Goal: Task Accomplishment & Management: Complete application form

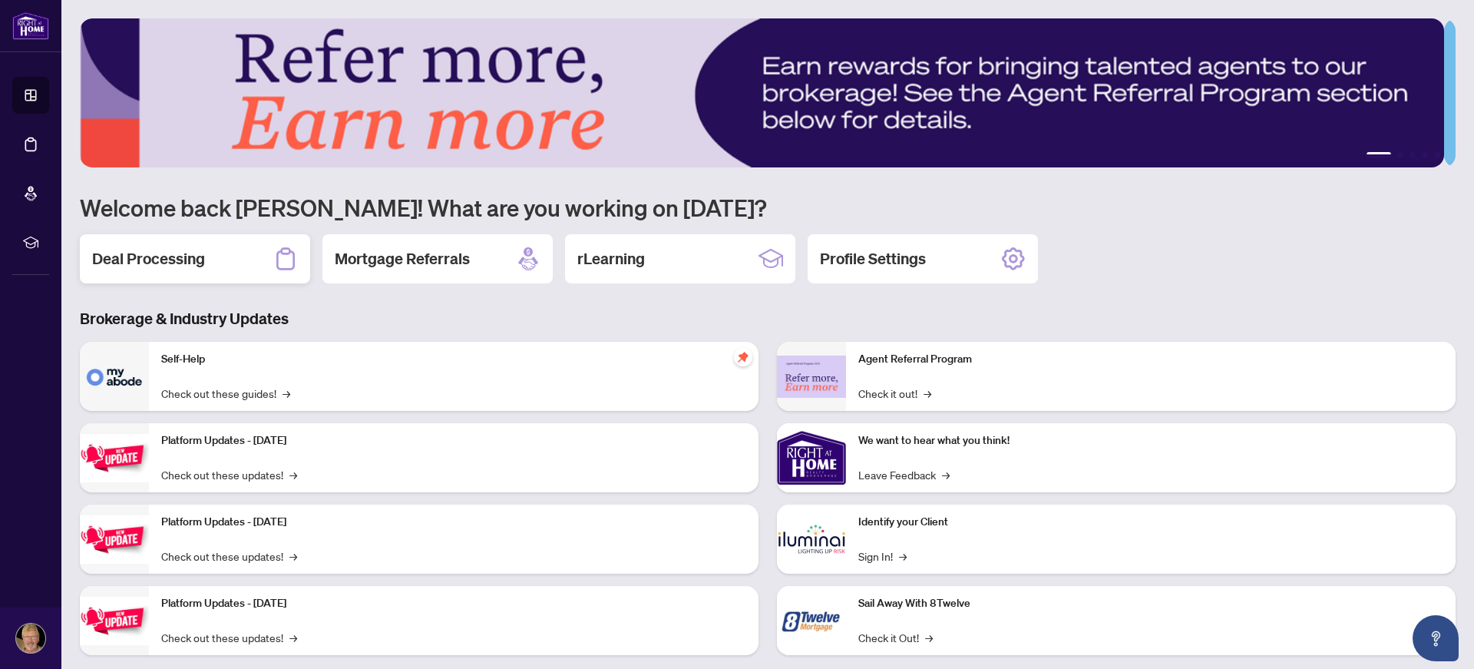
click at [156, 252] on h2 "Deal Processing" at bounding box center [148, 258] width 113 height 21
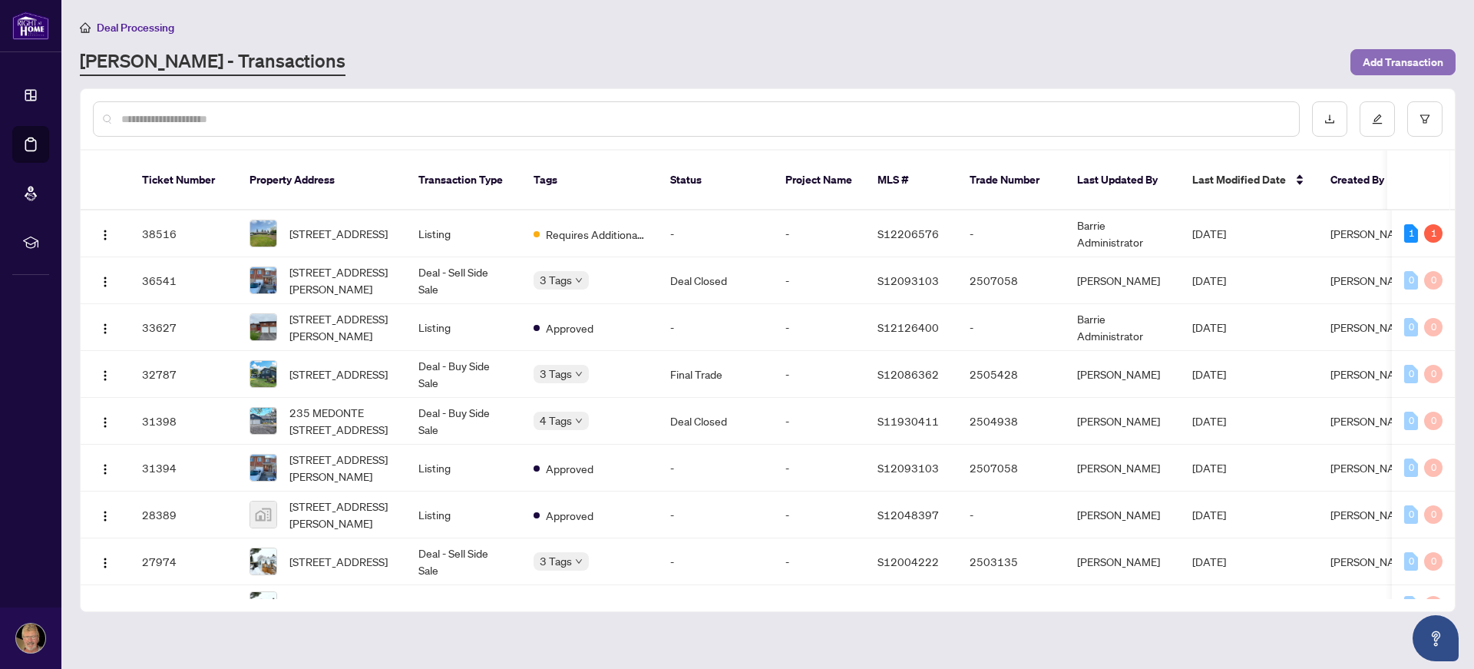
click at [1403, 60] on span "Add Transaction" at bounding box center [1403, 62] width 81 height 25
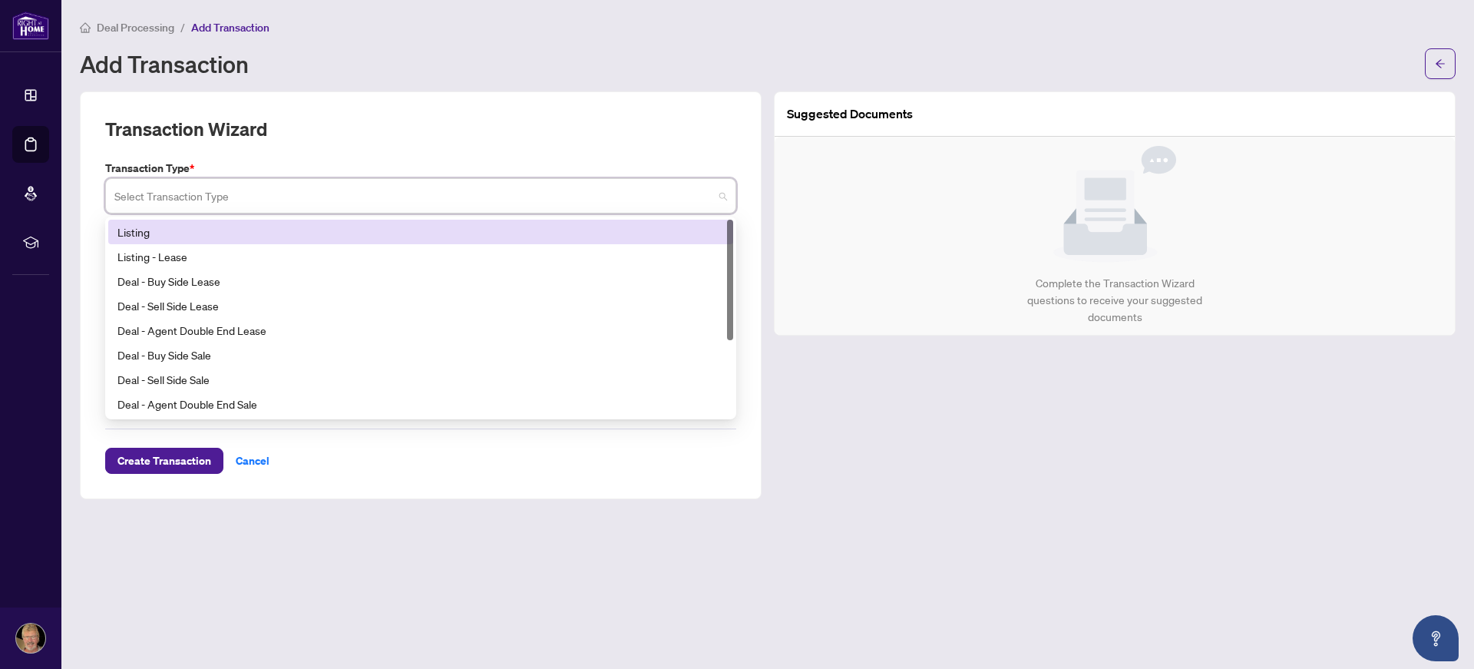
click at [405, 197] on input "search" at bounding box center [413, 198] width 599 height 34
click at [132, 235] on div "Listing" at bounding box center [420, 231] width 607 height 17
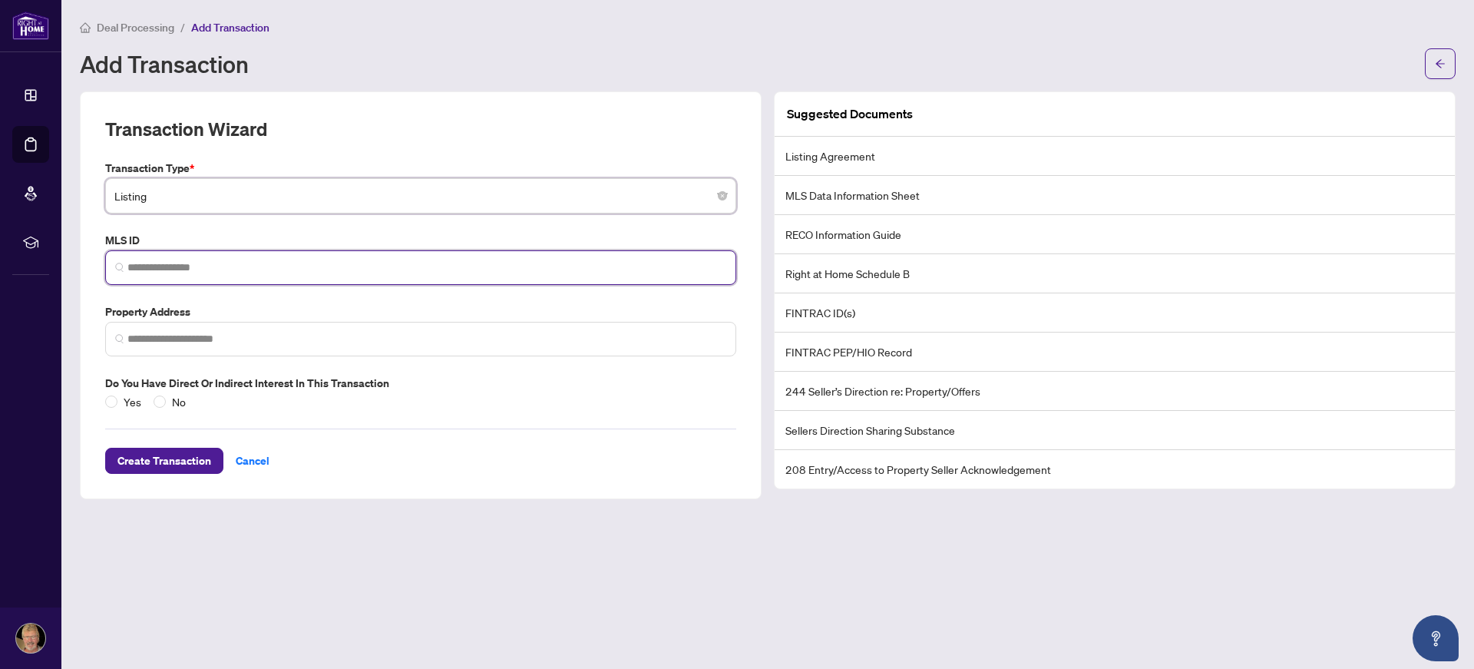
click at [245, 274] on input "search" at bounding box center [426, 267] width 599 height 16
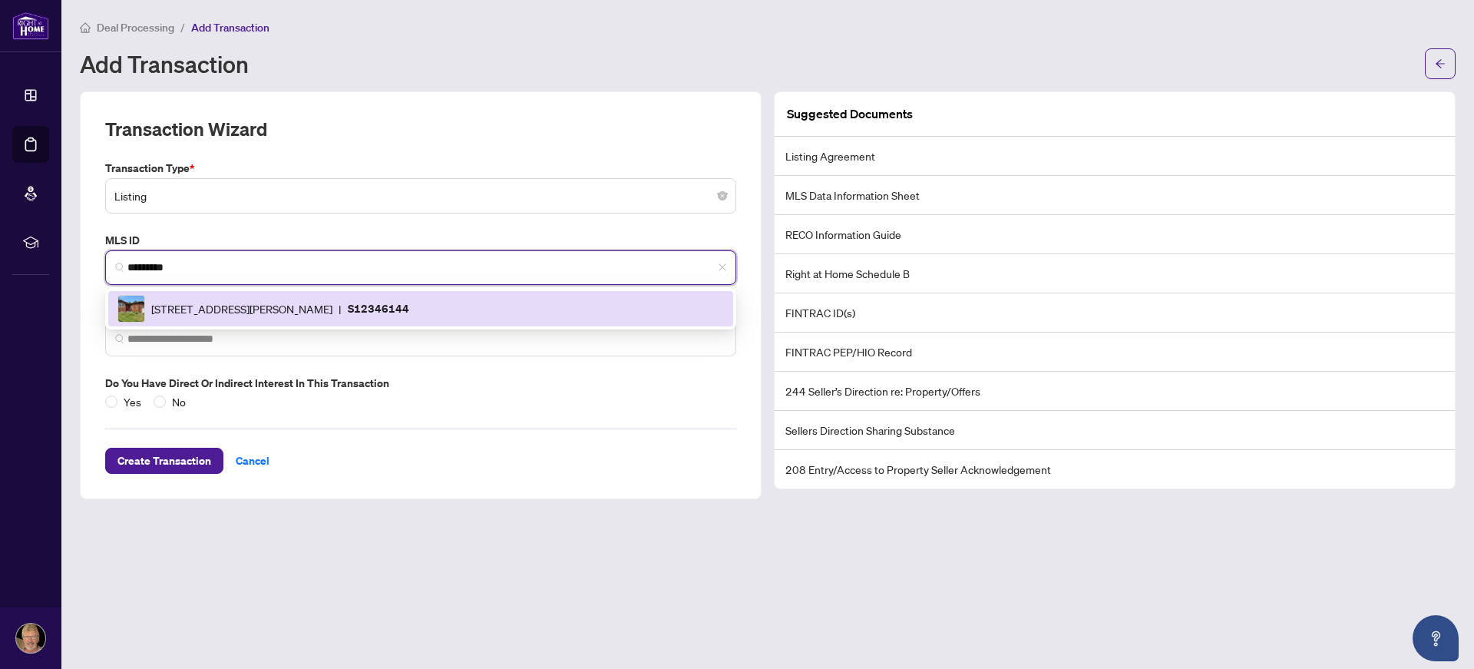
click at [496, 266] on input "*********" at bounding box center [426, 267] width 599 height 16
click at [289, 311] on span "[STREET_ADDRESS][PERSON_NAME]" at bounding box center [241, 308] width 181 height 17
type input "*********"
type input "**********"
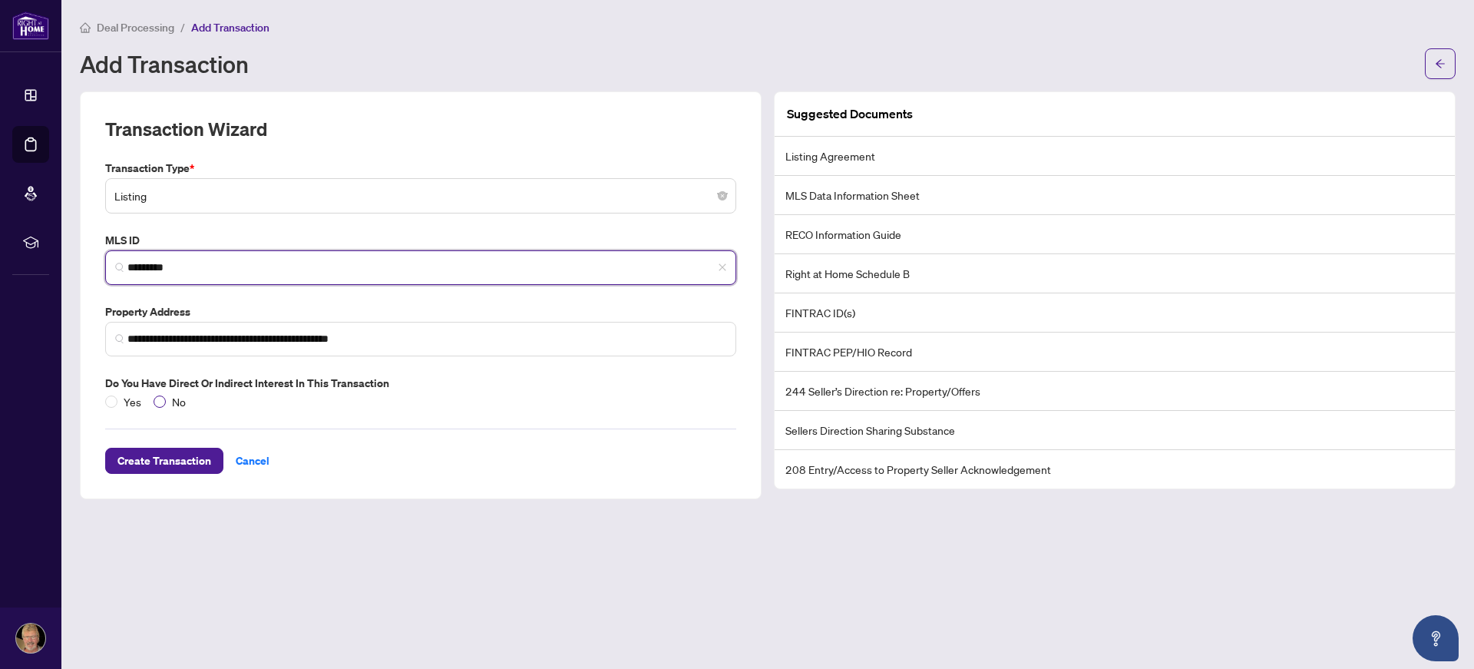
type input "*********"
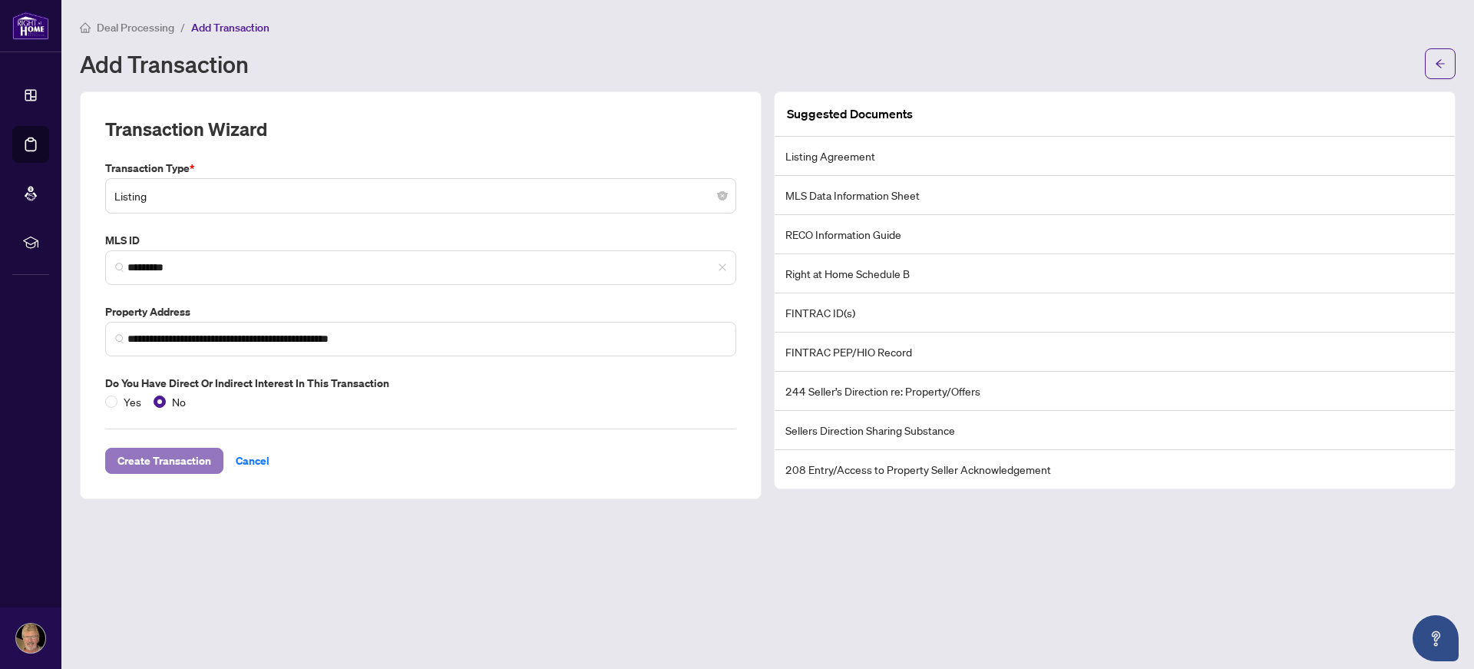
click at [165, 462] on span "Create Transaction" at bounding box center [164, 460] width 94 height 25
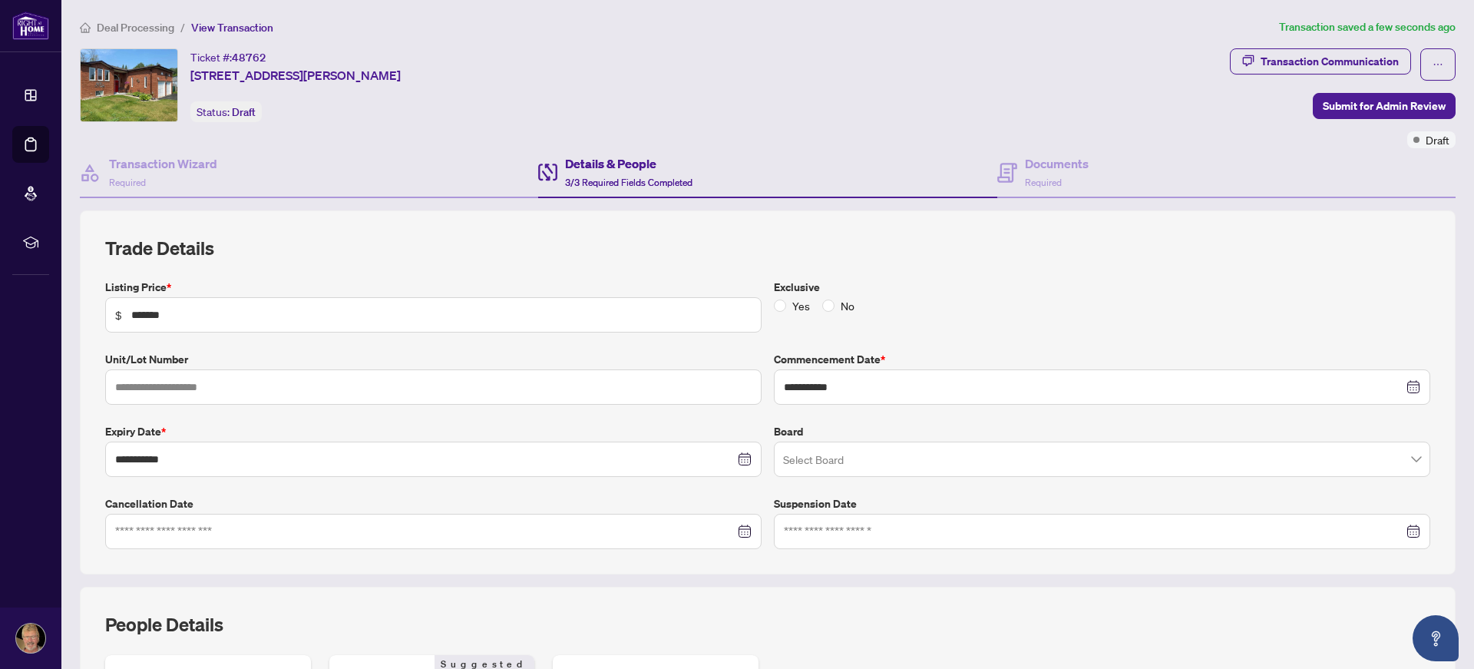
click at [867, 463] on input "search" at bounding box center [1095, 462] width 624 height 34
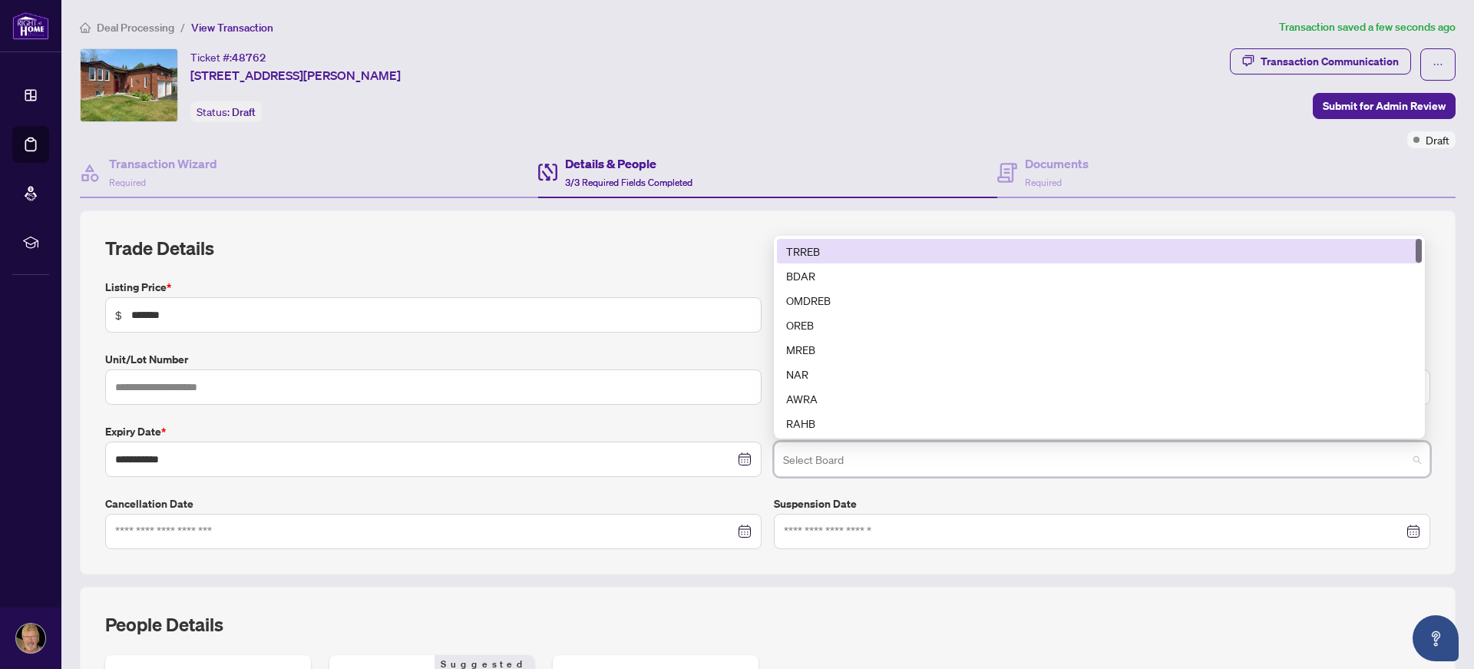
click at [801, 249] on div "TRREB" at bounding box center [1099, 251] width 626 height 17
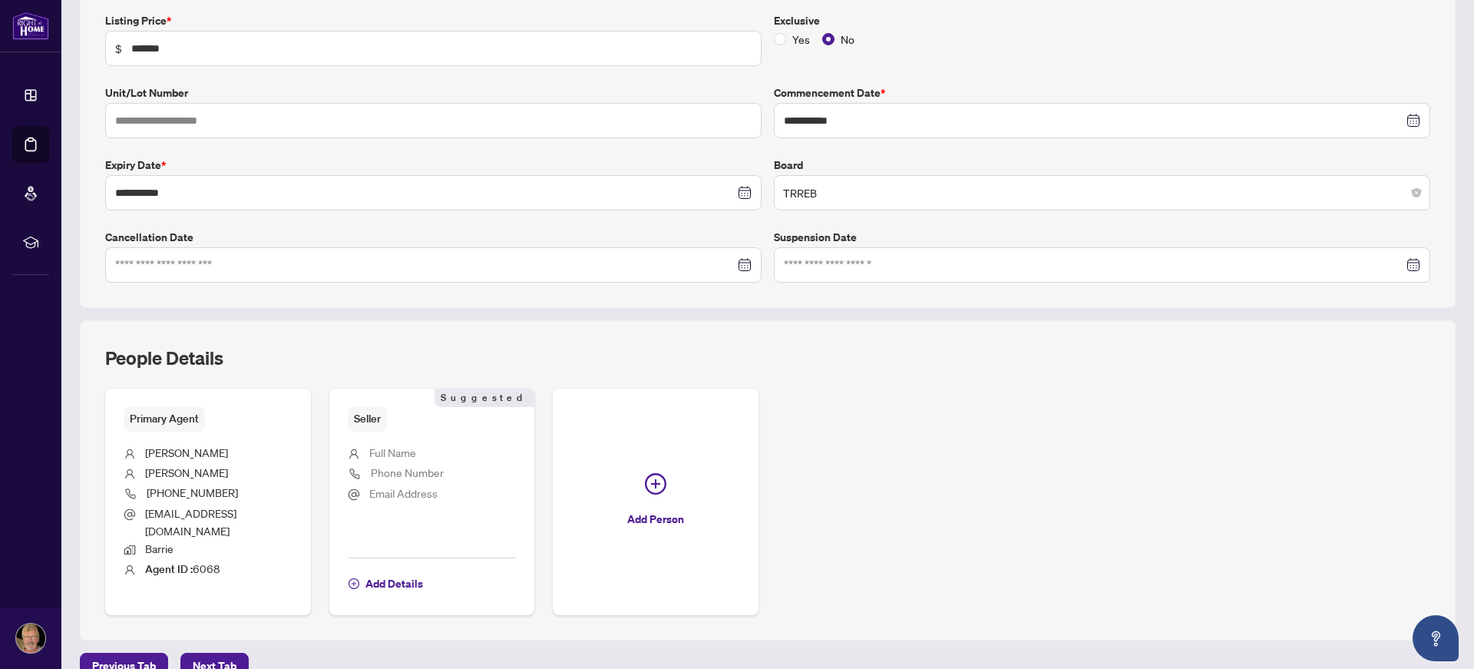
scroll to position [307, 0]
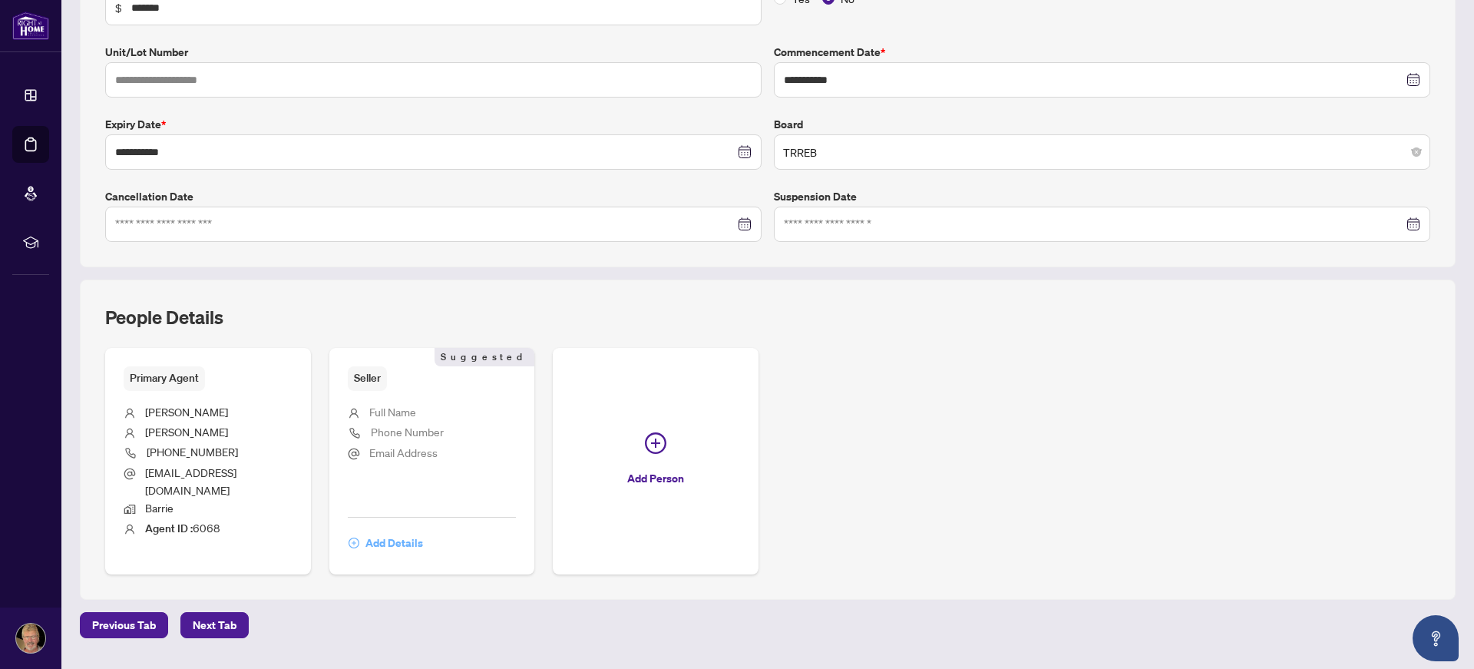
click at [382, 531] on span "Add Details" at bounding box center [394, 543] width 58 height 25
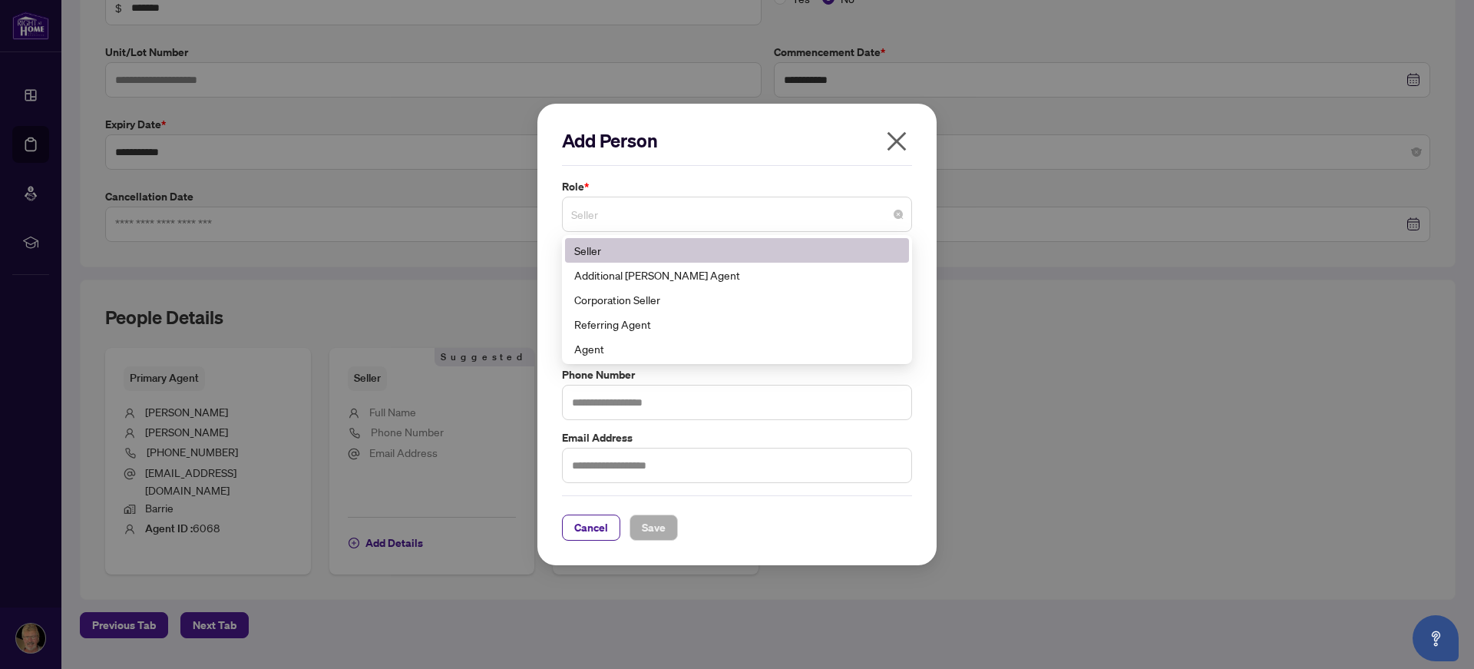
click at [705, 213] on span "Seller" at bounding box center [737, 214] width 332 height 29
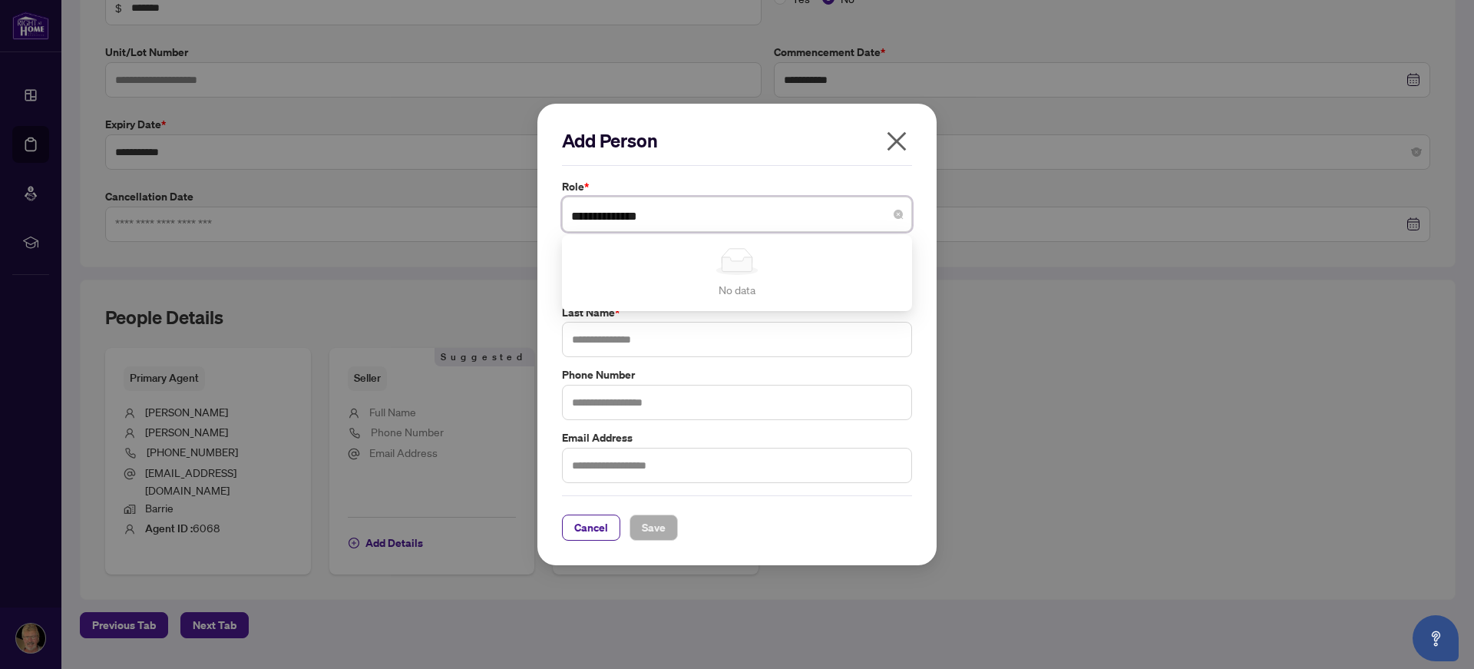
click at [740, 217] on input "**********" at bounding box center [730, 217] width 318 height 34
type input "**********"
click at [755, 172] on div "Add Person Role * Seller No data No data First Name * Last Name * Phone Number …" at bounding box center [737, 334] width 350 height 413
click at [708, 279] on input "text" at bounding box center [737, 276] width 350 height 35
type input "********"
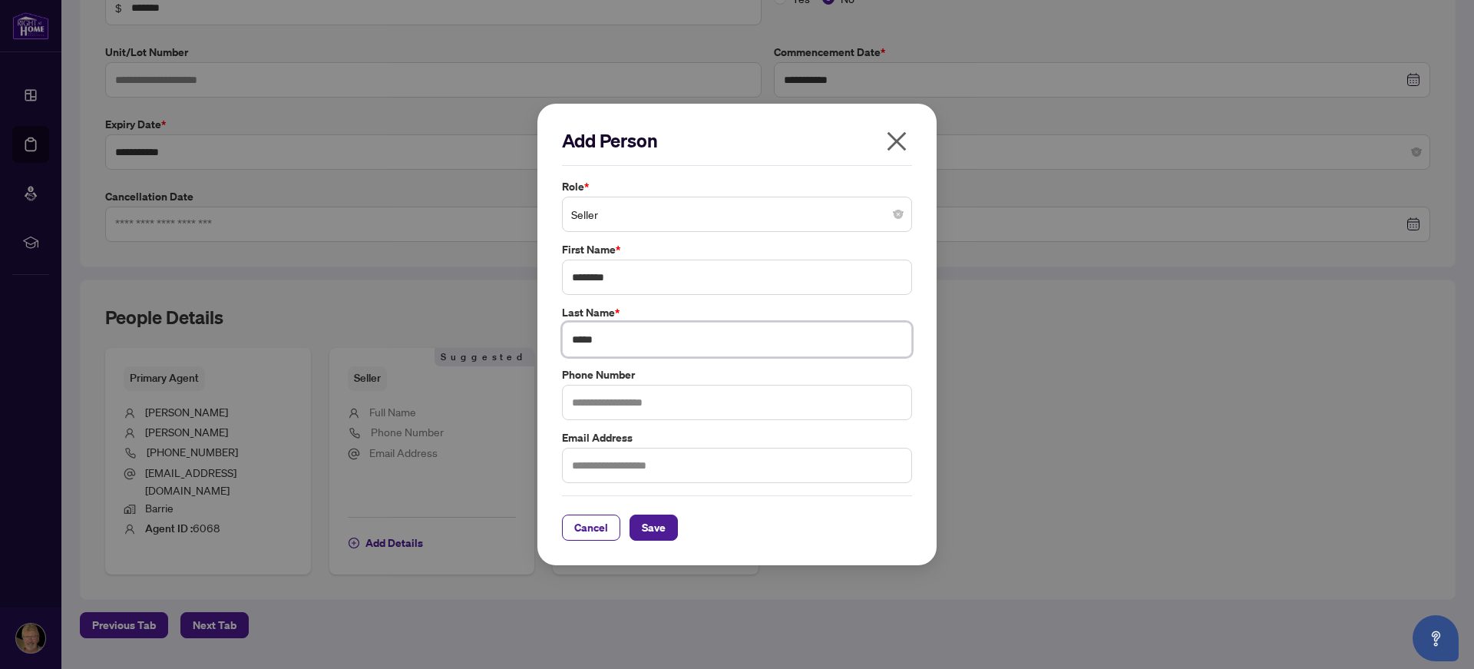
type input "*****"
type input "**********"
click at [653, 517] on span "Save" at bounding box center [654, 527] width 24 height 25
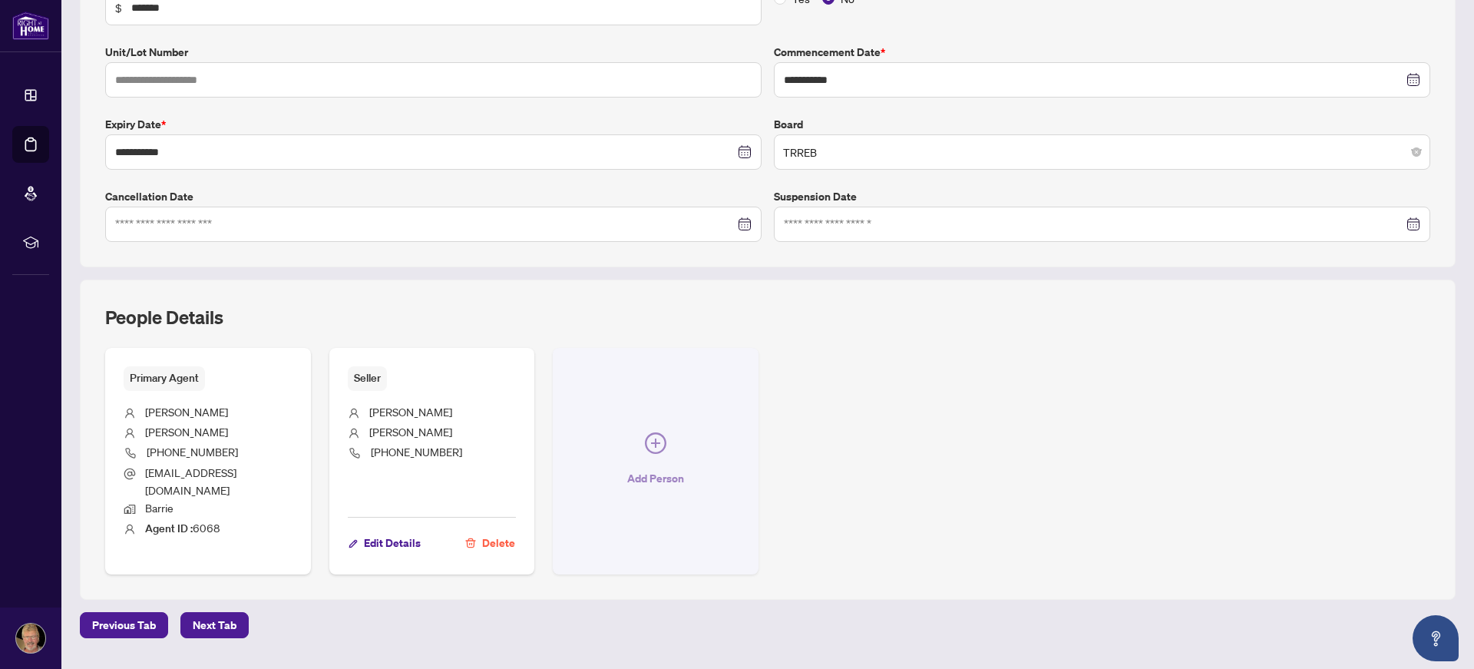
click at [654, 434] on icon "plus-circle" at bounding box center [655, 442] width 21 height 21
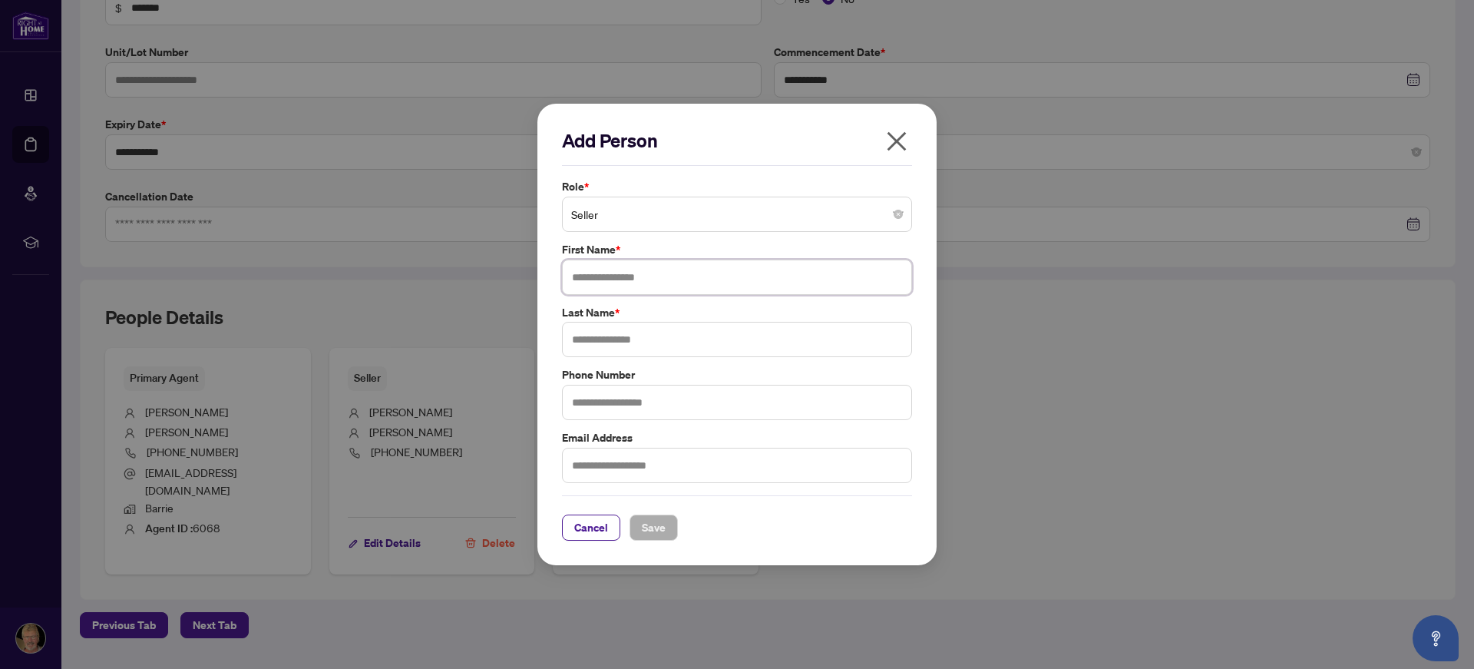
click at [638, 275] on input "text" at bounding box center [737, 276] width 350 height 35
type input "****"
type input "*****"
drag, startPoint x: 638, startPoint y: 275, endPoint x: 540, endPoint y: 274, distance: 97.5
click at [540, 274] on div "Add Person Role * Seller First Name * **** Last Name * ***** Phone Number Email…" at bounding box center [736, 335] width 399 height 462
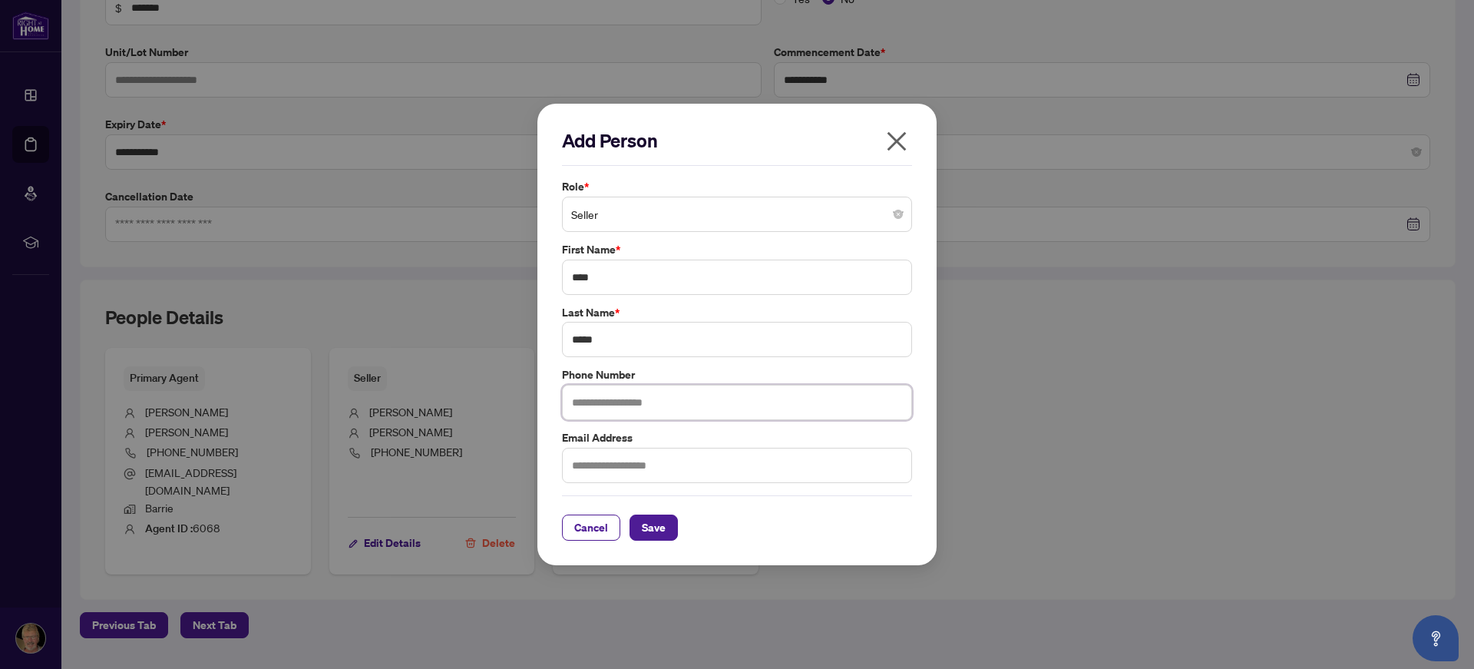
click at [620, 401] on input "text" at bounding box center [737, 402] width 350 height 35
type input "**********"
click at [654, 519] on span "Save" at bounding box center [654, 527] width 24 height 25
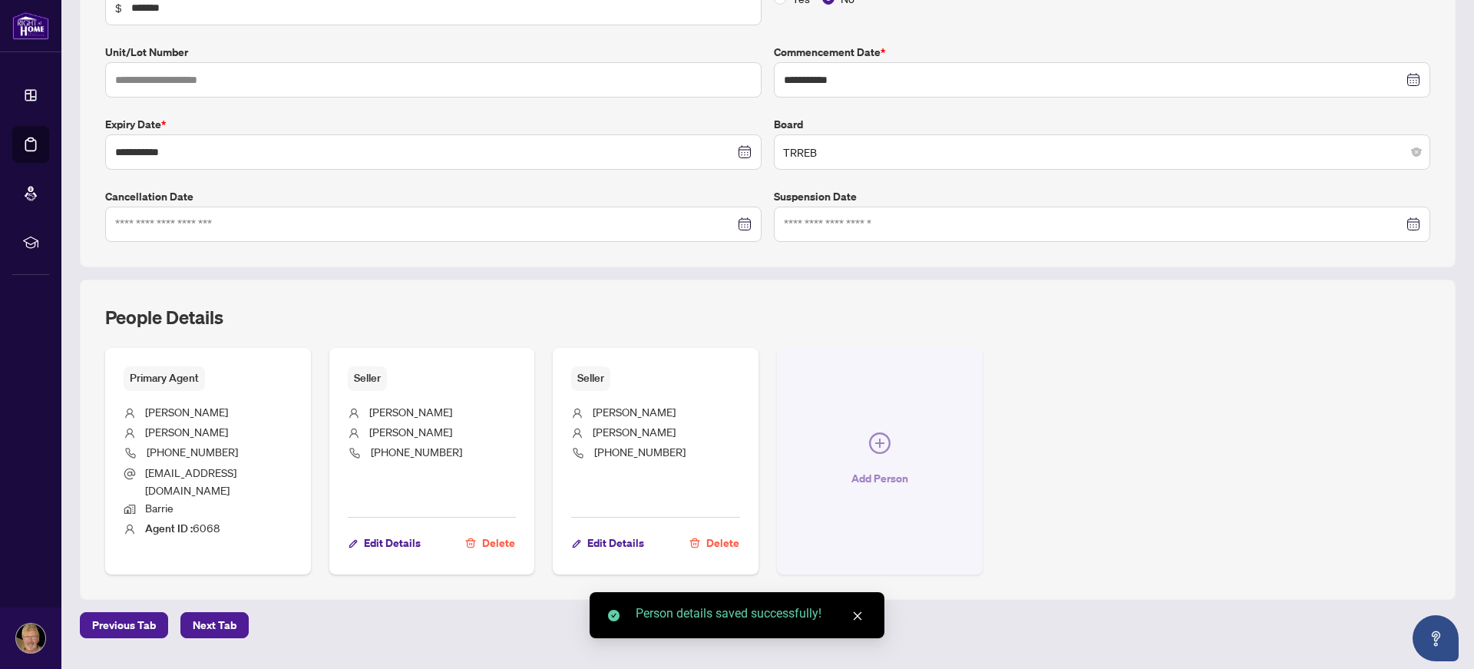
click at [876, 440] on icon "plus-circle" at bounding box center [879, 442] width 21 height 21
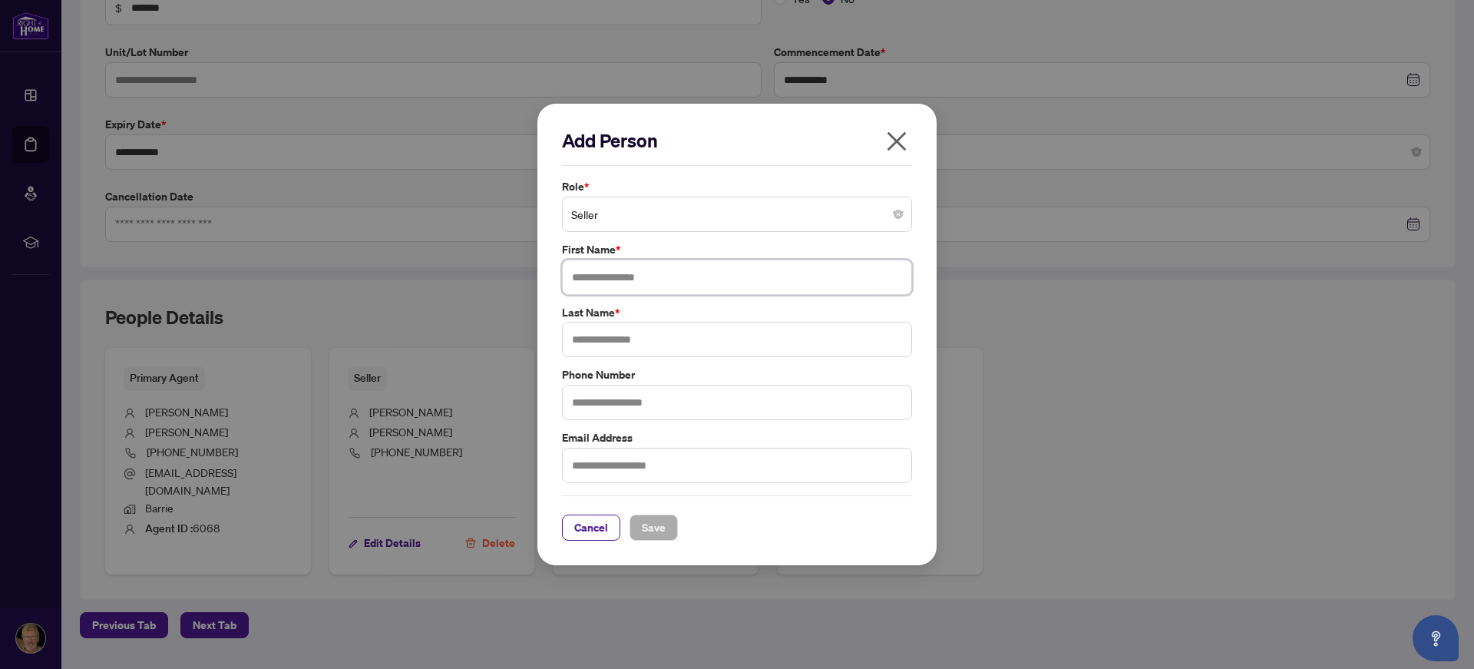
click at [709, 283] on input "text" at bounding box center [737, 276] width 350 height 35
type input "*******"
type input "*****"
click at [675, 405] on input "text" at bounding box center [737, 402] width 350 height 35
click at [662, 529] on span "Save" at bounding box center [654, 527] width 24 height 25
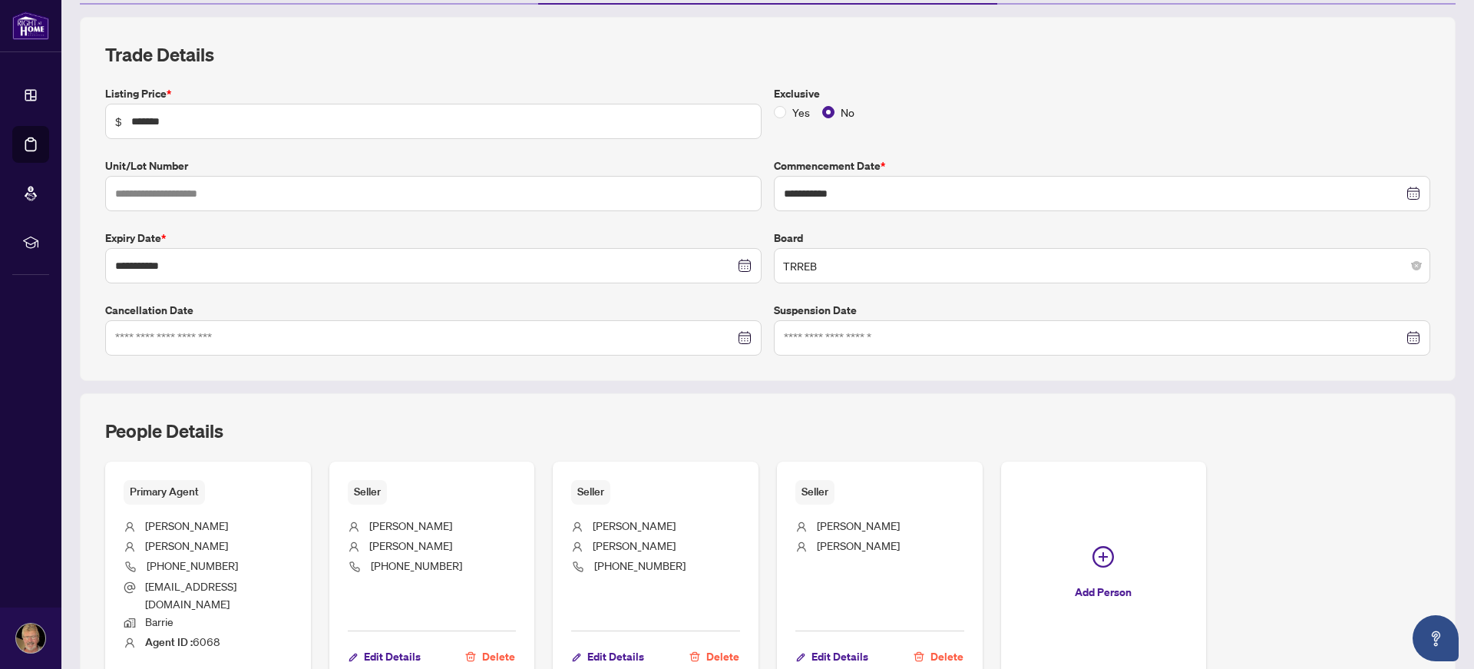
scroll to position [0, 0]
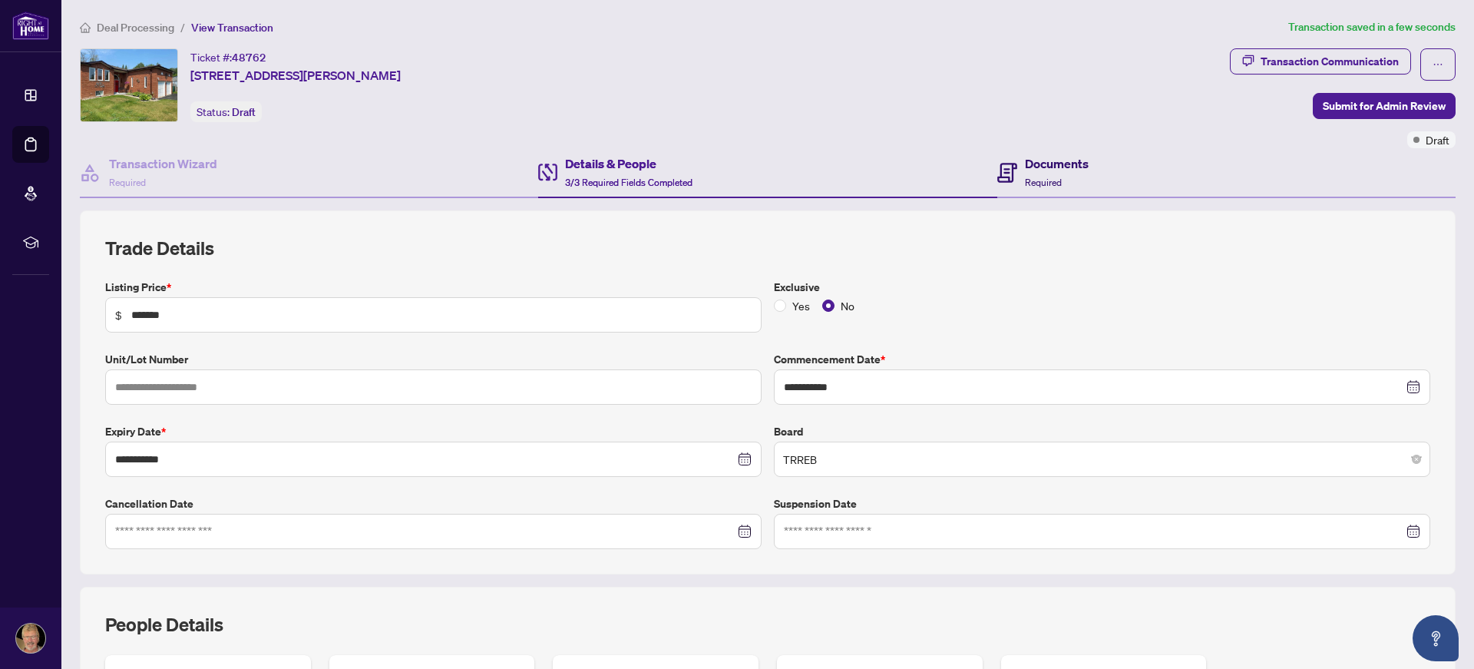
click at [1034, 162] on h4 "Documents" at bounding box center [1057, 163] width 64 height 18
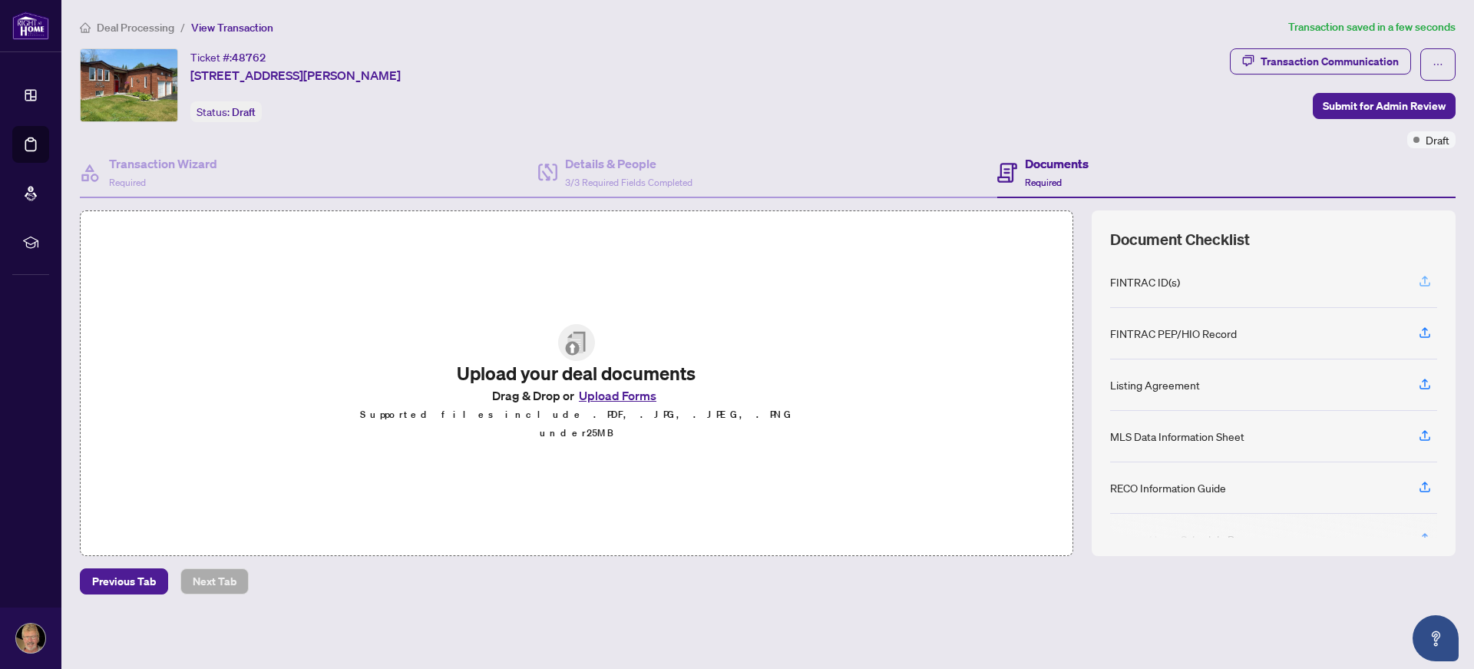
click at [1421, 287] on icon "button" at bounding box center [1425, 281] width 14 height 14
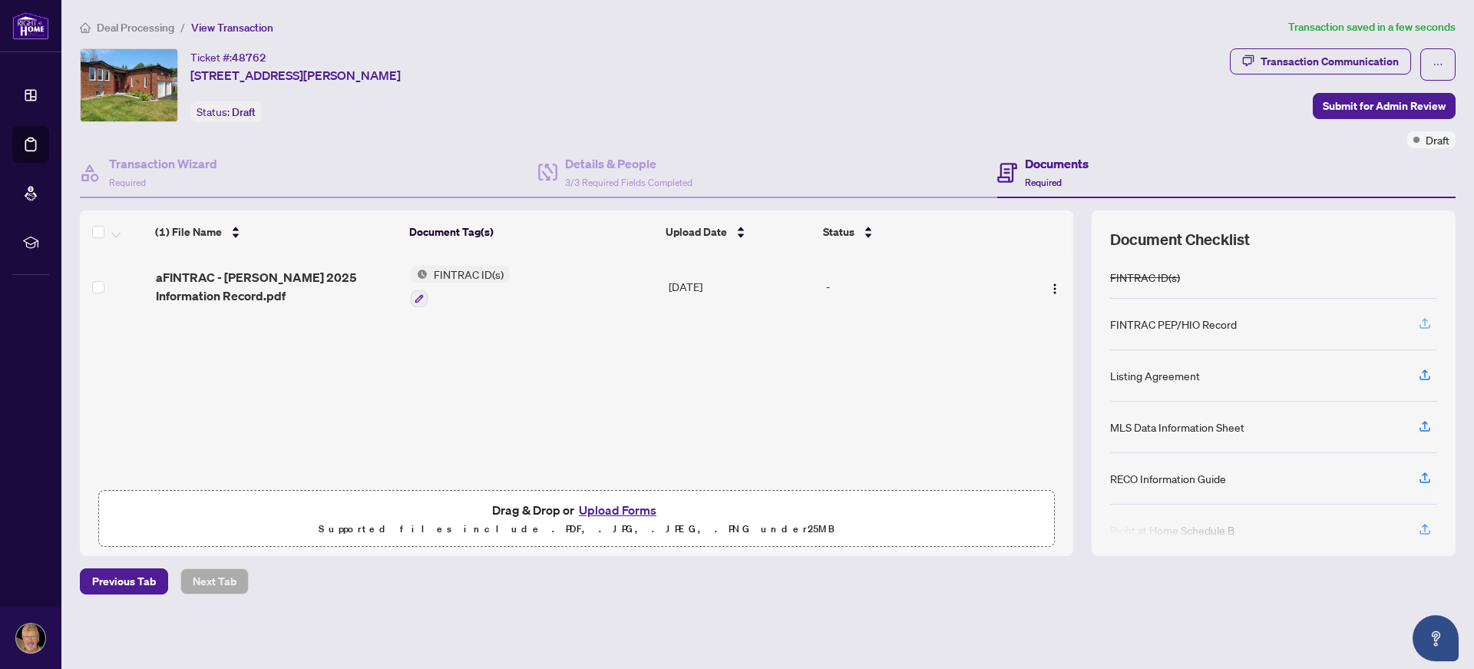
click at [1428, 323] on icon "button" at bounding box center [1425, 323] width 14 height 14
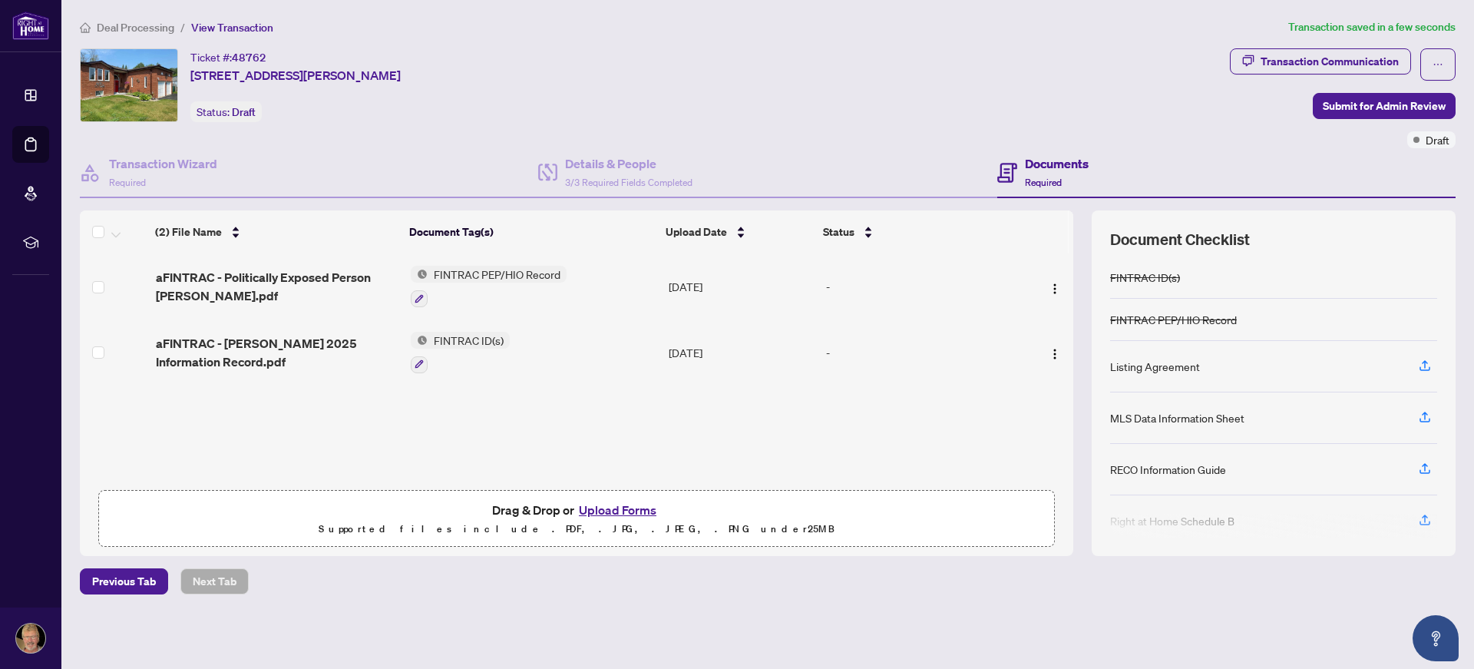
click at [614, 513] on button "Upload Forms" at bounding box center [617, 510] width 87 height 20
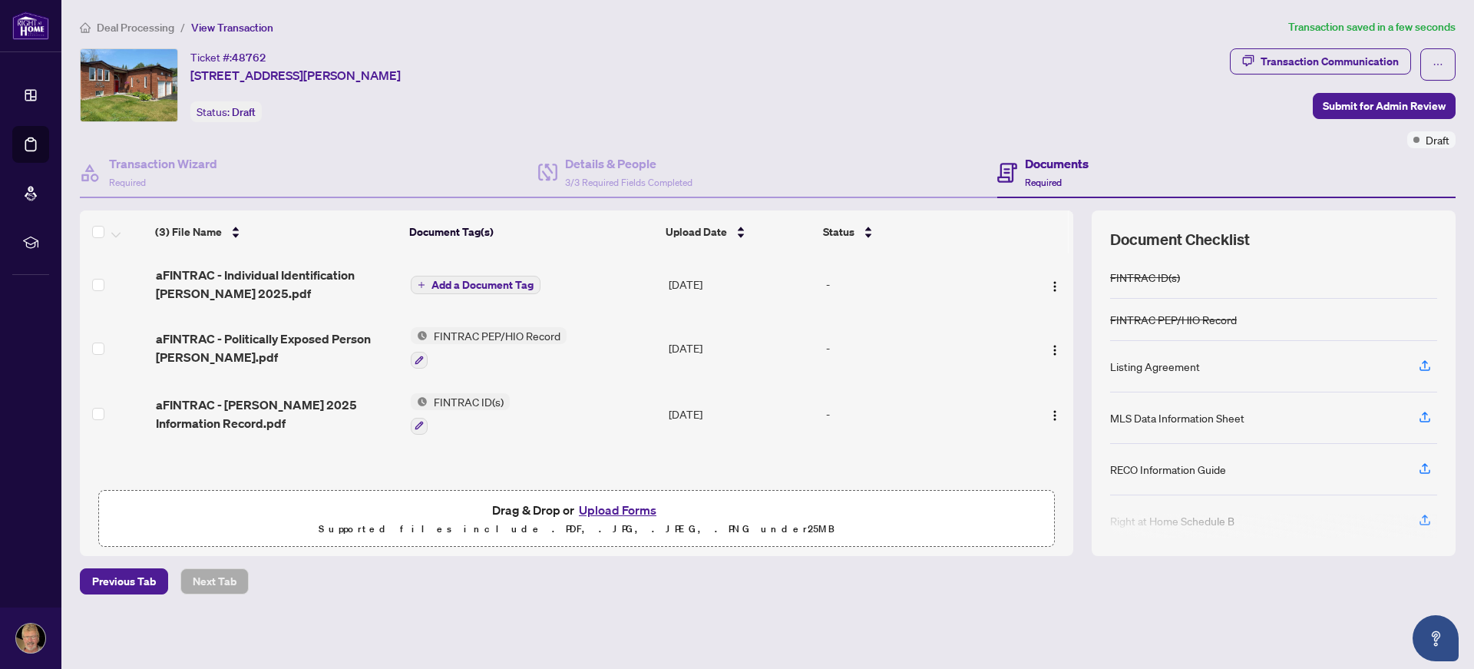
click at [474, 282] on span "Add a Document Tag" at bounding box center [482, 284] width 102 height 11
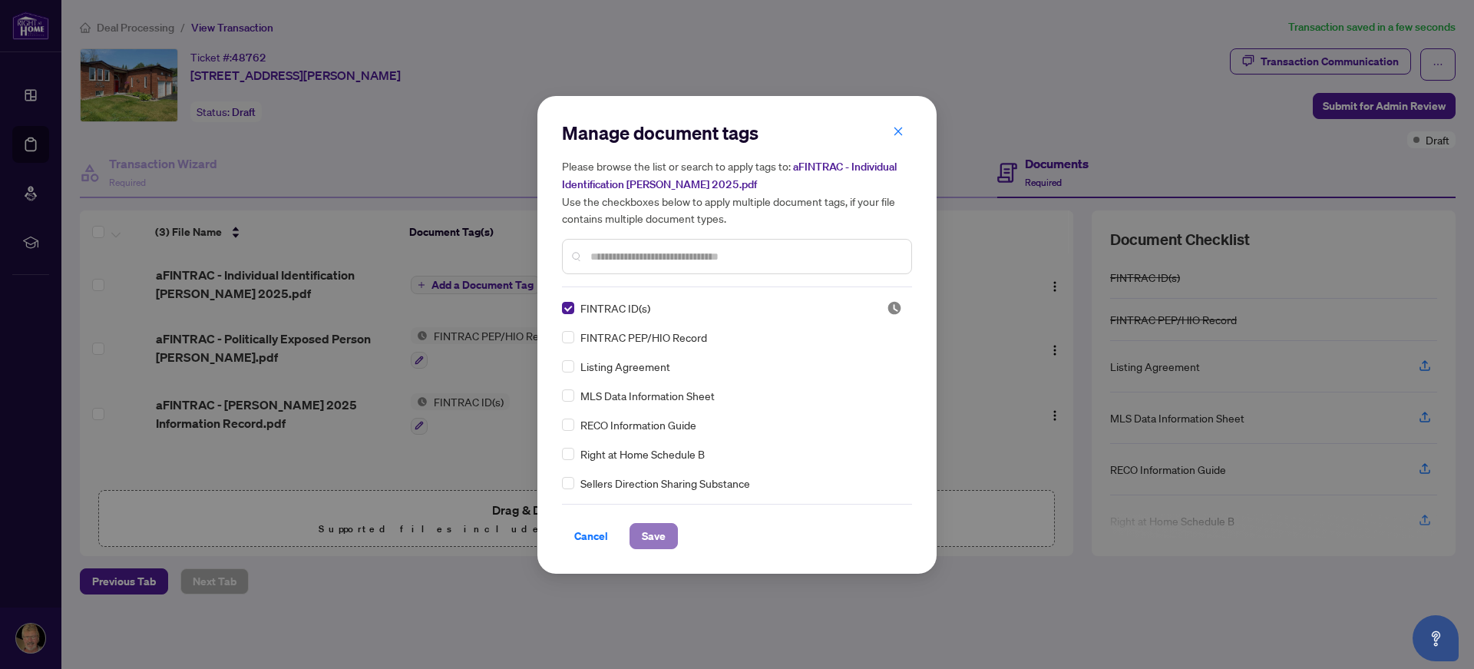
click at [669, 535] on button "Save" at bounding box center [654, 536] width 48 height 26
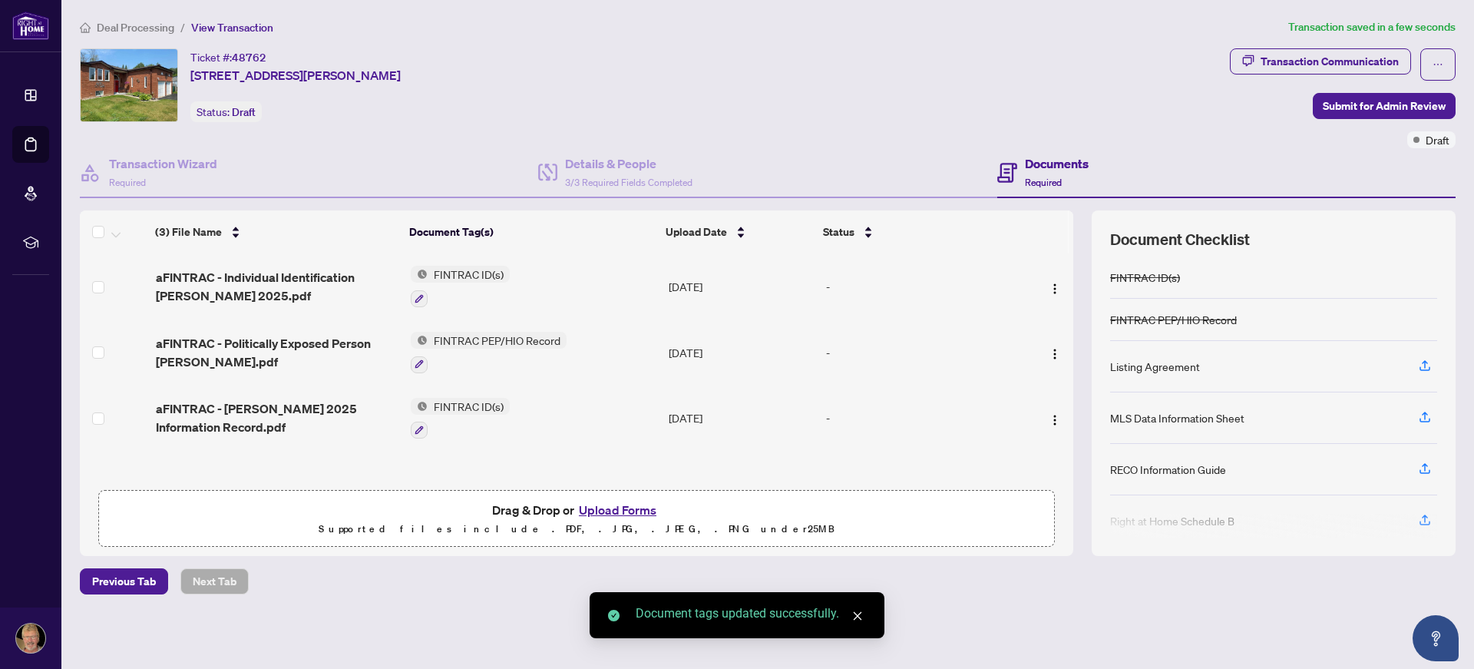
click at [618, 511] on button "Upload Forms" at bounding box center [617, 510] width 87 height 20
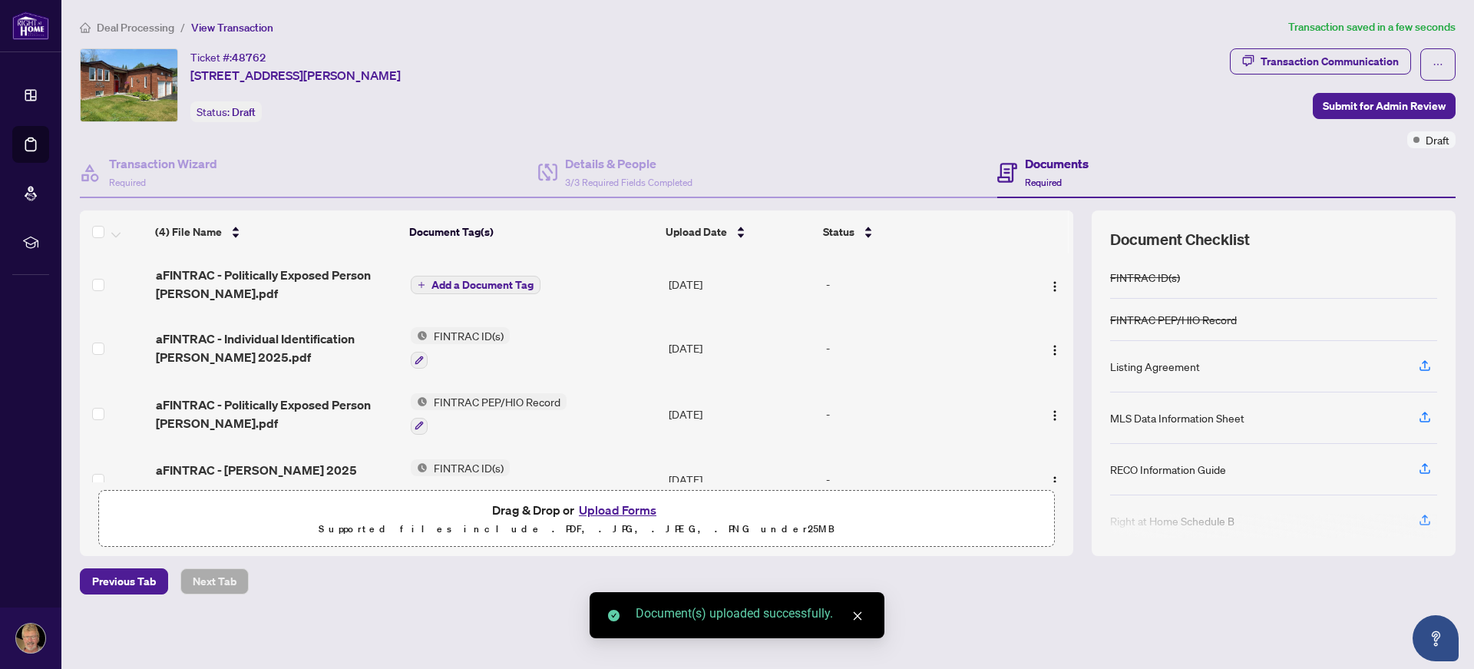
click at [470, 285] on span "Add a Document Tag" at bounding box center [482, 284] width 102 height 11
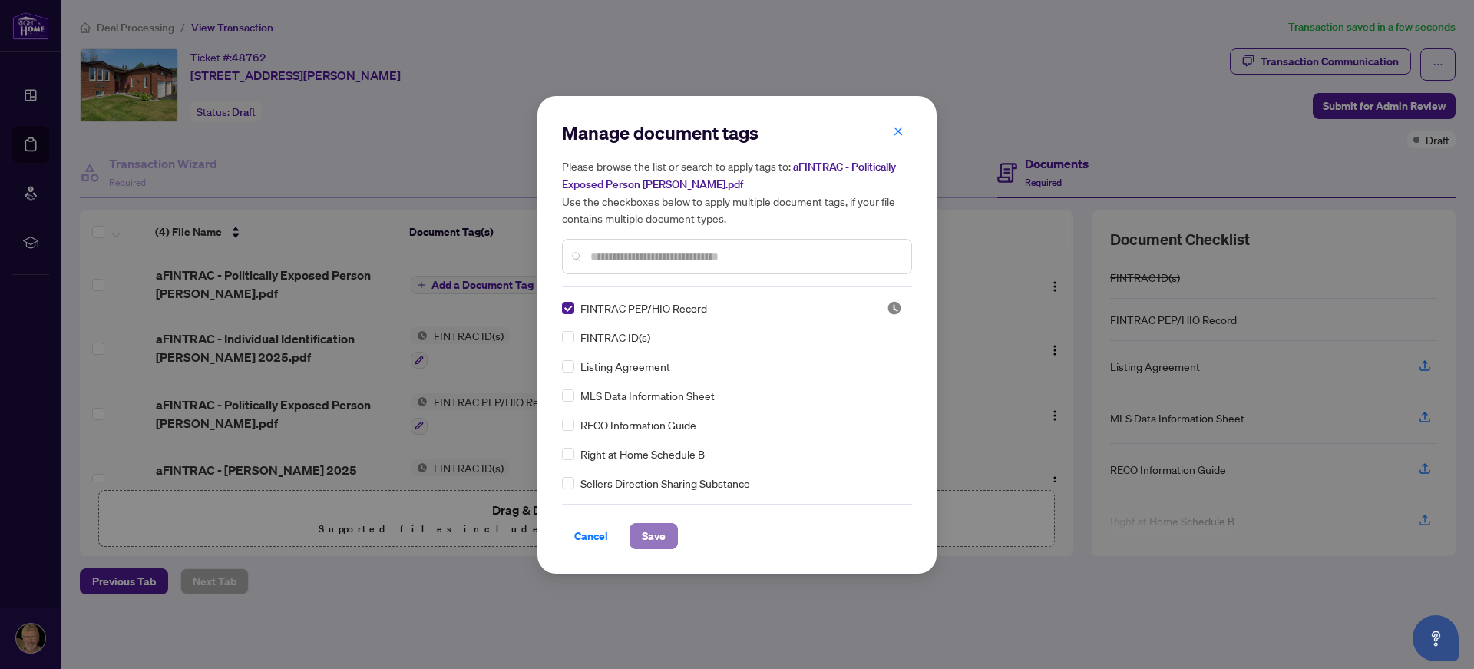
click at [657, 534] on span "Save" at bounding box center [654, 536] width 24 height 25
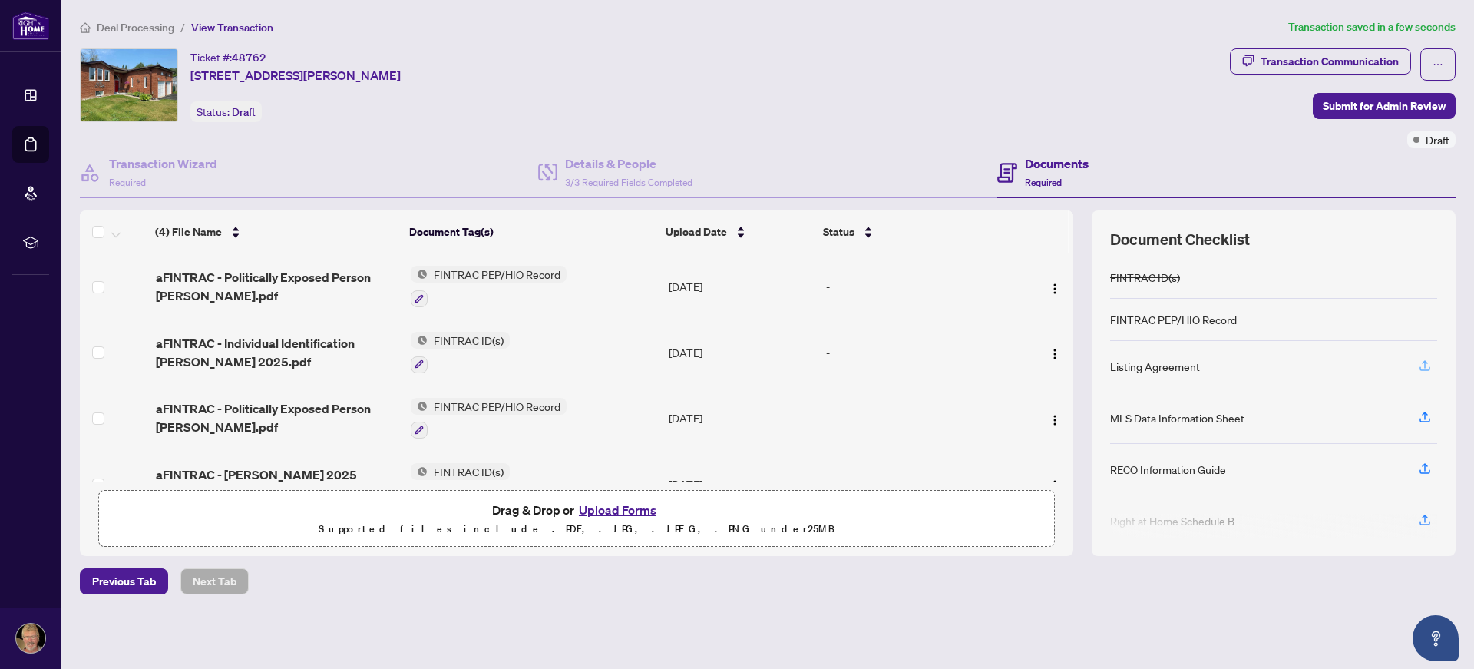
click at [1425, 368] on icon "button" at bounding box center [1425, 364] width 6 height 8
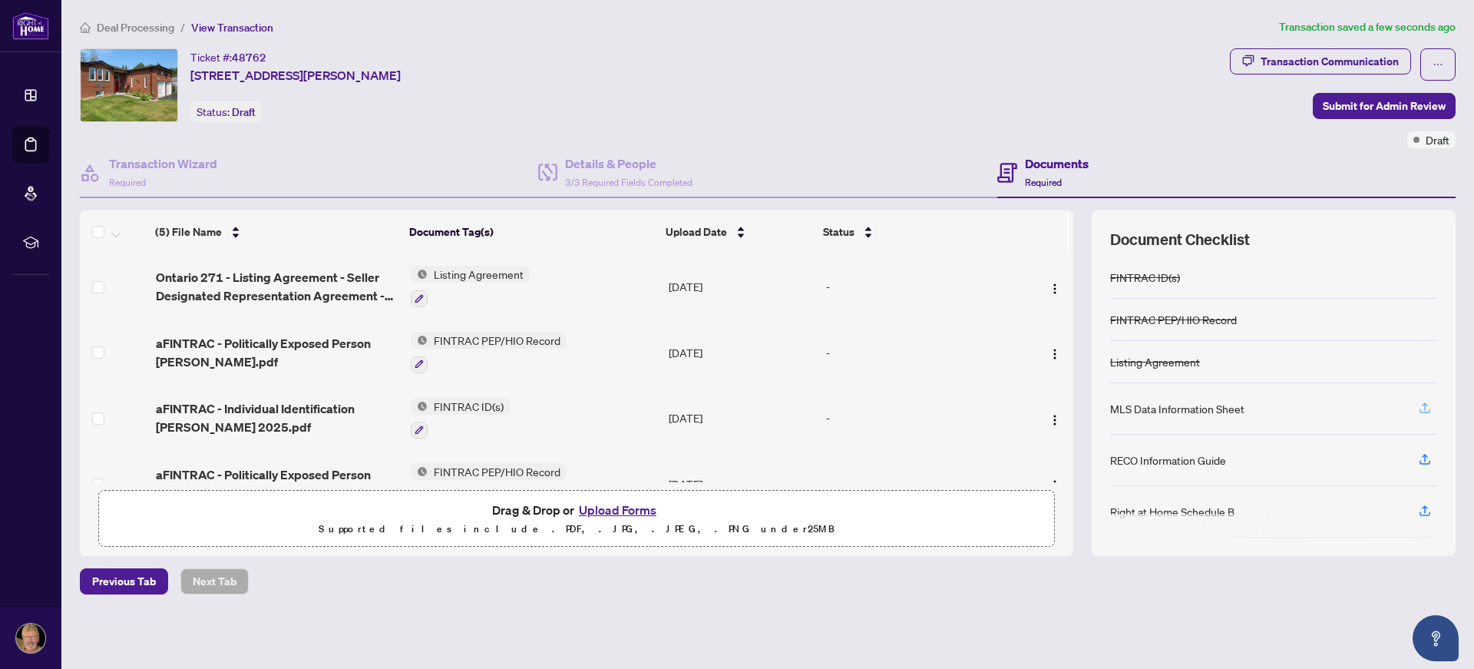
click at [1424, 405] on icon "button" at bounding box center [1425, 408] width 14 height 14
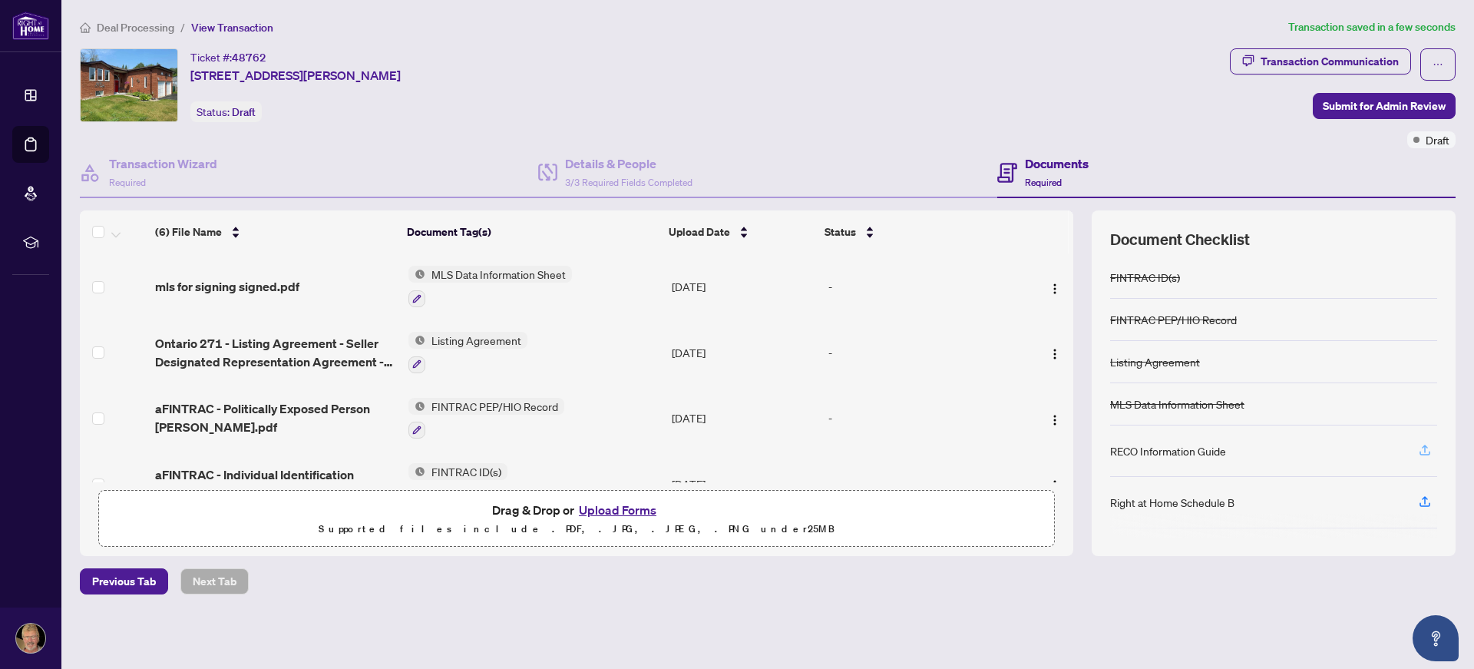
click at [1426, 449] on icon "button" at bounding box center [1425, 450] width 14 height 14
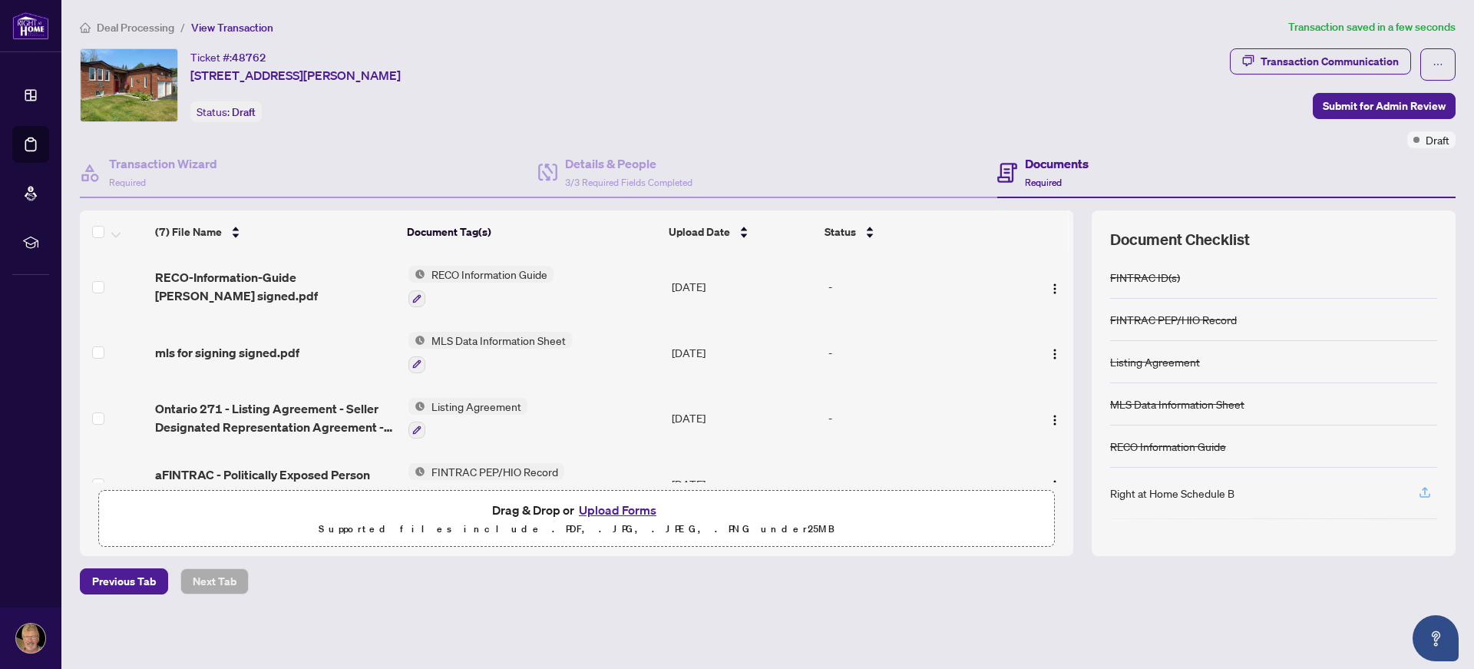
click at [1424, 494] on icon "button" at bounding box center [1425, 492] width 14 height 14
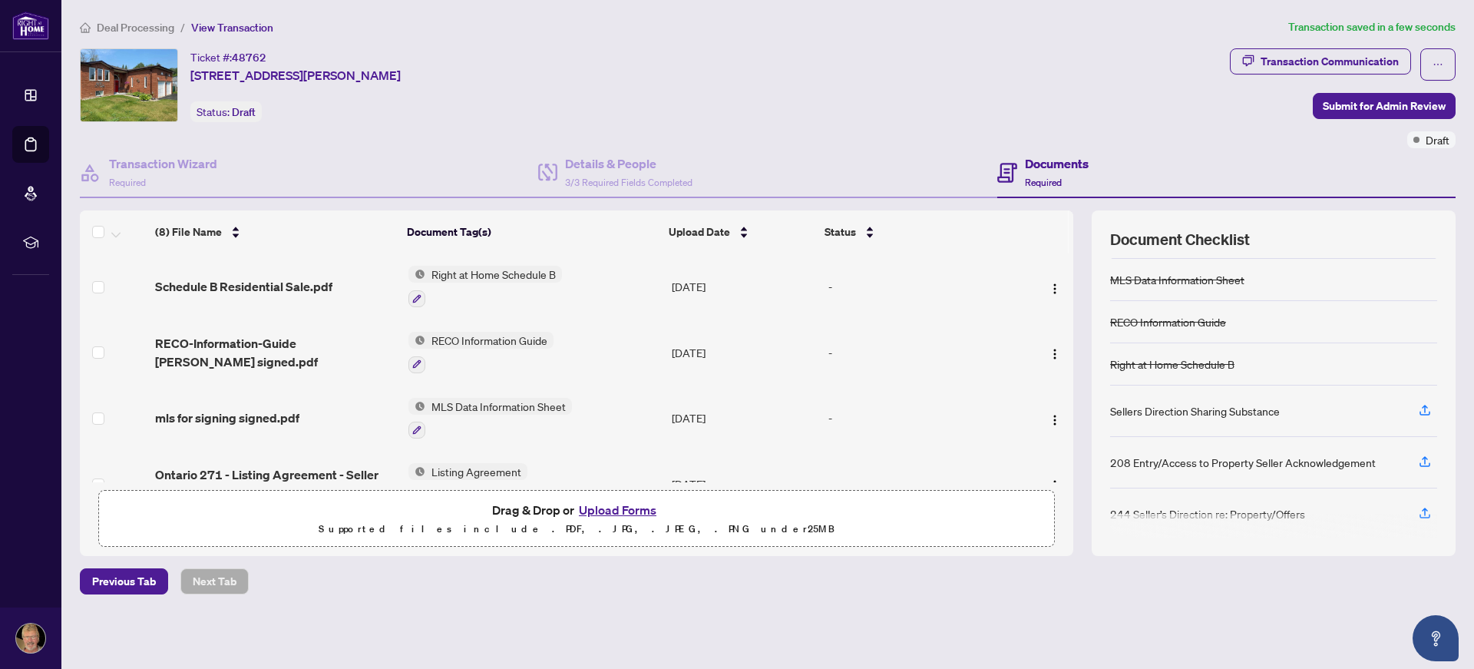
scroll to position [132, 0]
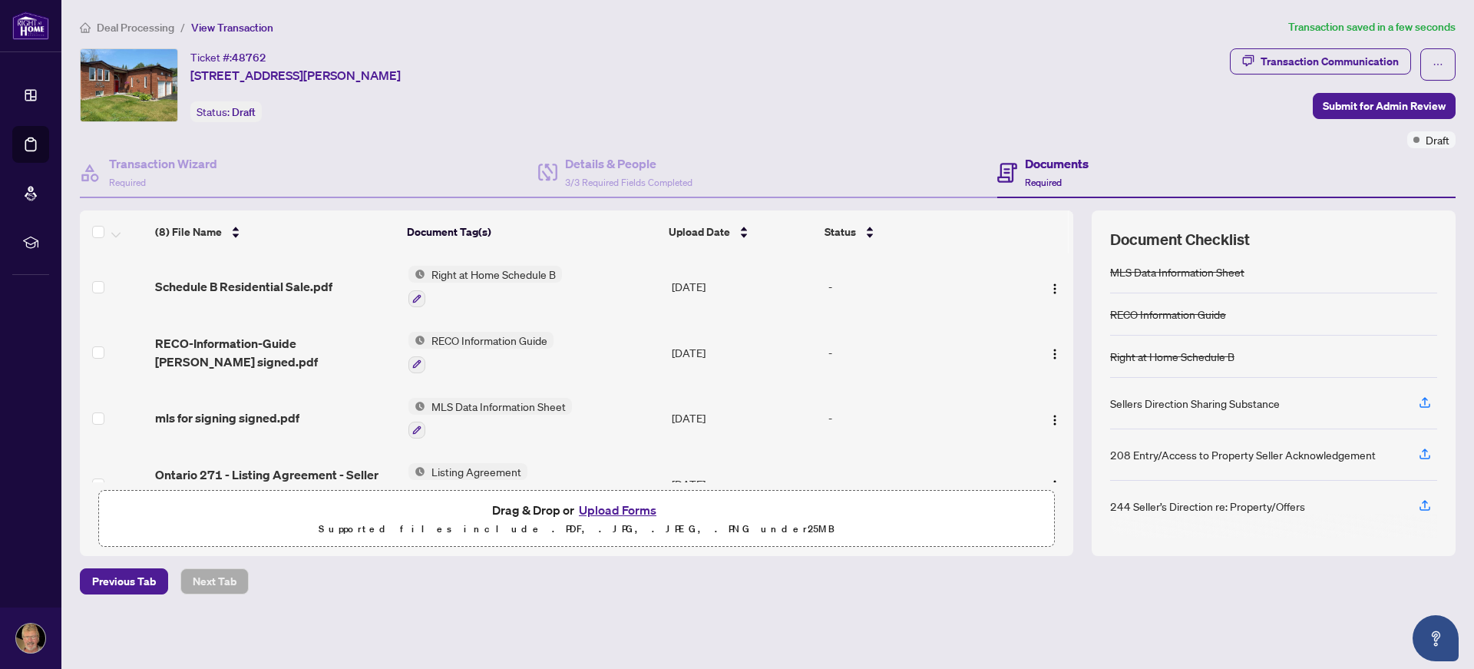
click at [617, 513] on button "Upload Forms" at bounding box center [617, 510] width 87 height 20
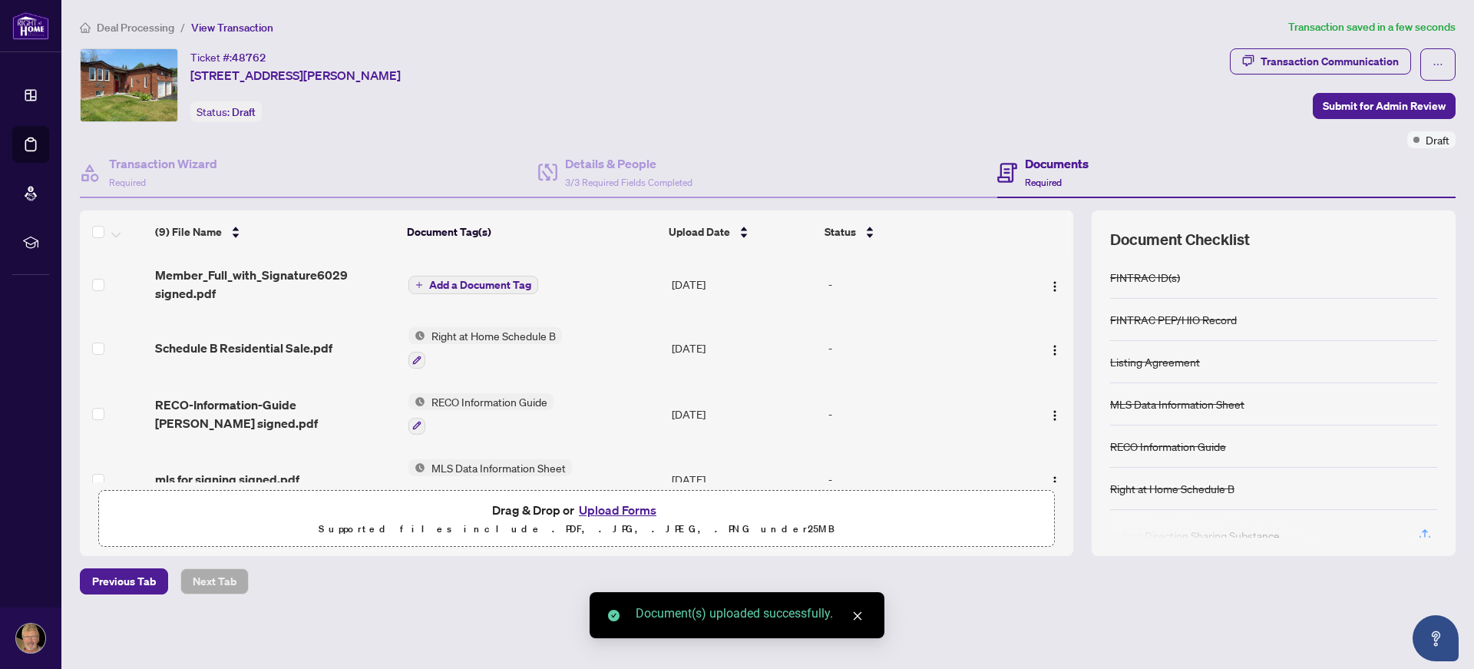
click at [475, 283] on span "Add a Document Tag" at bounding box center [480, 284] width 102 height 11
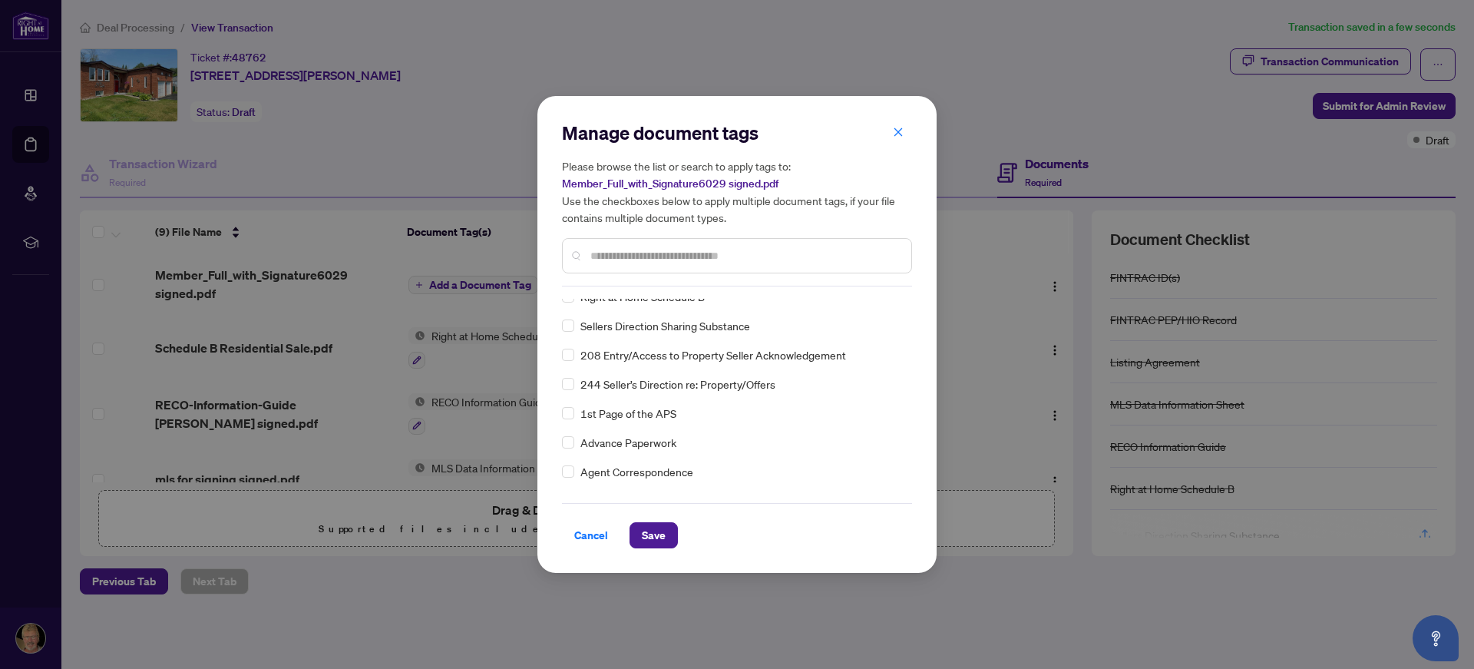
scroll to position [205, 0]
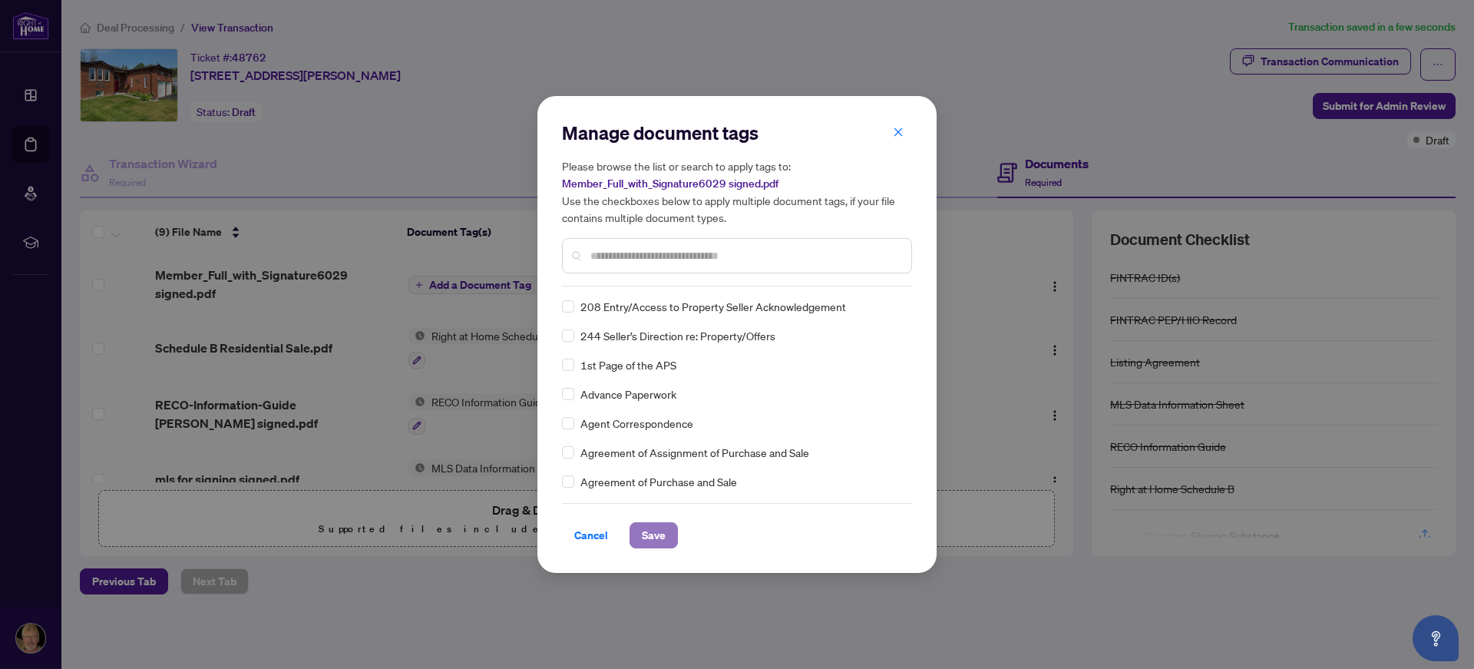
click at [653, 532] on span "Save" at bounding box center [654, 535] width 24 height 25
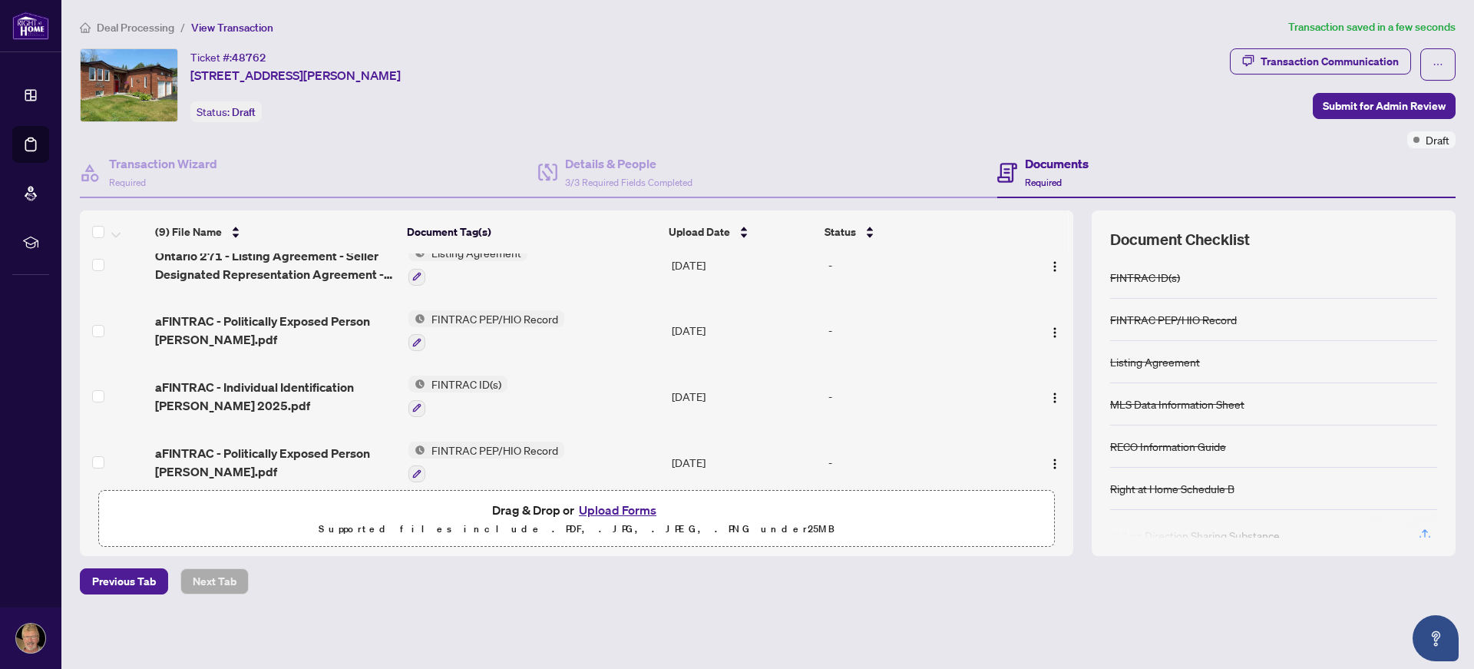
scroll to position [307, 0]
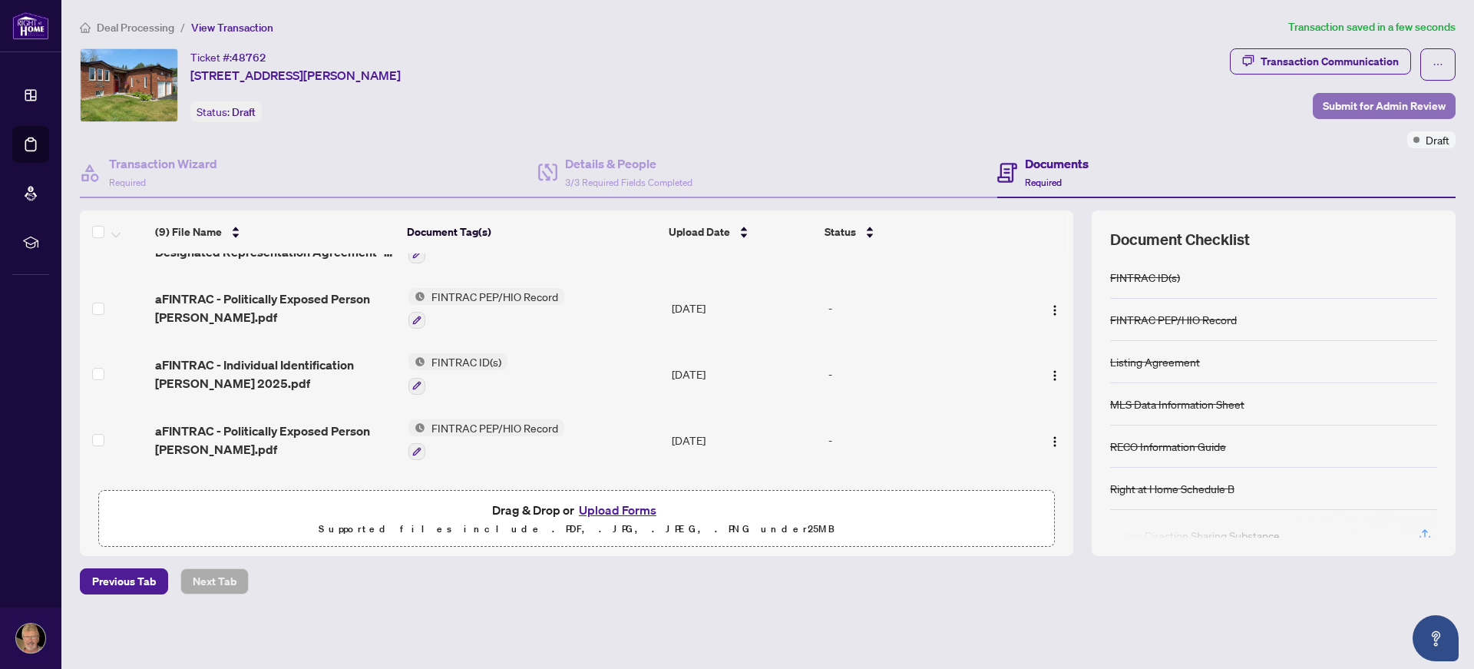
click at [1374, 105] on span "Submit for Admin Review" at bounding box center [1384, 106] width 123 height 25
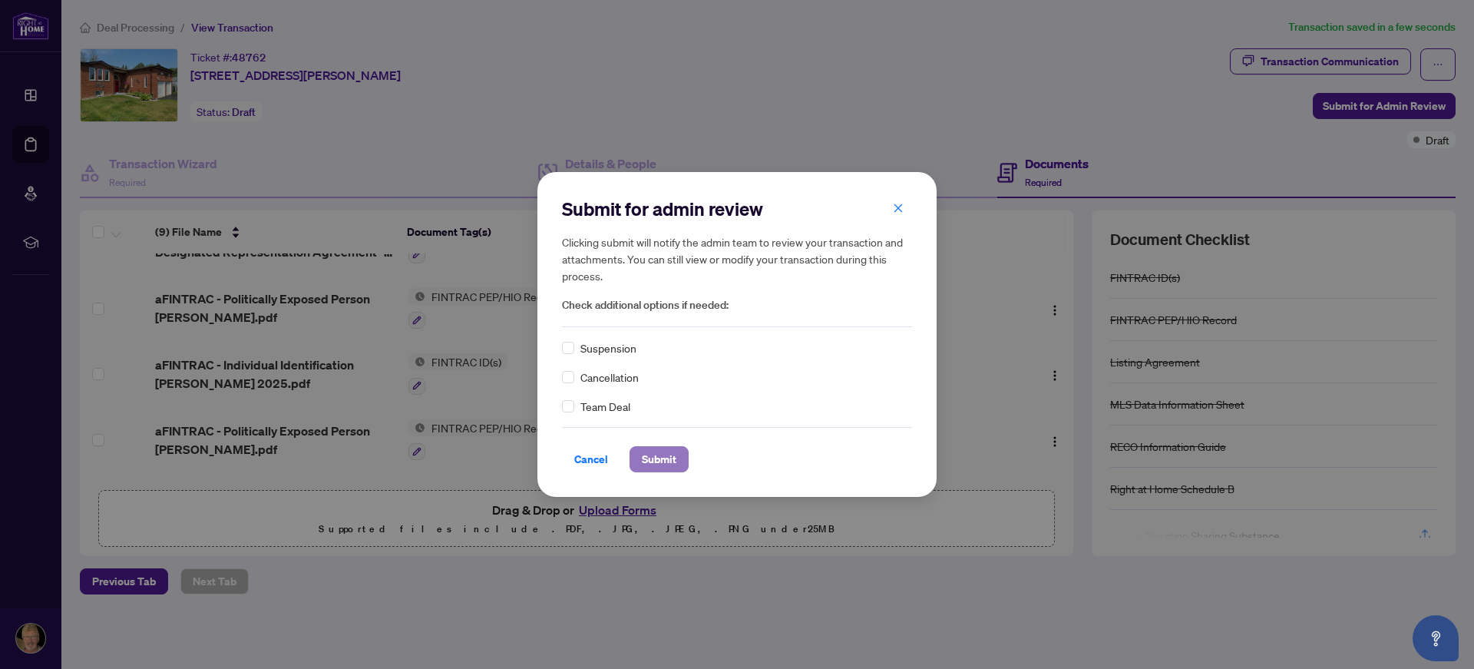
click at [658, 458] on span "Submit" at bounding box center [659, 459] width 35 height 25
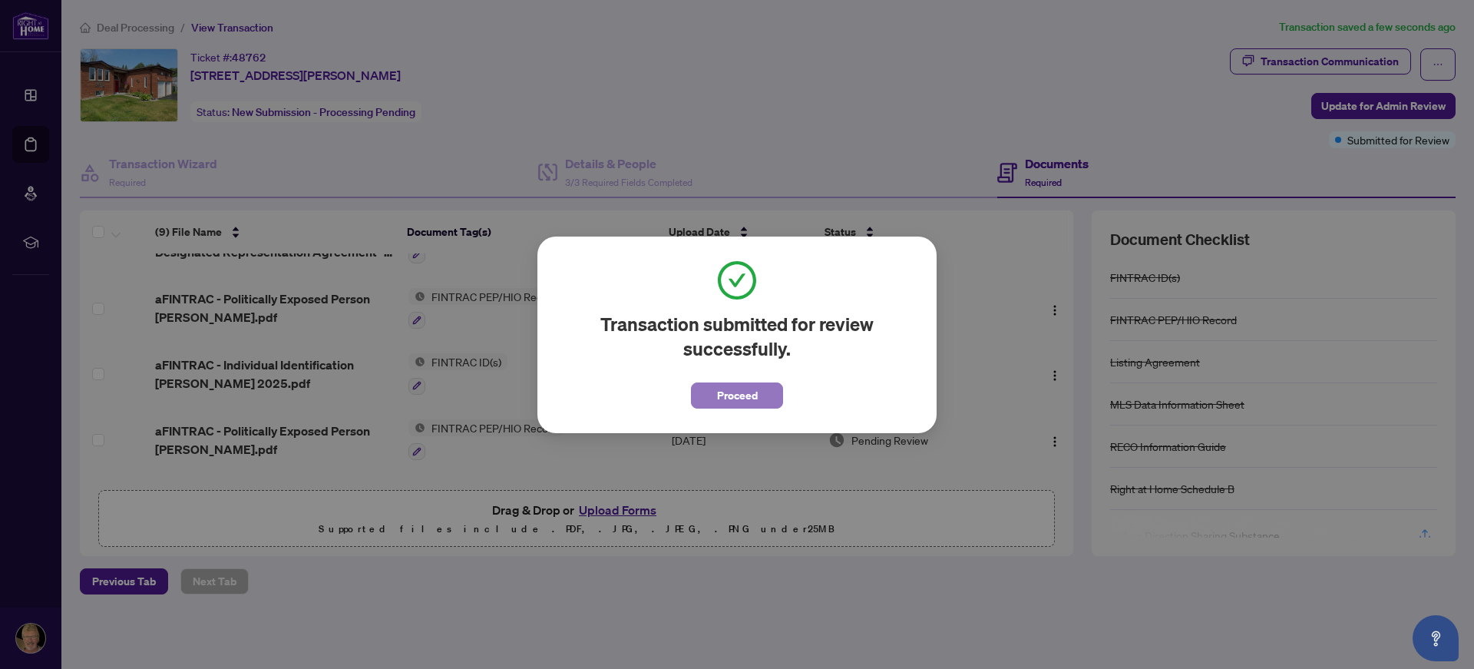
click at [715, 395] on button "Proceed" at bounding box center [737, 395] width 92 height 26
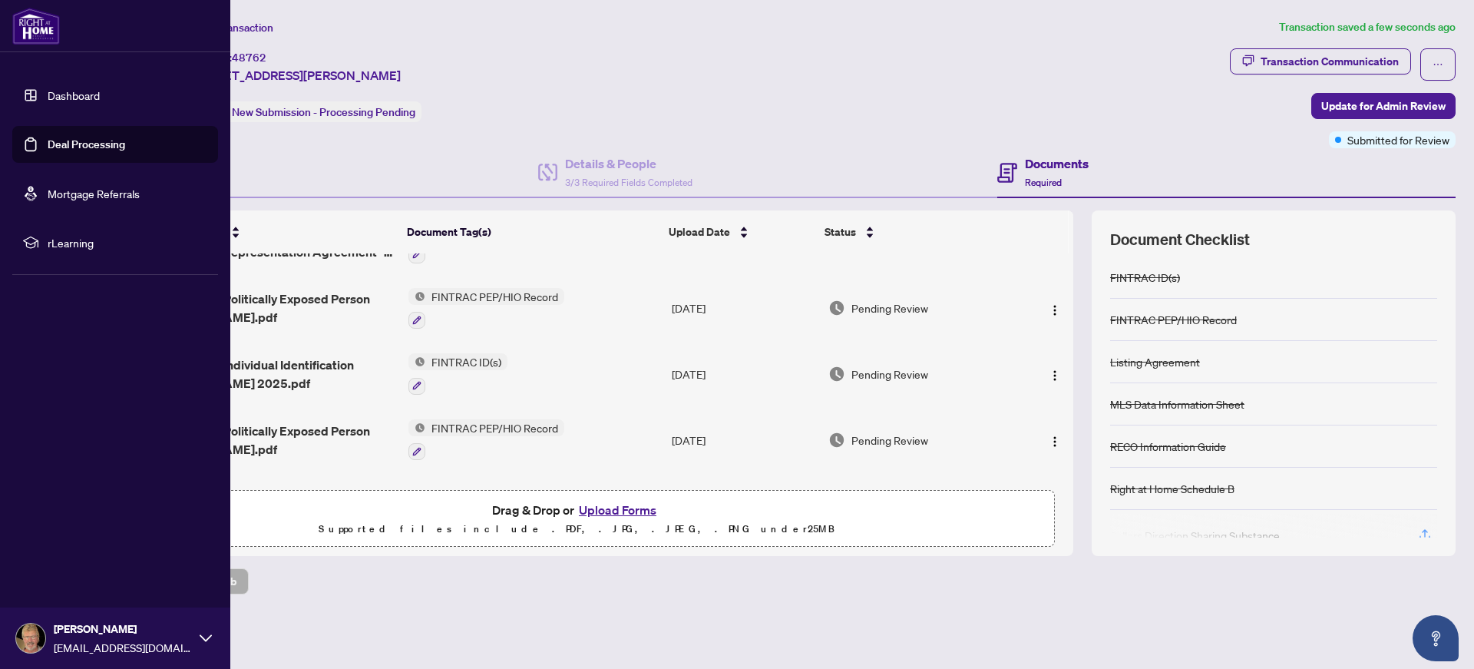
click at [48, 98] on link "Dashboard" at bounding box center [74, 95] width 52 height 14
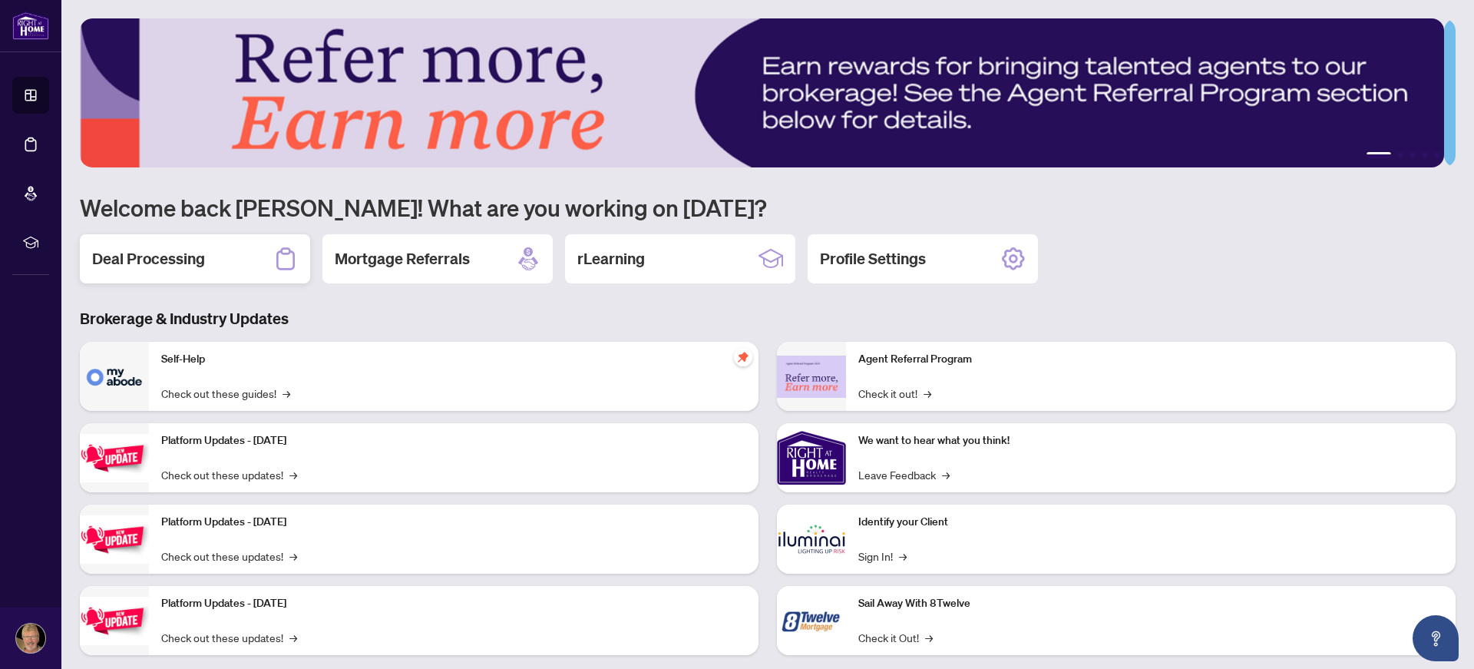
click at [205, 257] on div "Deal Processing" at bounding box center [195, 258] width 230 height 49
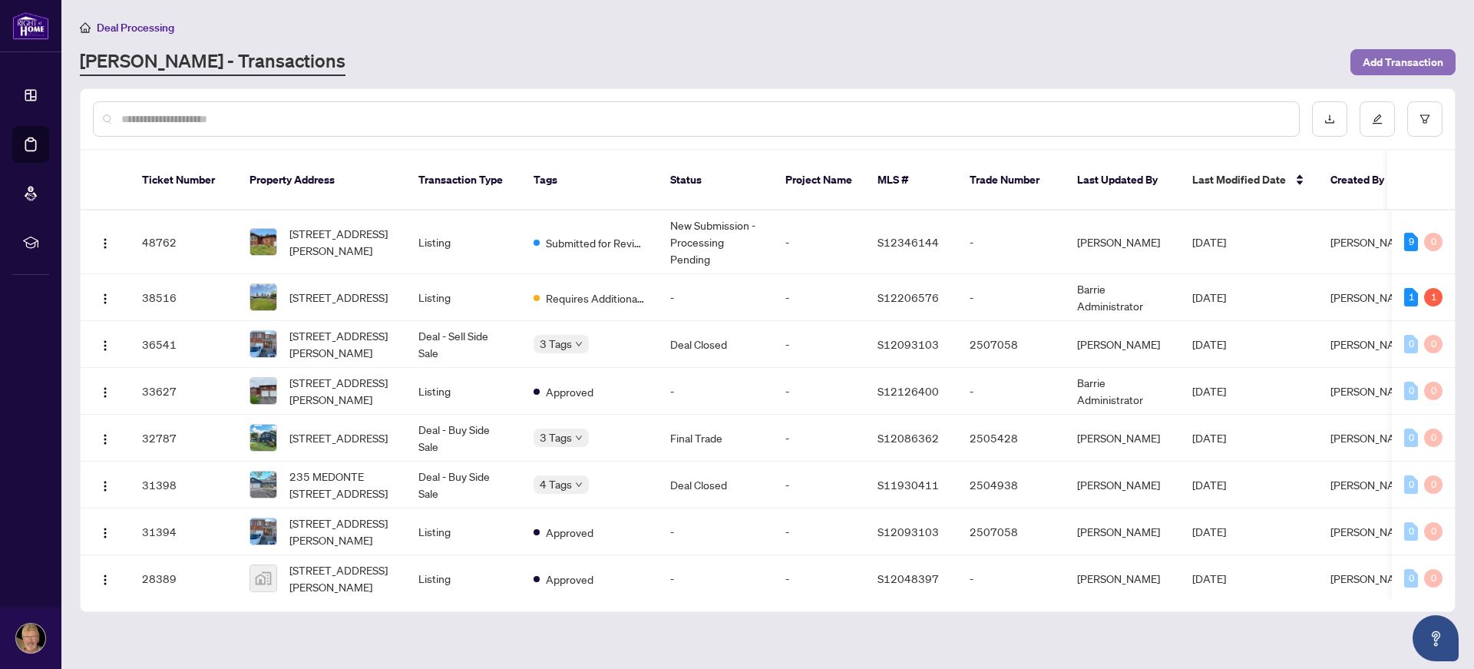
click at [1407, 57] on span "Add Transaction" at bounding box center [1403, 62] width 81 height 25
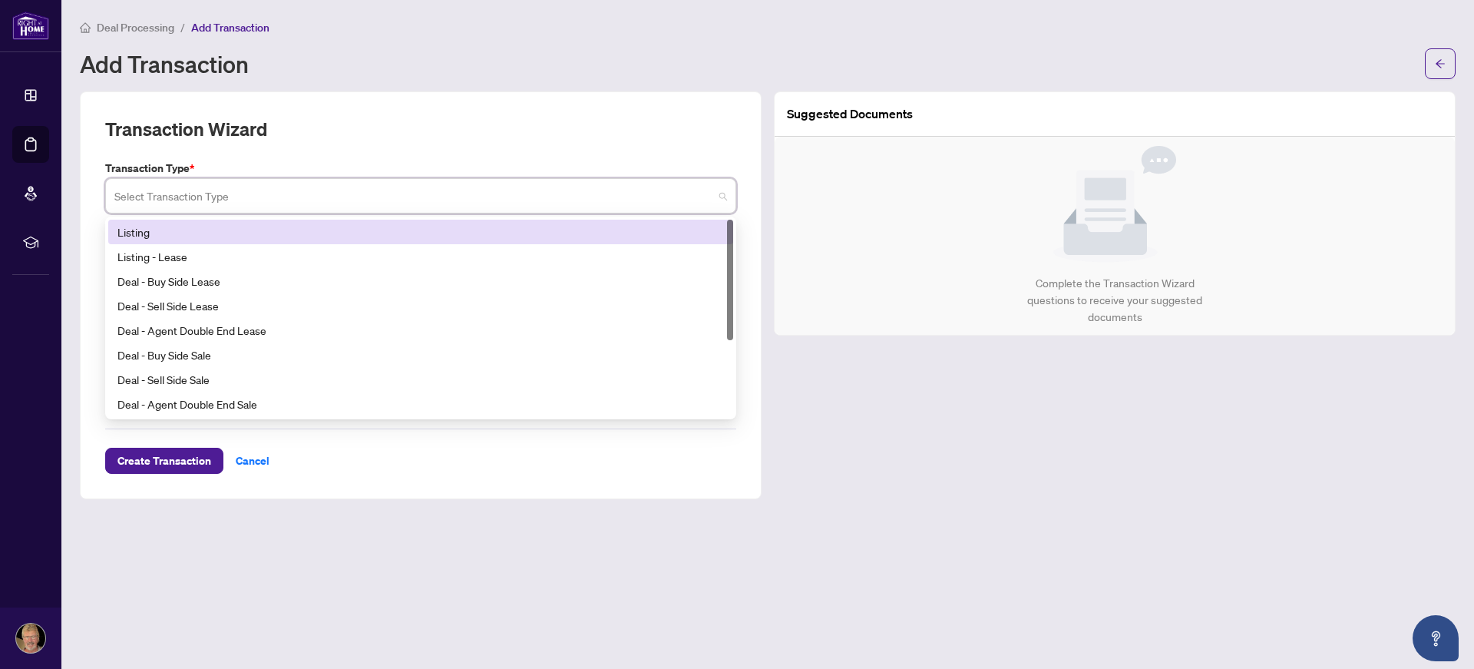
click at [331, 203] on input "search" at bounding box center [413, 198] width 599 height 34
click at [121, 233] on div "Listing" at bounding box center [420, 231] width 607 height 17
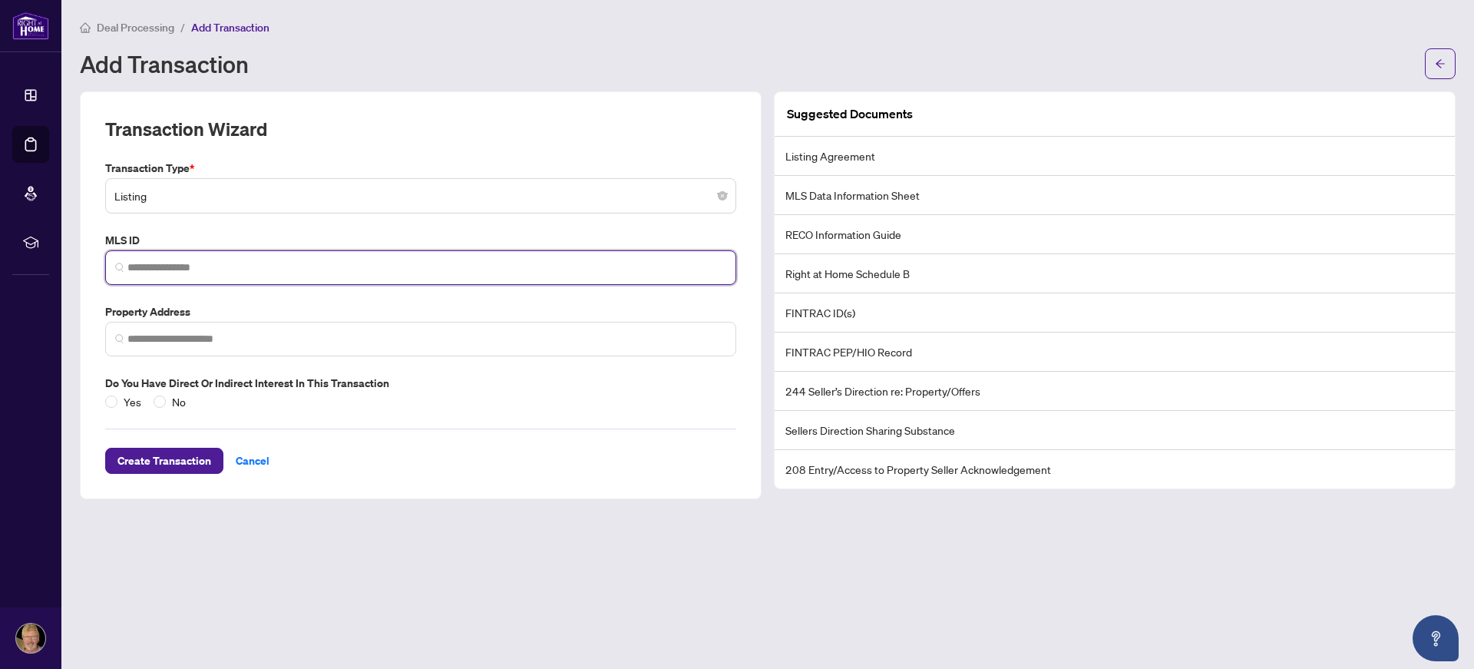
click at [194, 273] on input "search" at bounding box center [426, 267] width 599 height 16
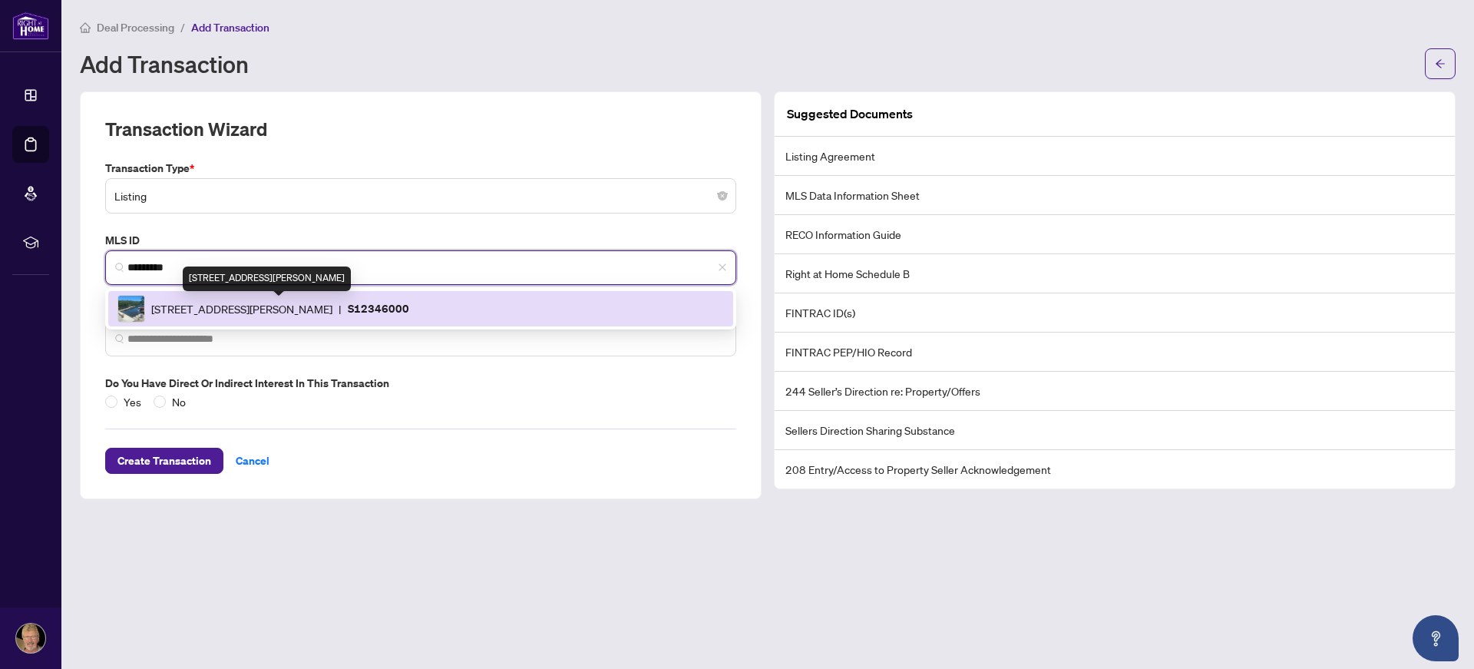
click at [258, 312] on span "[STREET_ADDRESS][PERSON_NAME]" at bounding box center [241, 308] width 181 height 17
type input "*********"
type input "**********"
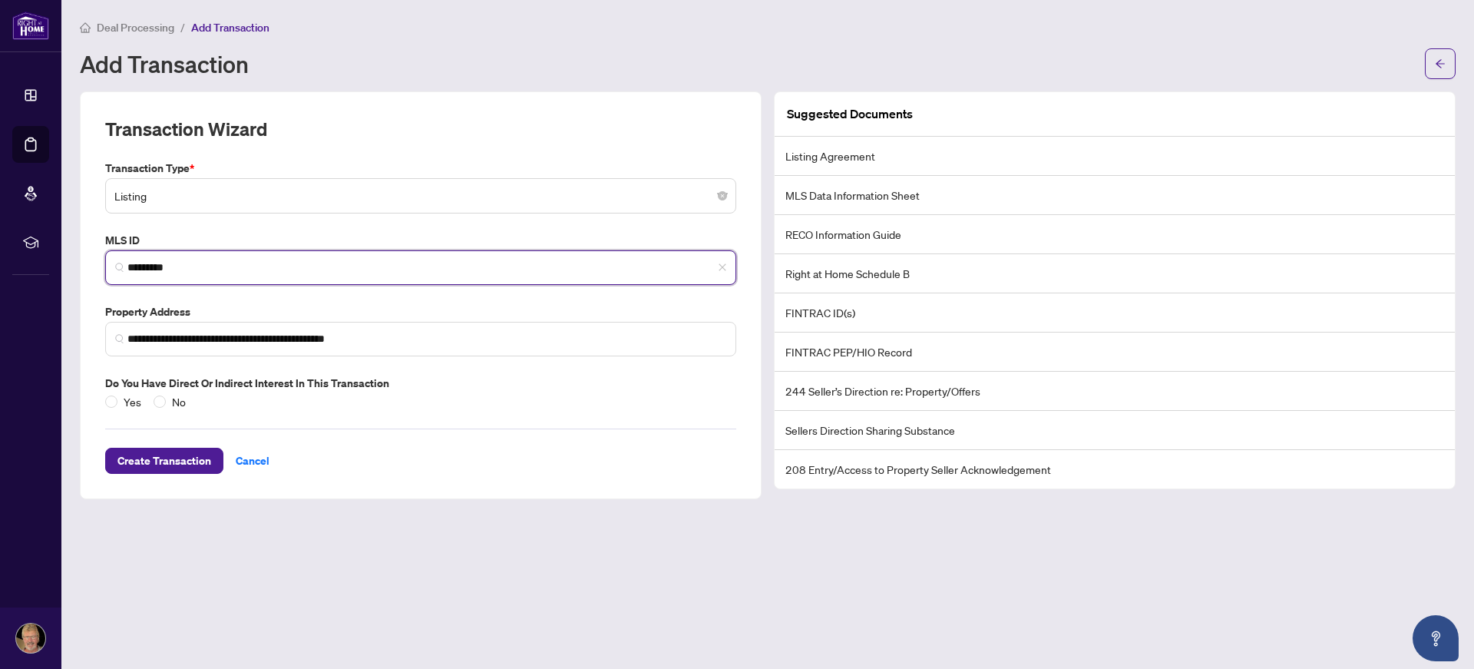
type input "*********"
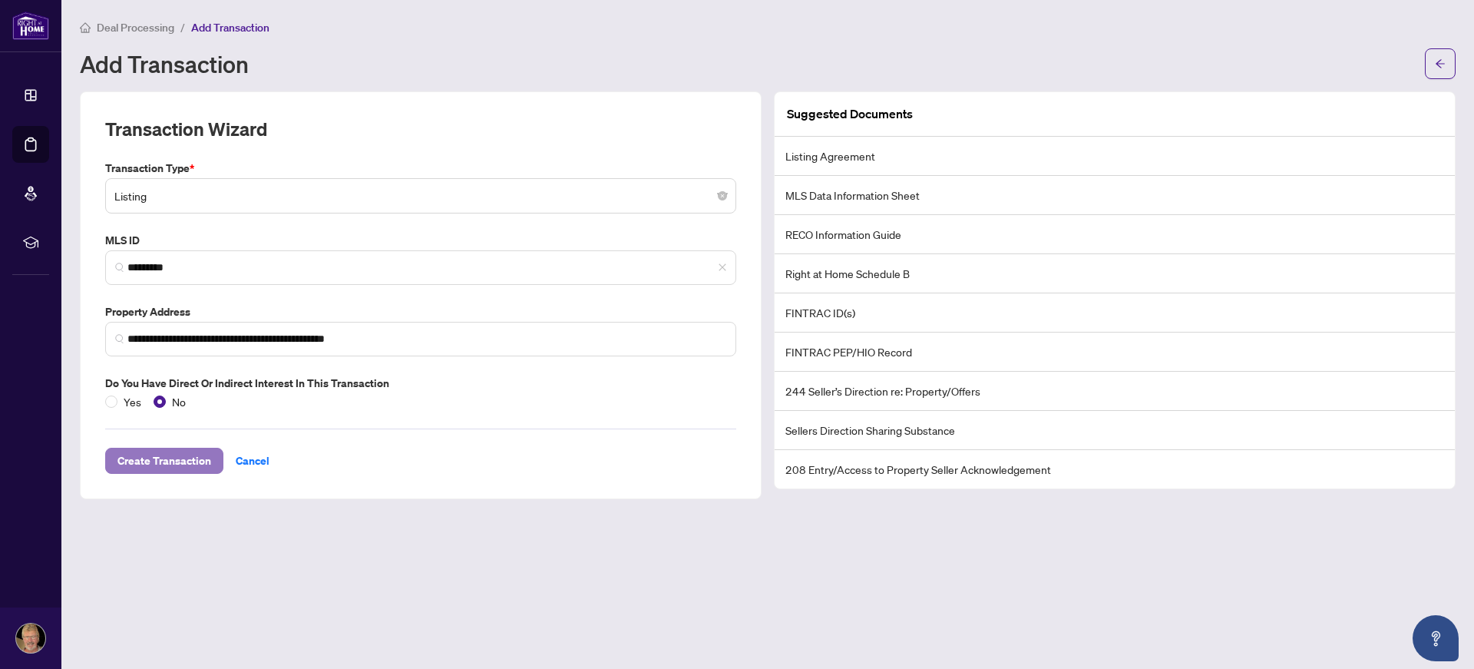
click at [169, 456] on span "Create Transaction" at bounding box center [164, 460] width 94 height 25
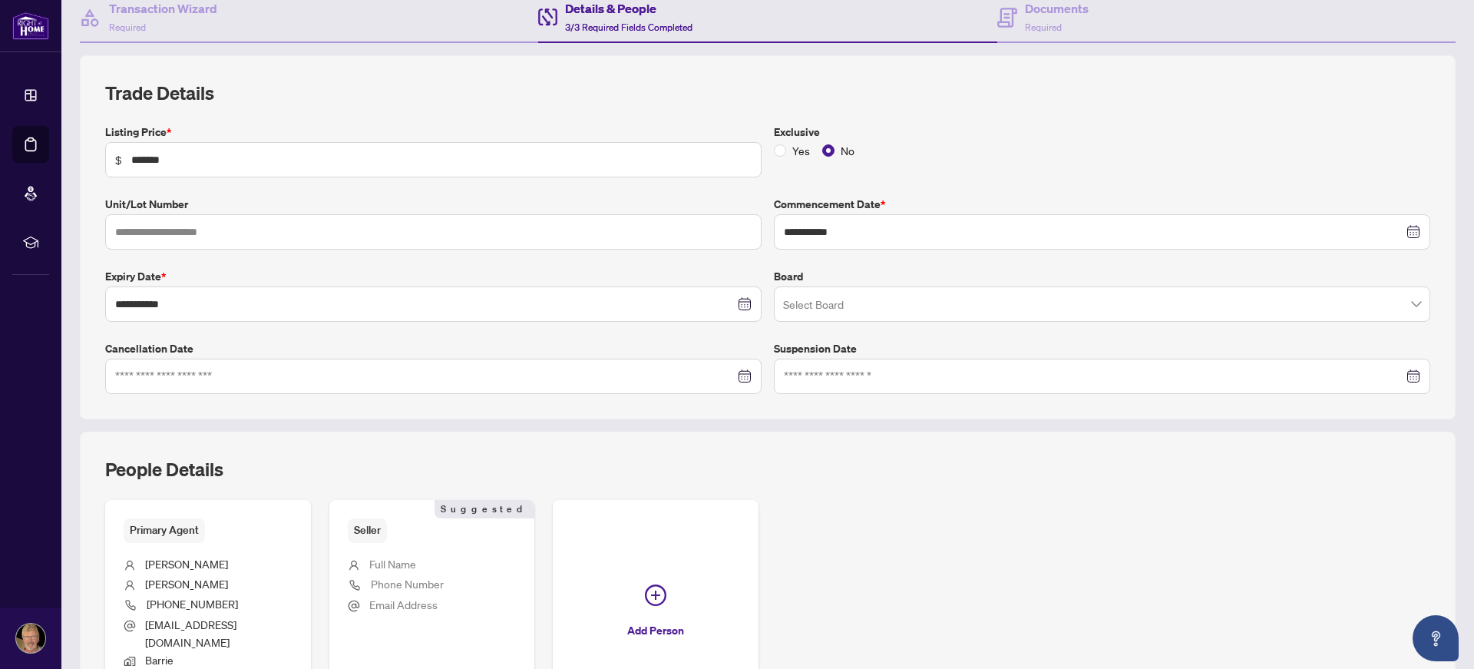
scroll to position [205, 0]
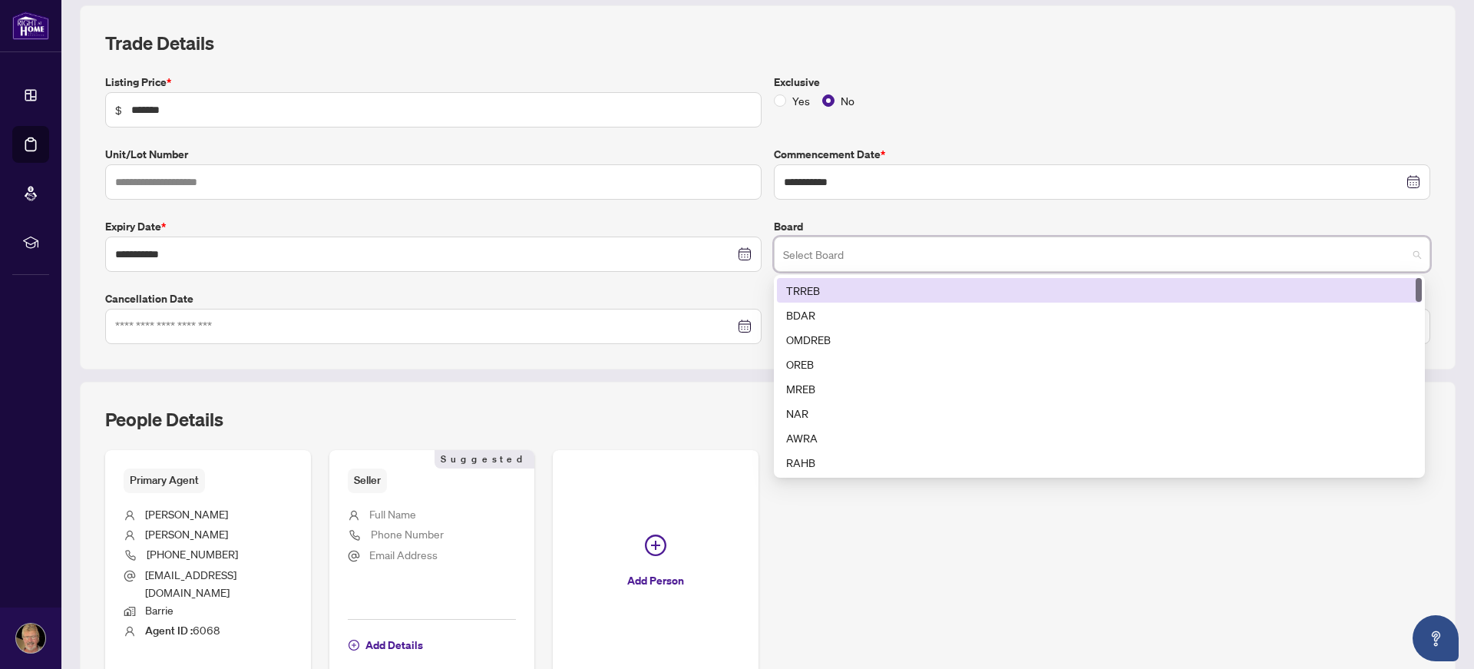
click at [859, 259] on input "search" at bounding box center [1095, 257] width 624 height 34
click at [803, 286] on div "TRREB" at bounding box center [1099, 290] width 626 height 17
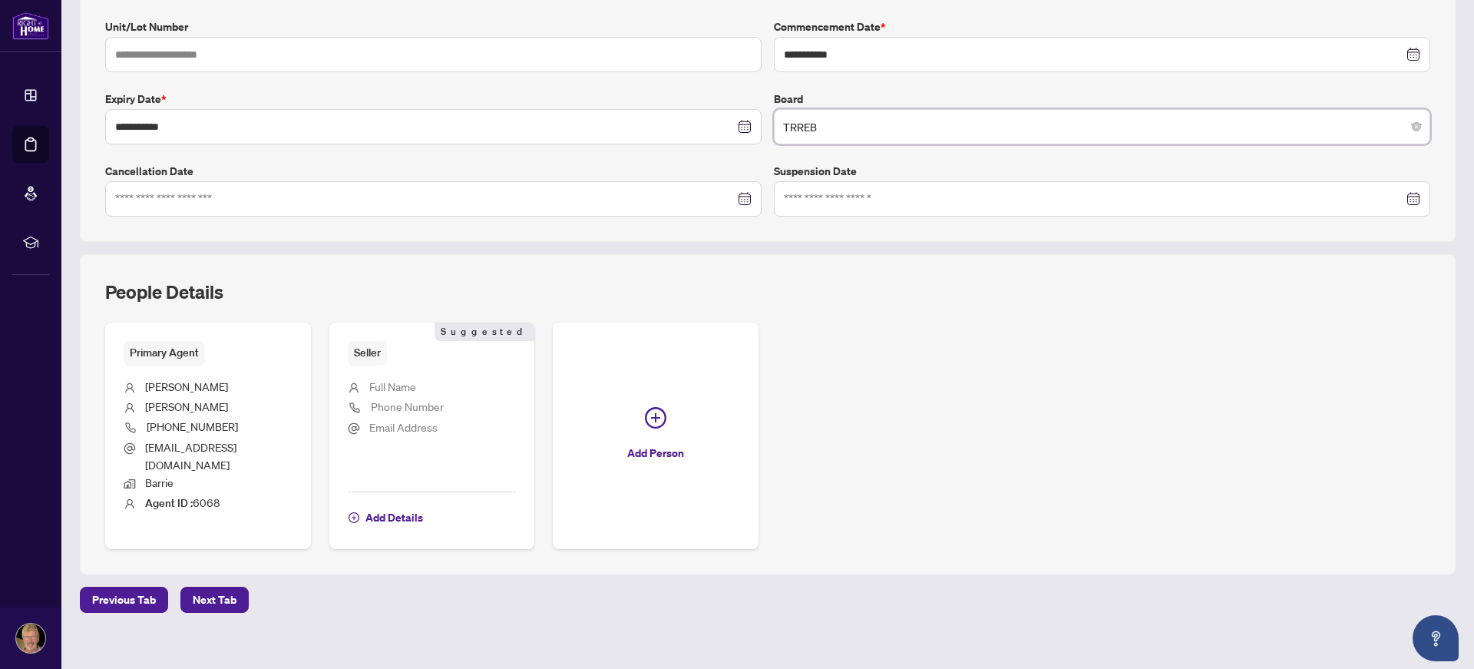
scroll to position [333, 0]
click at [385, 504] on span "Add Details" at bounding box center [394, 516] width 58 height 25
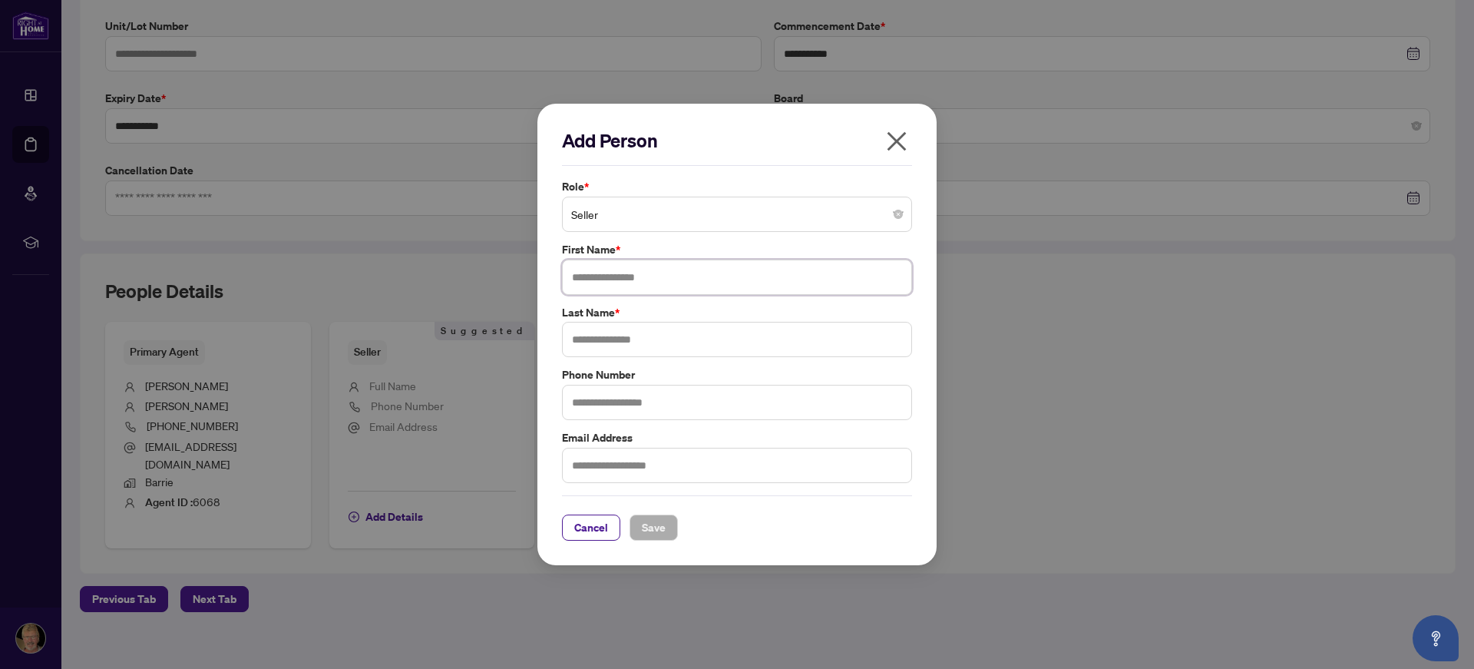
click at [658, 283] on input "text" at bounding box center [737, 276] width 350 height 35
type input "*****"
type input "**********"
click at [696, 462] on input "text" at bounding box center [737, 465] width 350 height 35
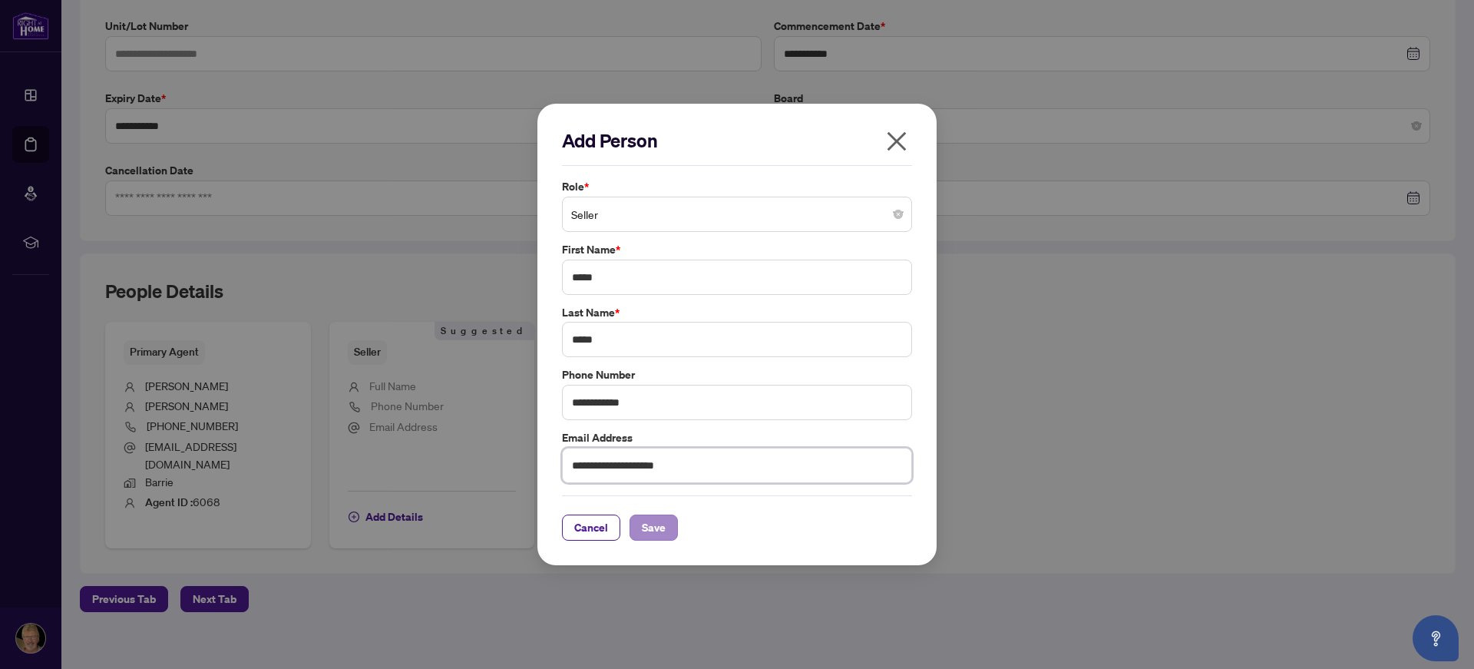
type input "**********"
click at [658, 530] on span "Save" at bounding box center [654, 527] width 24 height 25
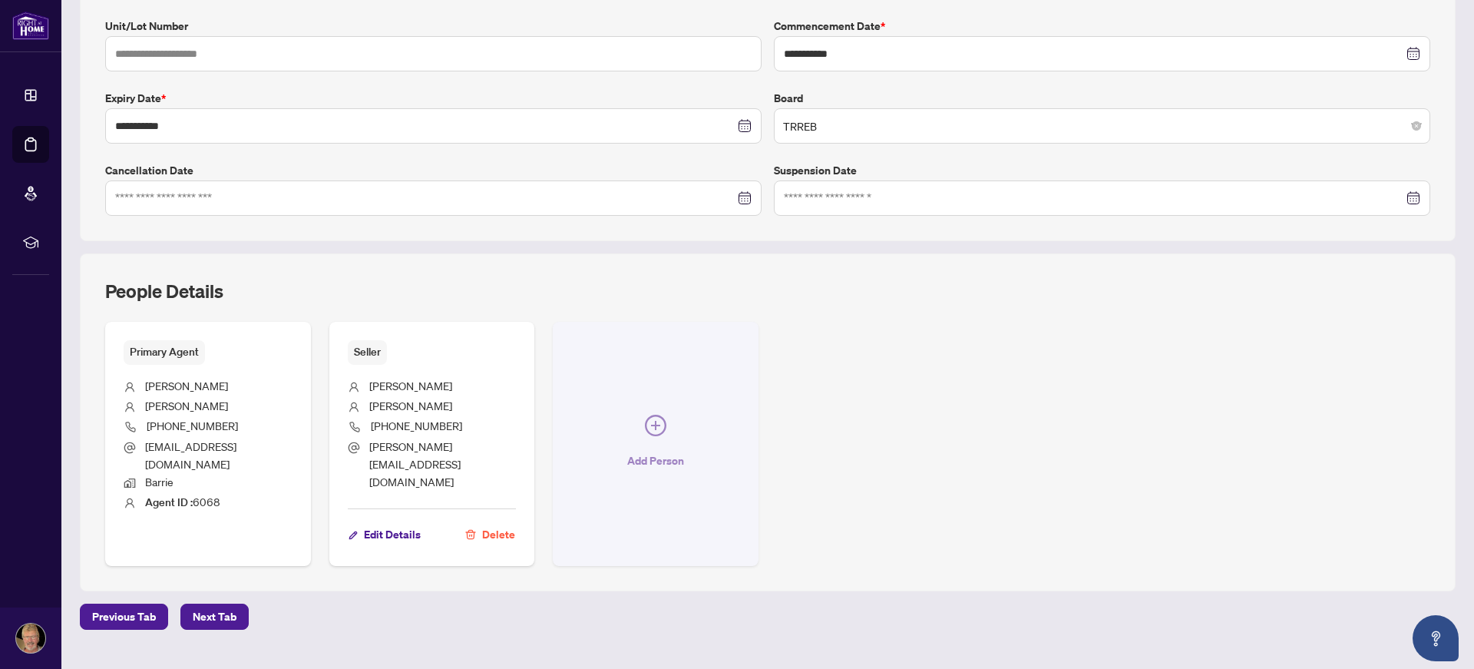
scroll to position [0, 0]
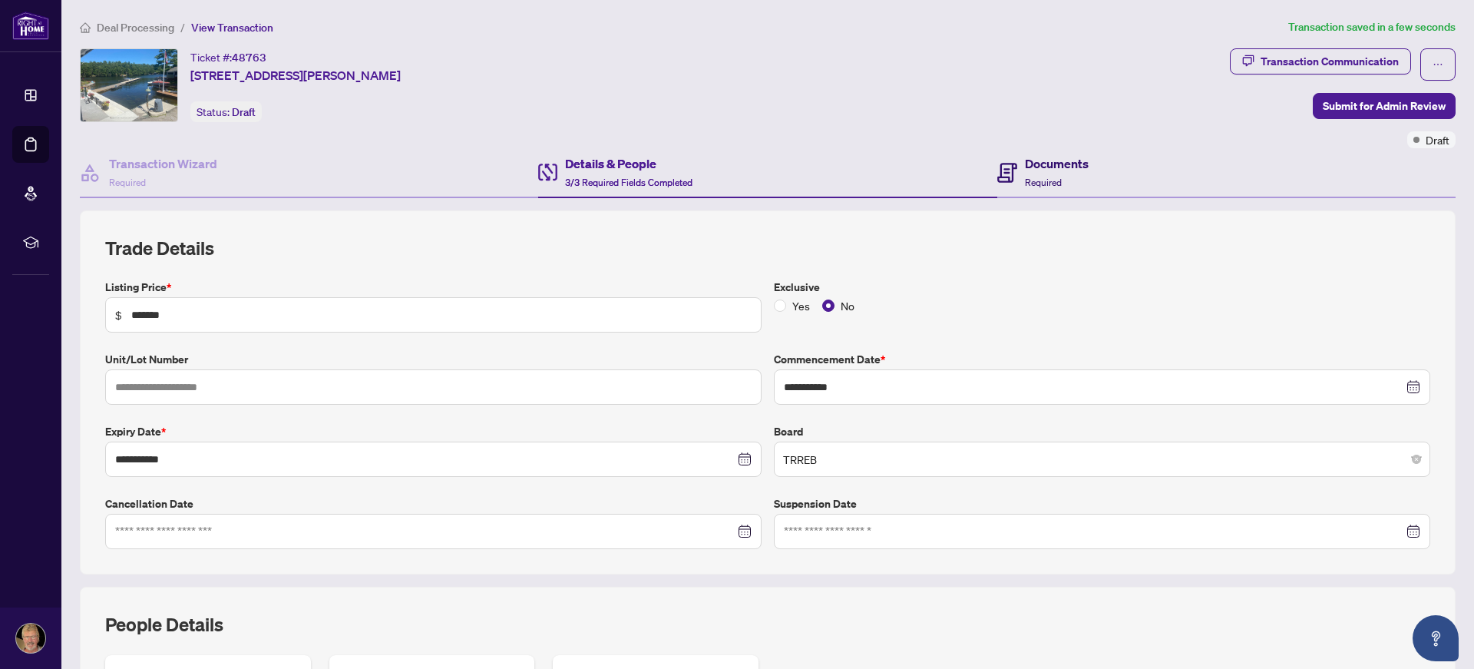
click at [1035, 160] on h4 "Documents" at bounding box center [1057, 163] width 64 height 18
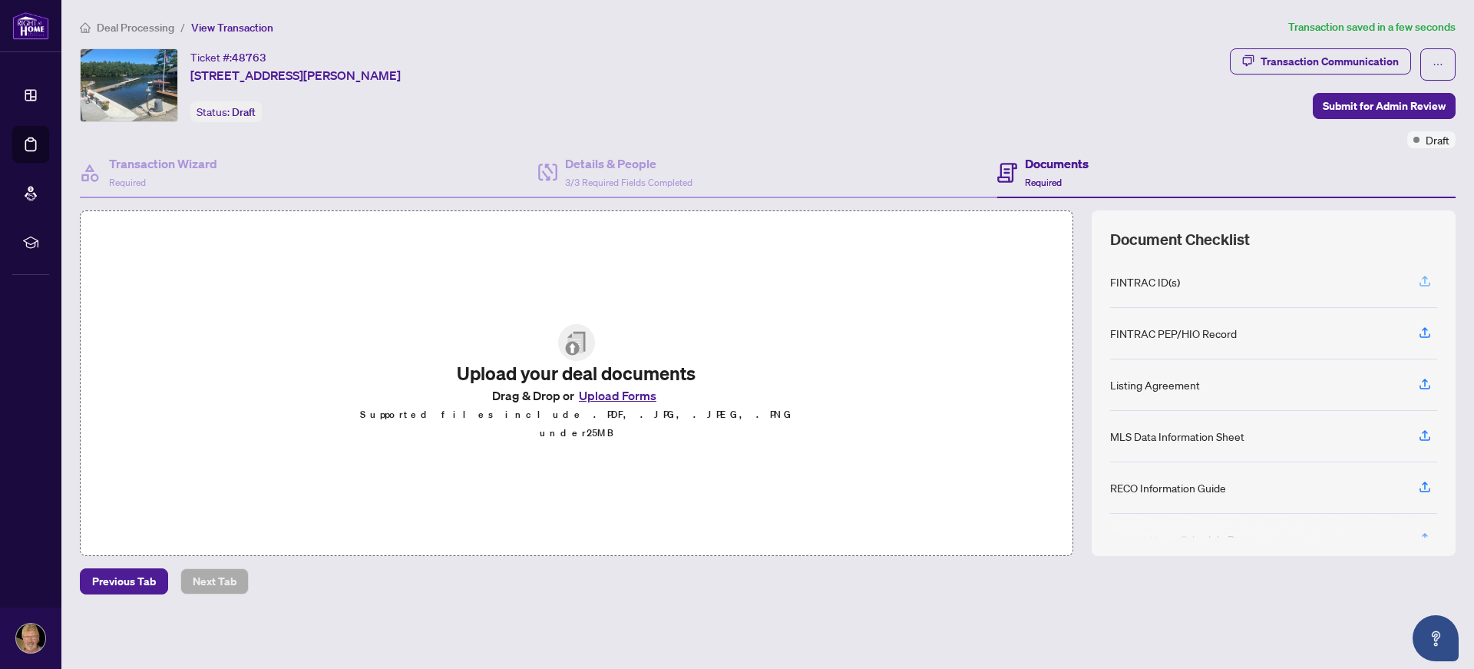
click at [1427, 286] on icon "button" at bounding box center [1425, 284] width 11 height 4
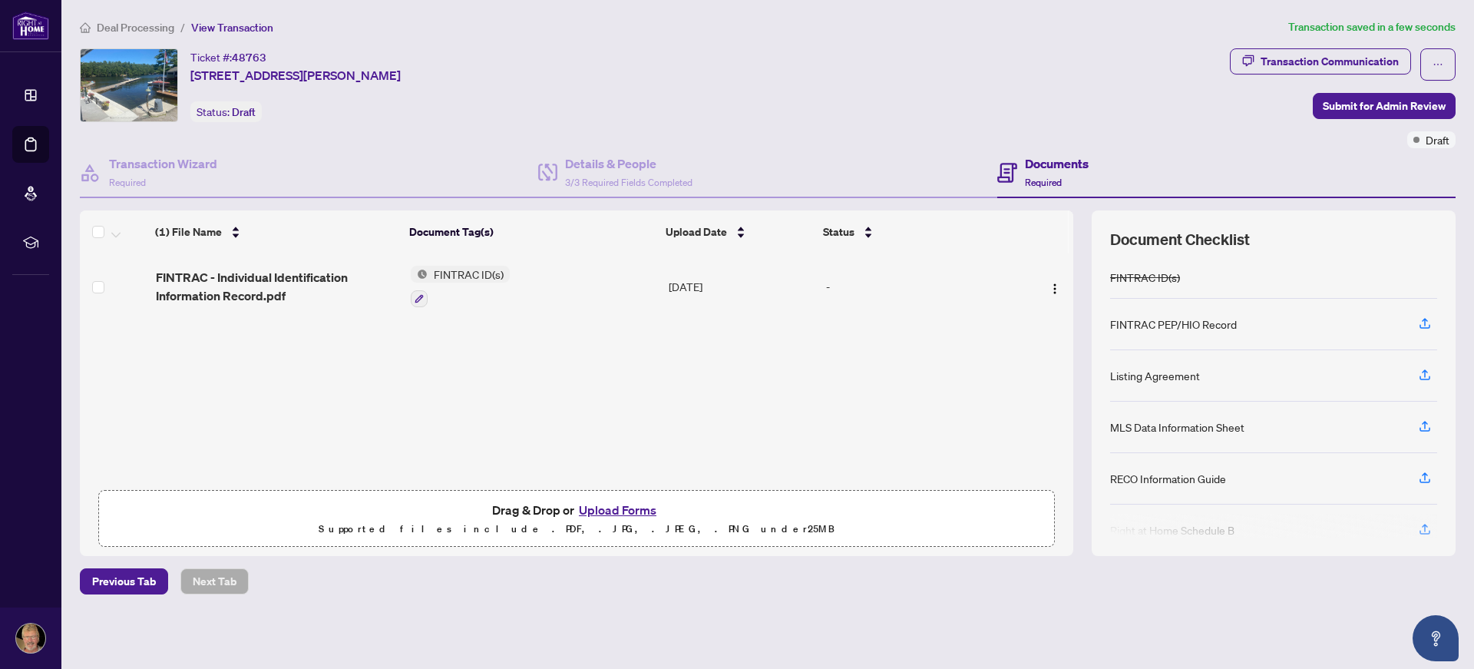
click at [541, 285] on td "FINTRAC ID(s)" at bounding box center [534, 286] width 258 height 66
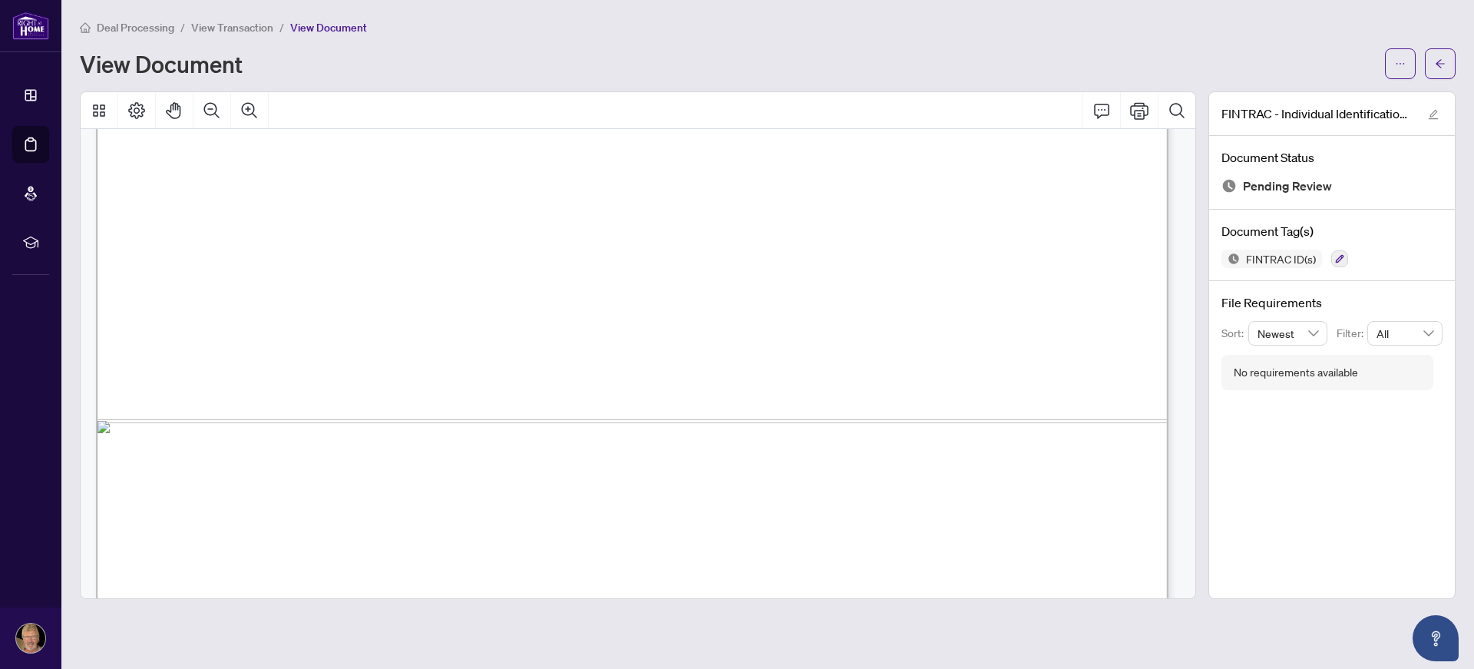
scroll to position [5218, 0]
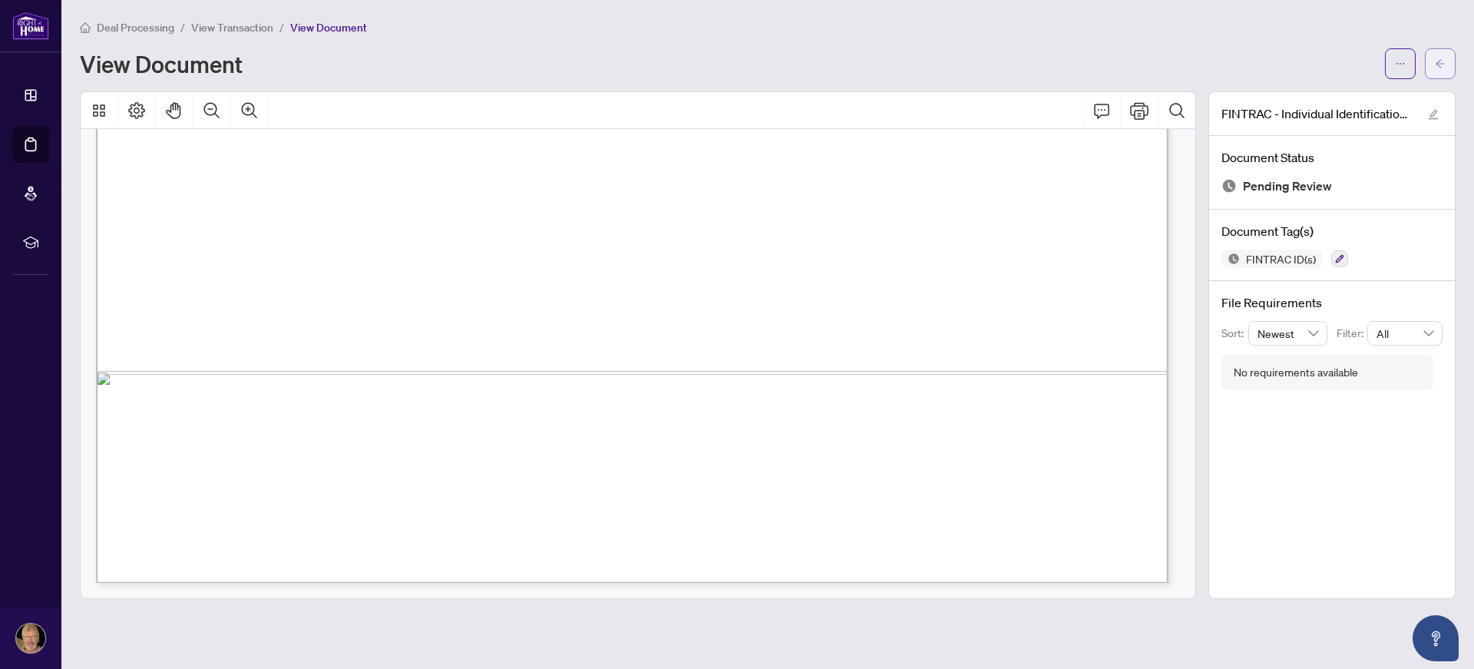
click at [1445, 65] on icon "arrow-left" at bounding box center [1440, 63] width 11 height 11
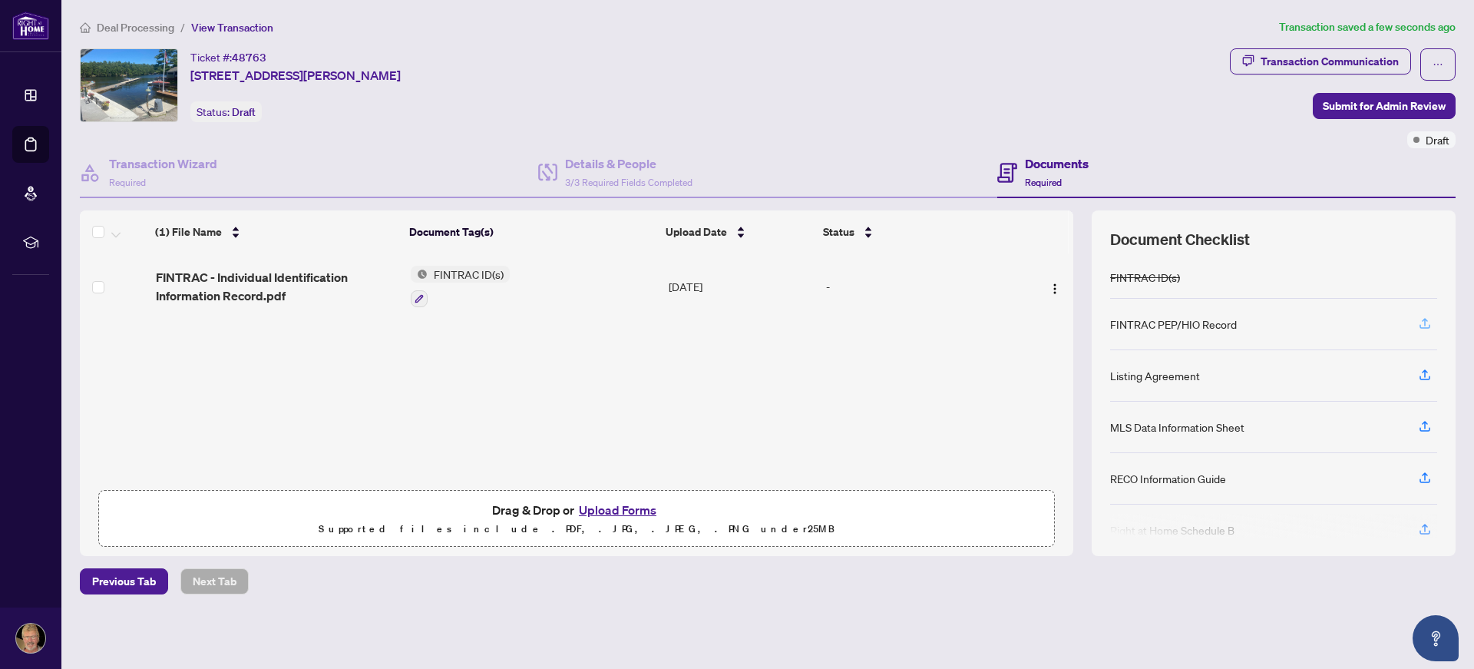
click at [1423, 322] on icon "button" at bounding box center [1425, 323] width 14 height 14
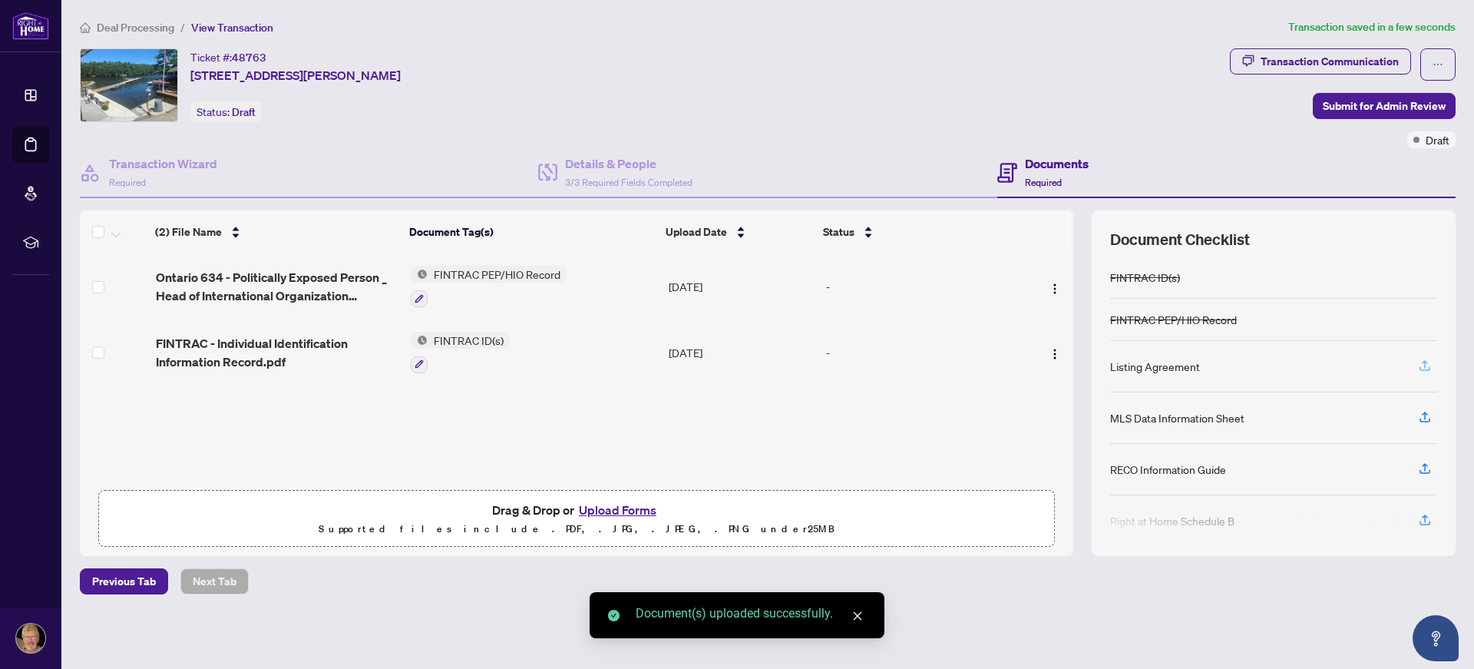
click at [1426, 366] on icon "button" at bounding box center [1425, 366] width 14 height 14
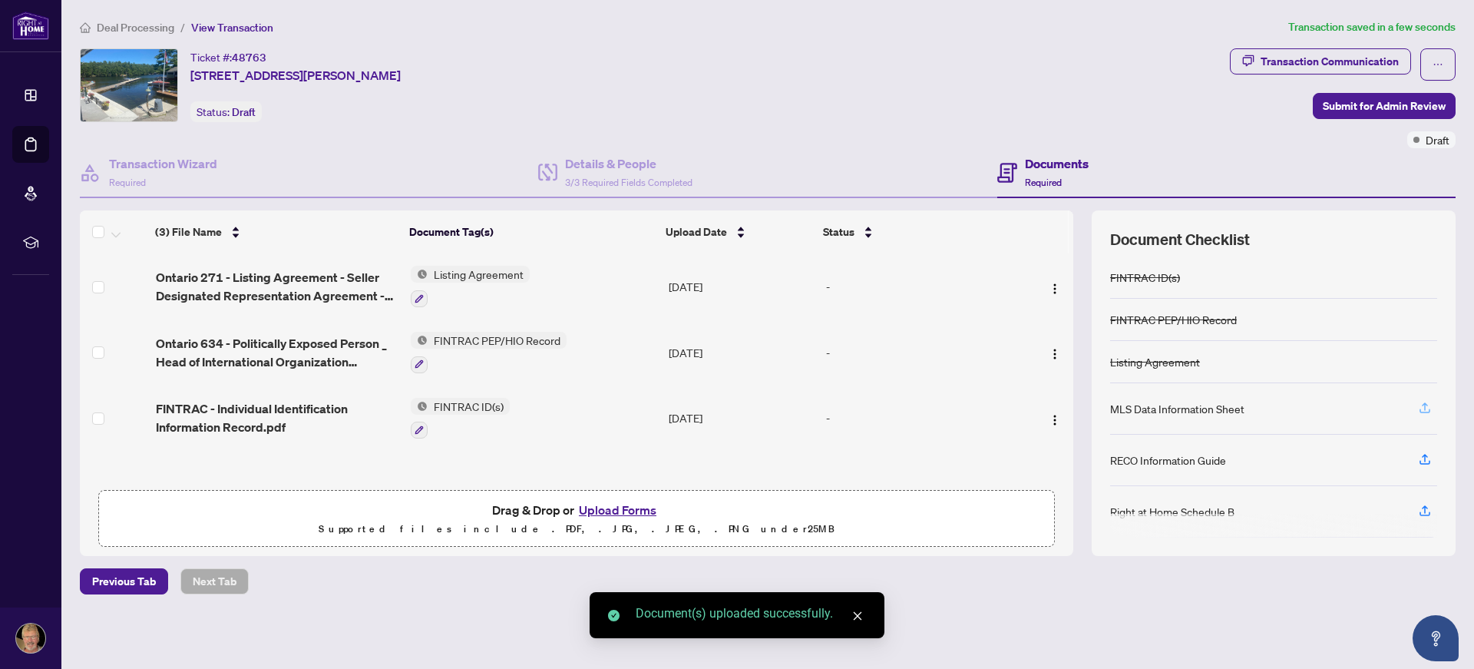
click at [1426, 409] on icon "button" at bounding box center [1425, 408] width 14 height 14
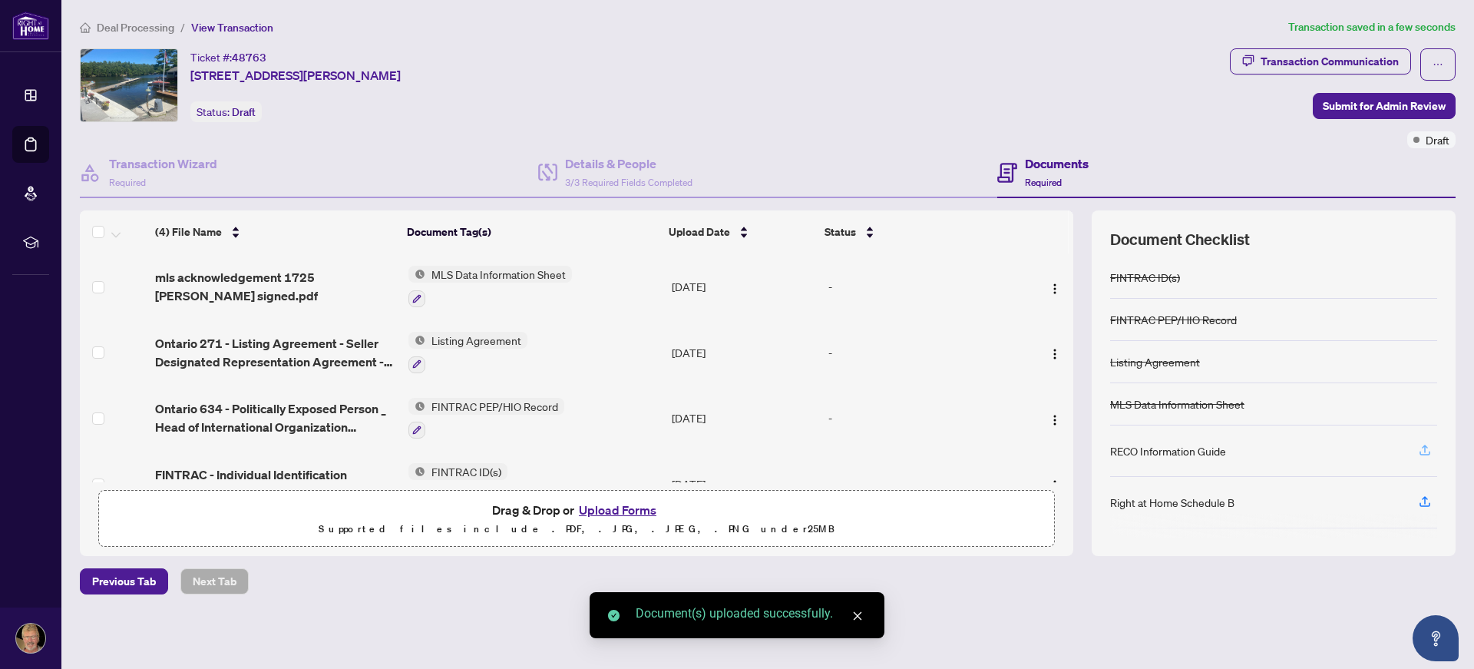
click at [1423, 457] on icon "button" at bounding box center [1425, 450] width 14 height 14
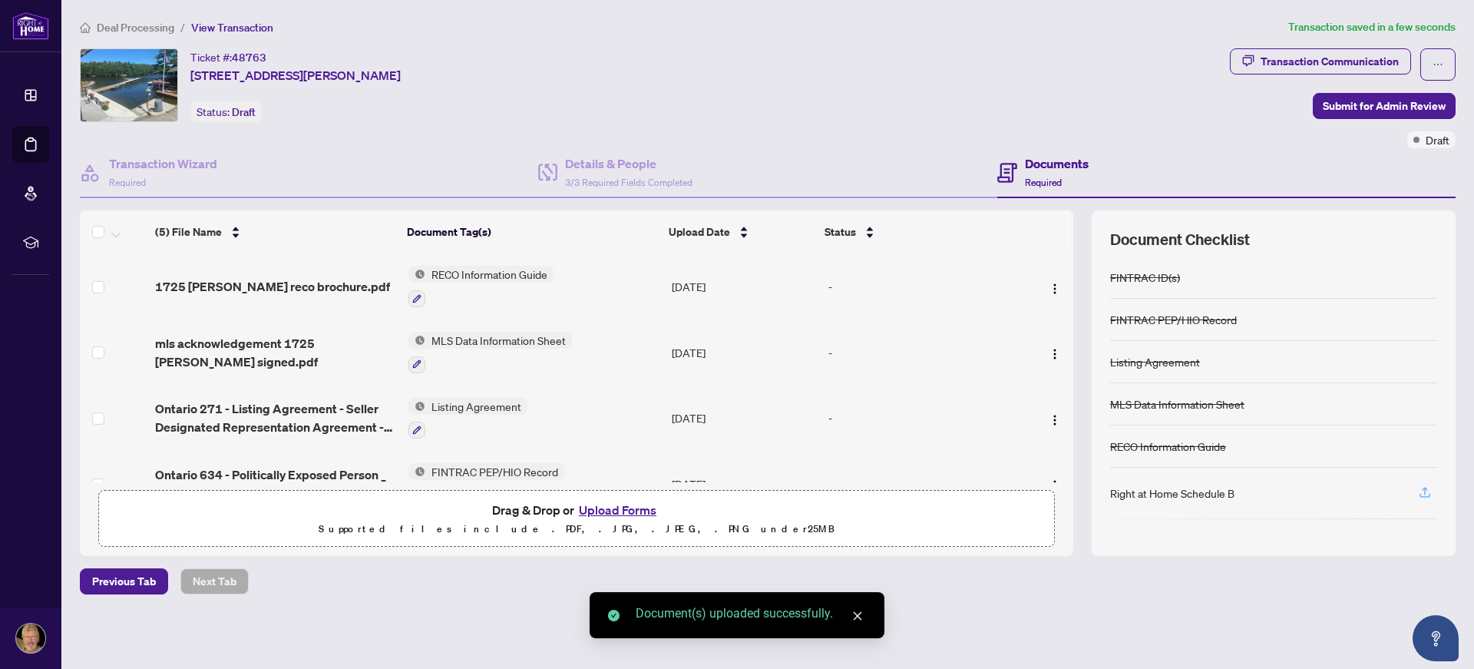
click at [1423, 496] on icon "button" at bounding box center [1425, 492] width 14 height 14
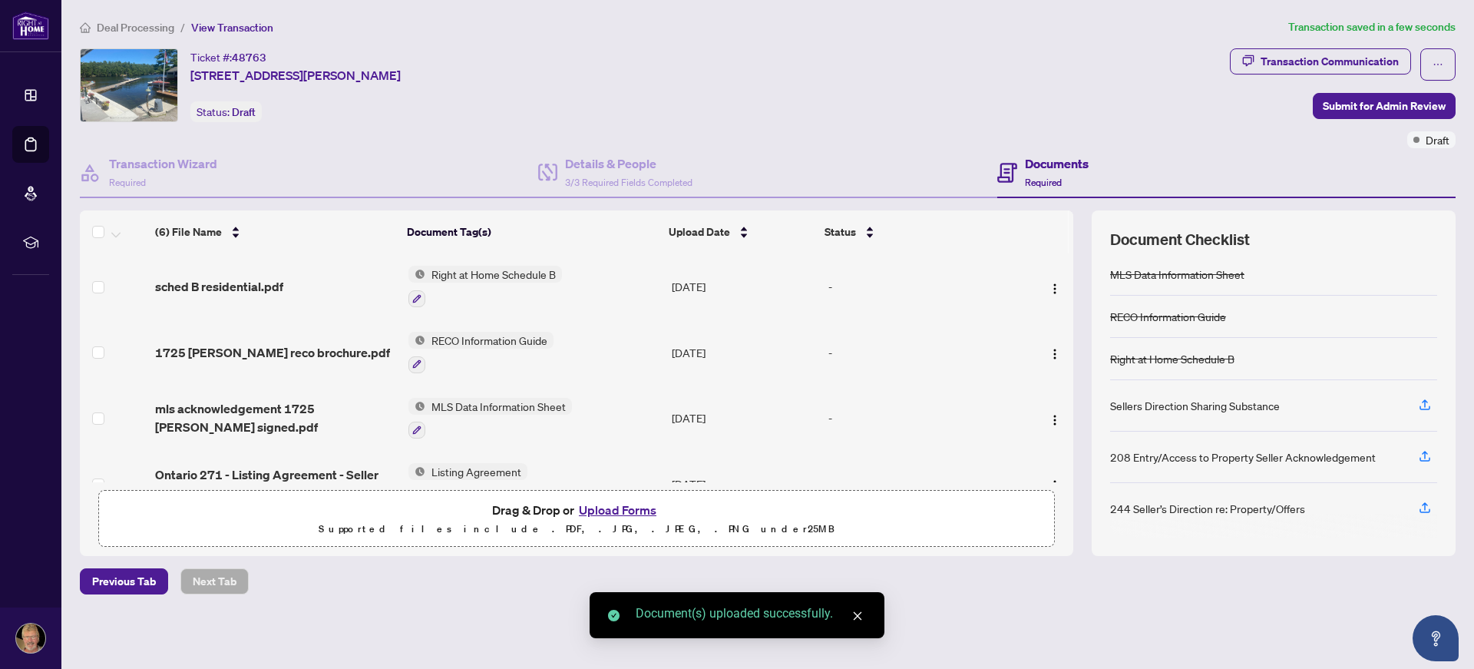
scroll to position [132, 0]
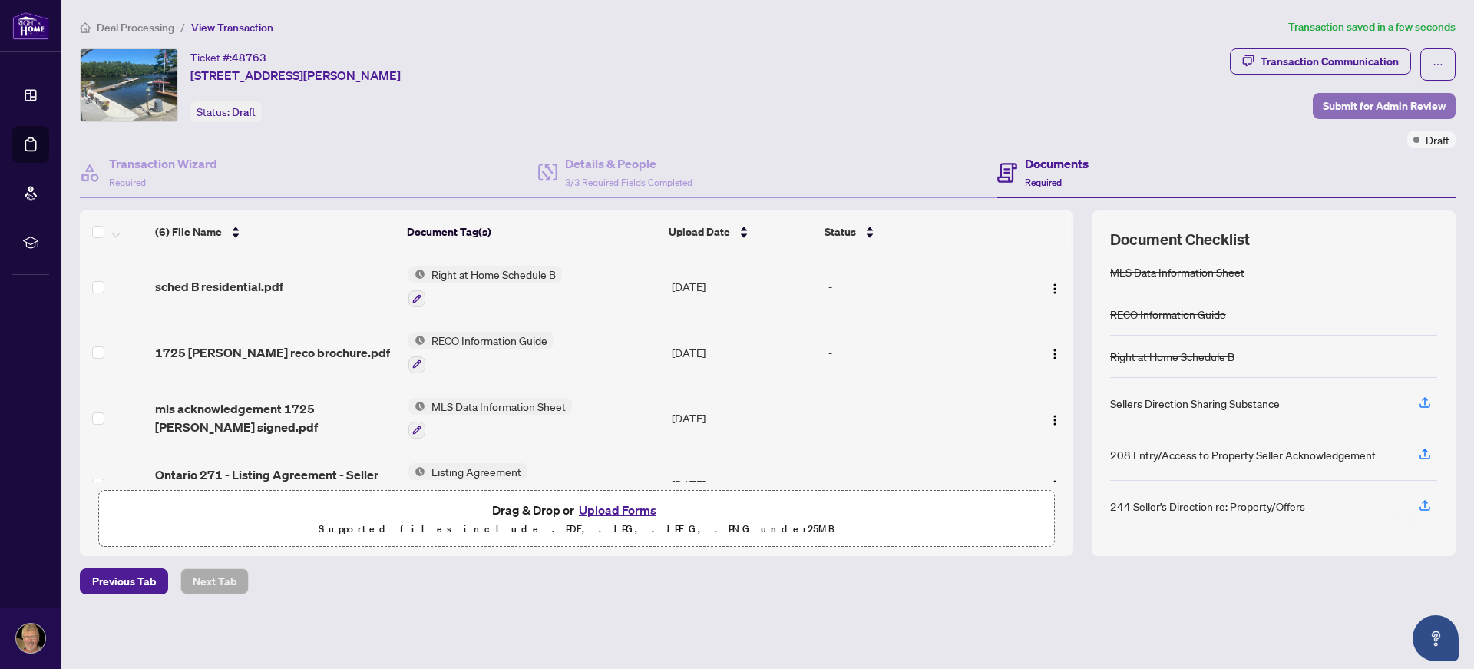
click at [1377, 105] on span "Submit for Admin Review" at bounding box center [1384, 106] width 123 height 25
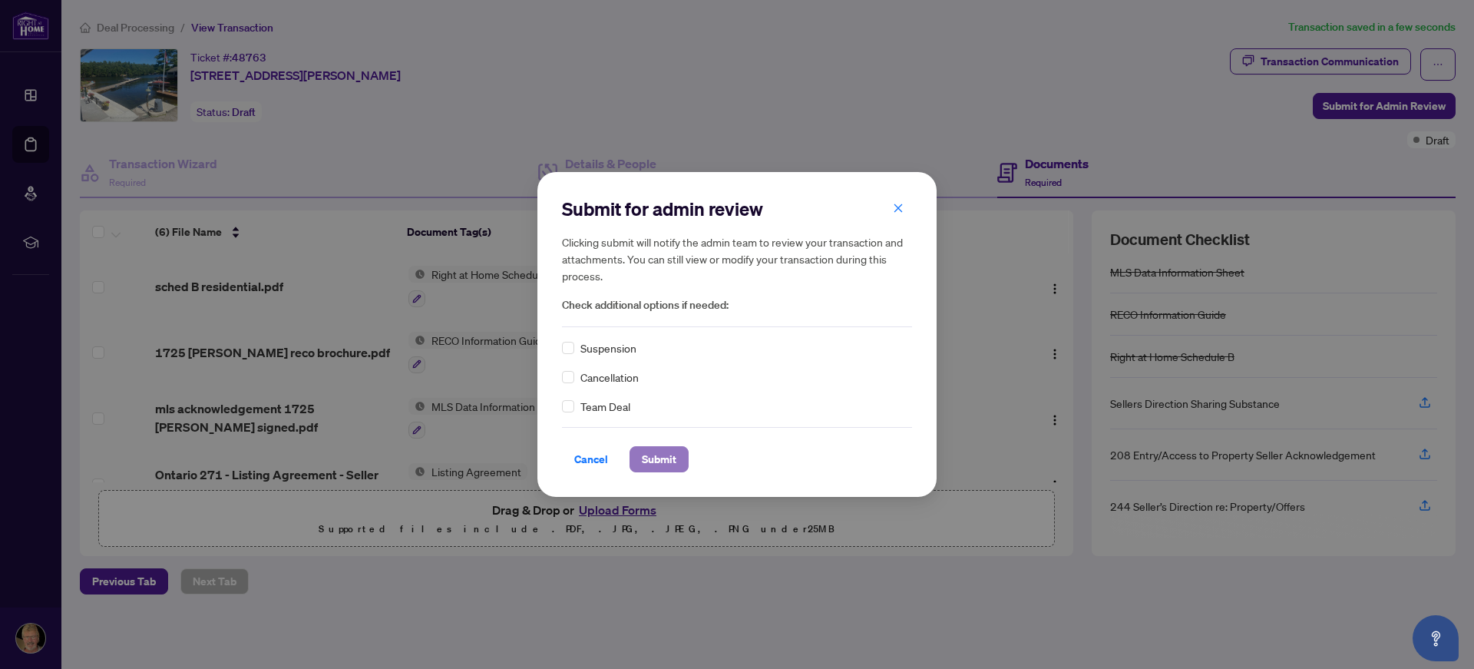
click at [653, 466] on span "Submit" at bounding box center [659, 459] width 35 height 25
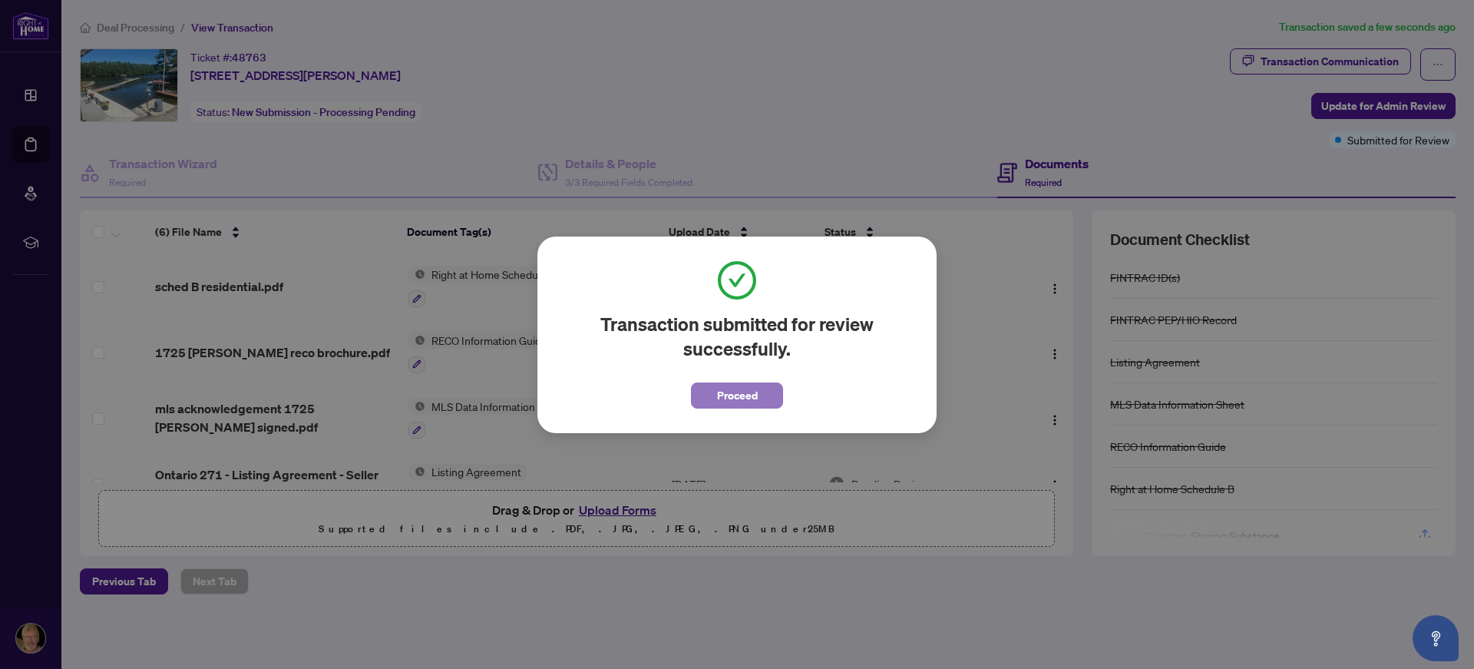
click at [754, 398] on span "Proceed" at bounding box center [737, 395] width 41 height 25
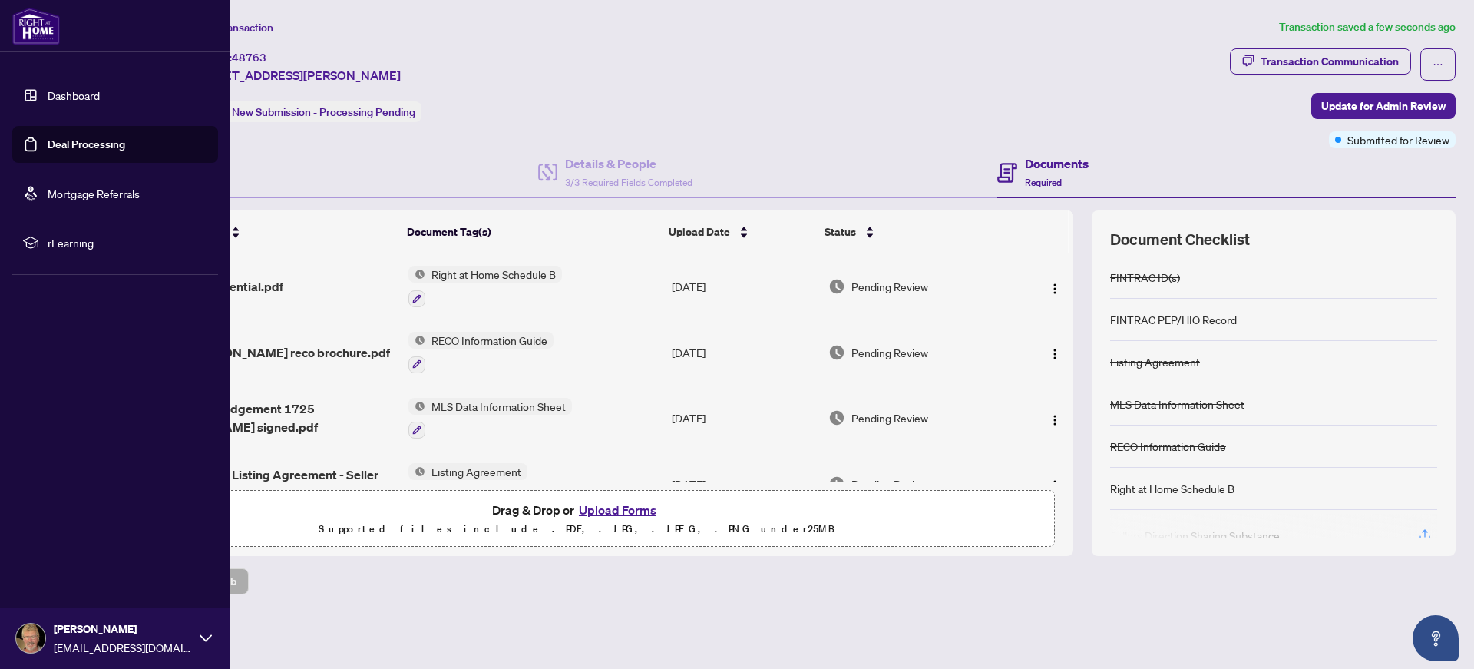
click at [55, 138] on link "Deal Processing" at bounding box center [87, 144] width 78 height 14
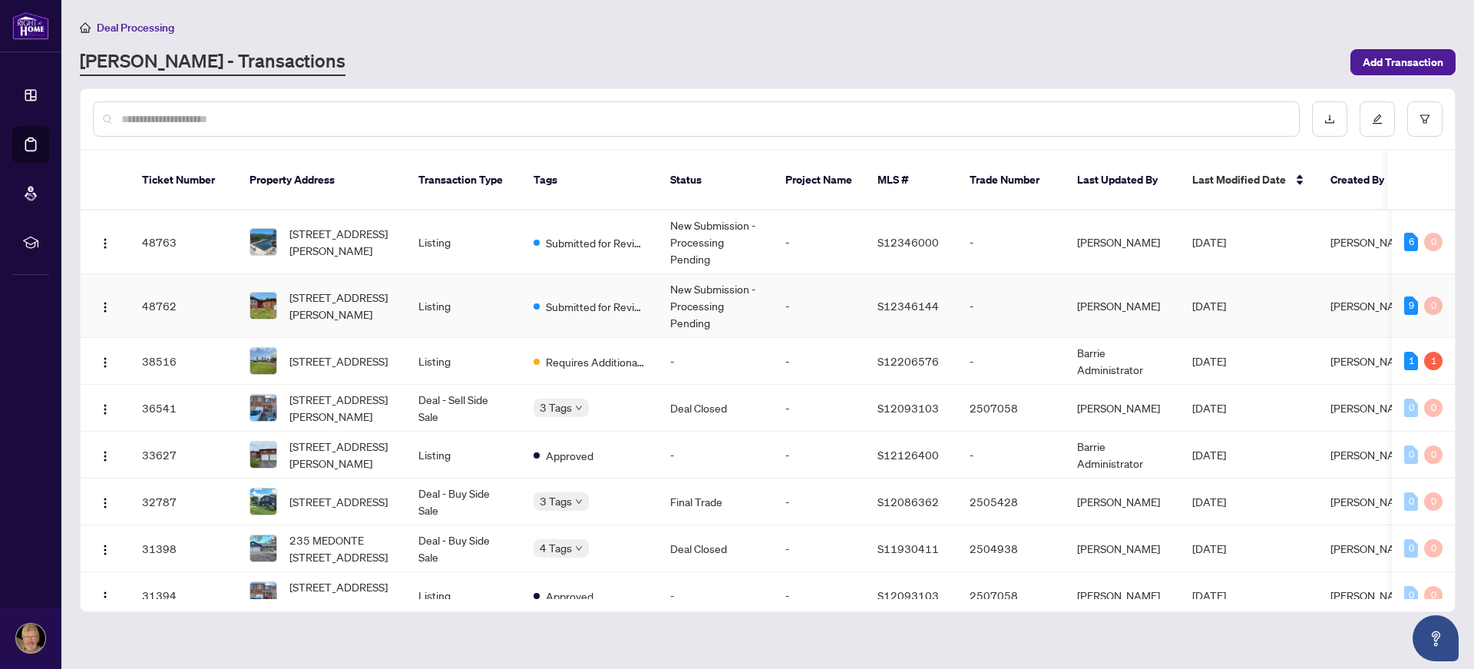
click at [500, 284] on td "Listing" at bounding box center [463, 306] width 115 height 64
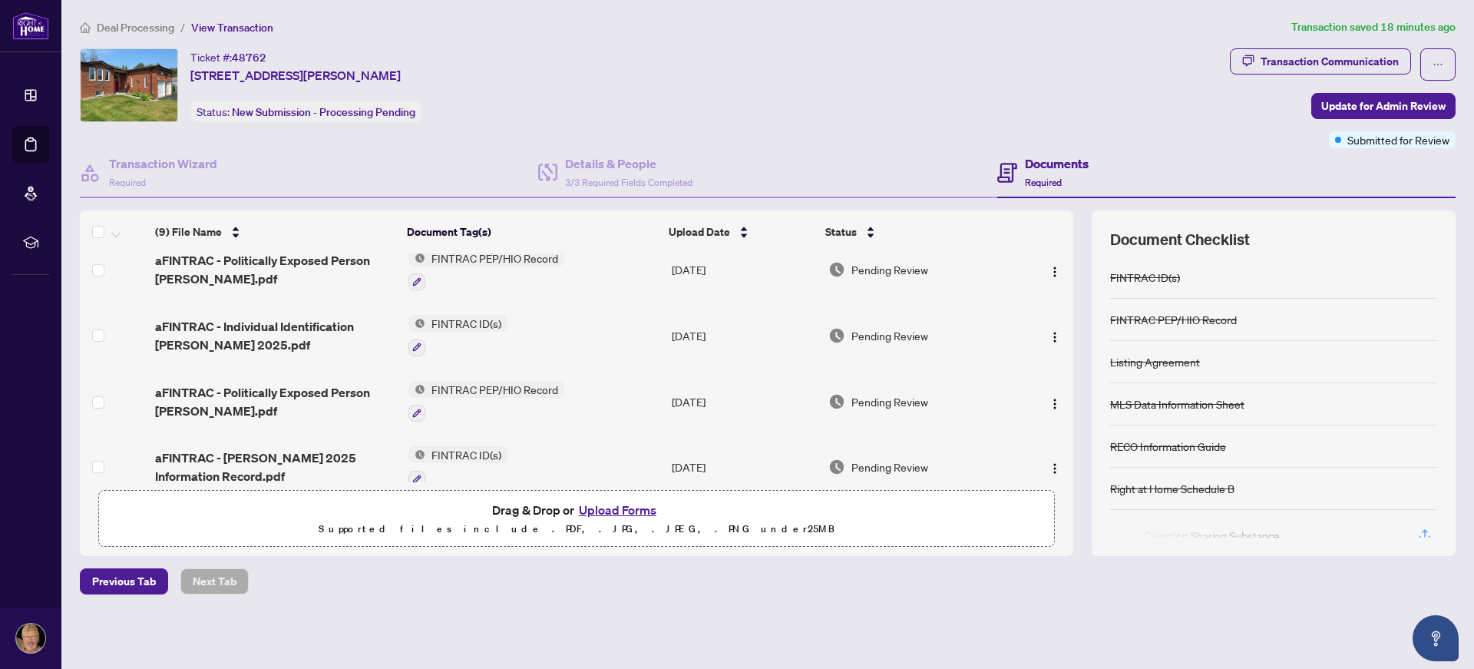
scroll to position [365, 0]
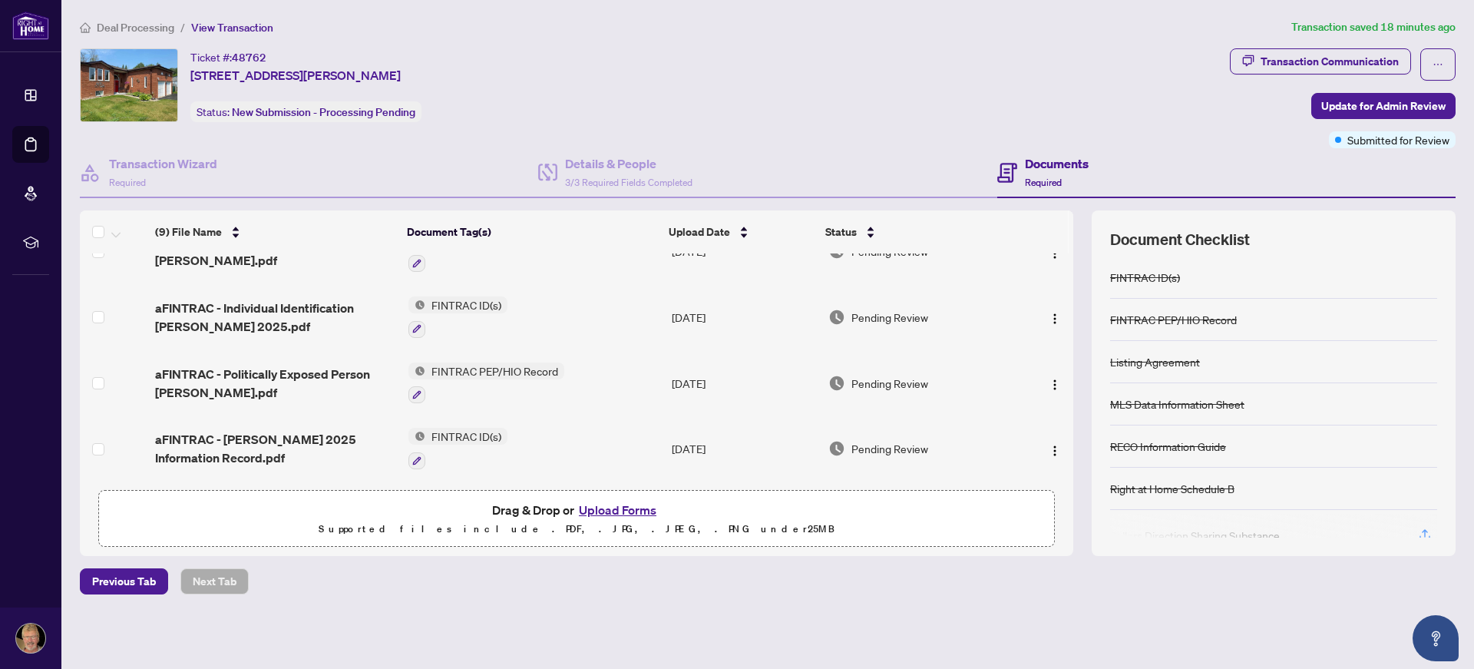
click at [520, 451] on td "FINTRAC ID(s)" at bounding box center [533, 448] width 263 height 66
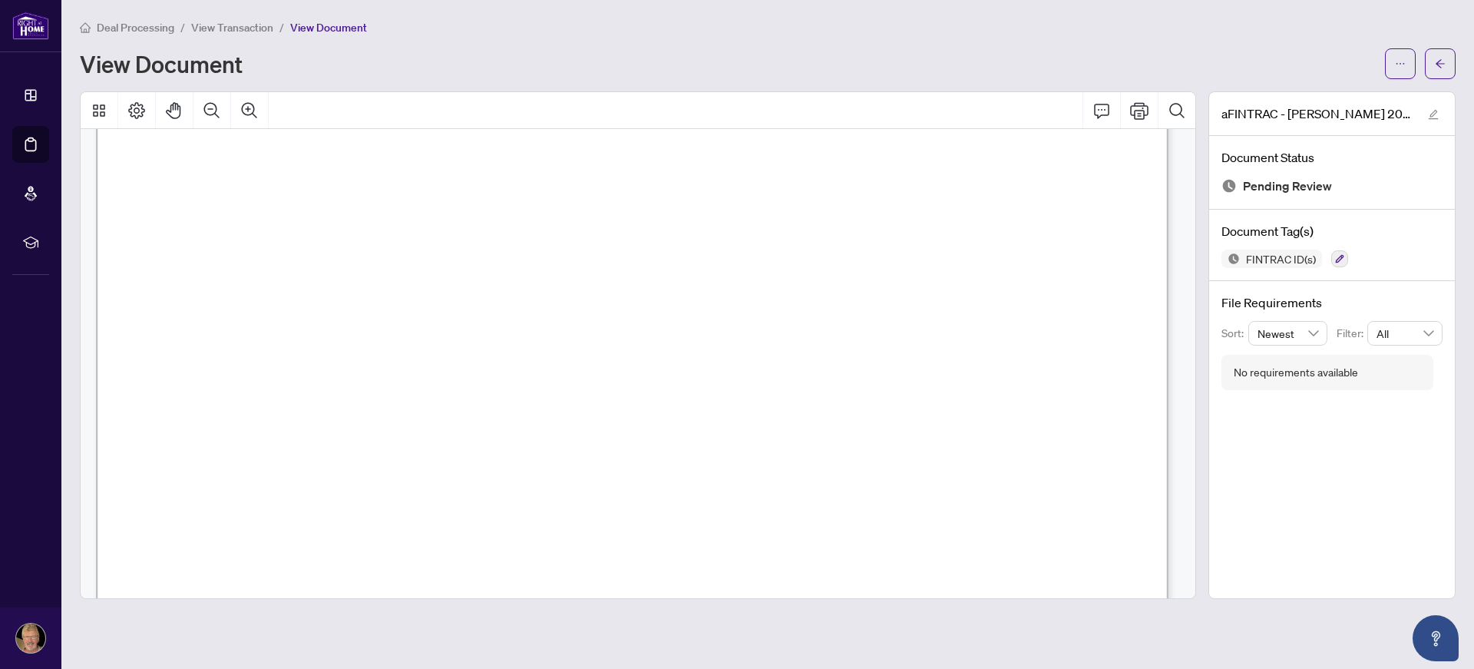
scroll to position [409, 0]
click at [1443, 58] on span "button" at bounding box center [1440, 63] width 11 height 25
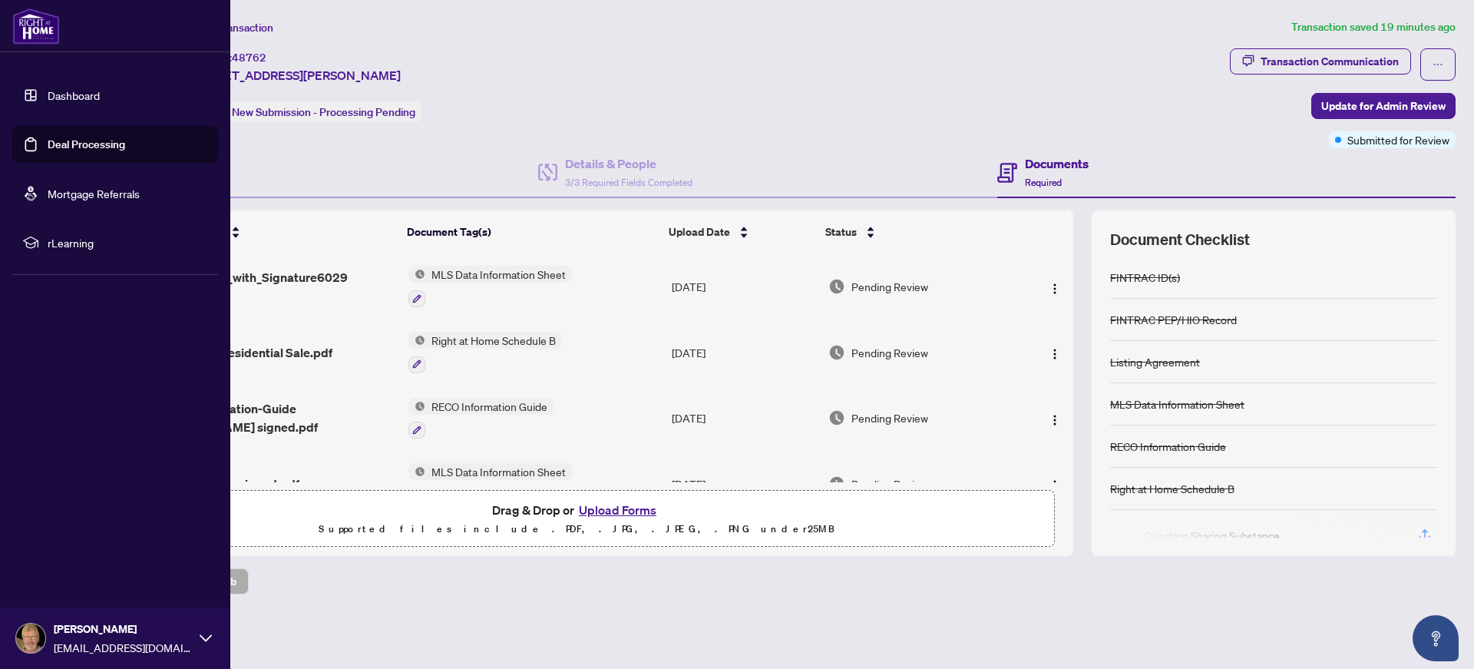
click at [73, 144] on link "Deal Processing" at bounding box center [87, 144] width 78 height 14
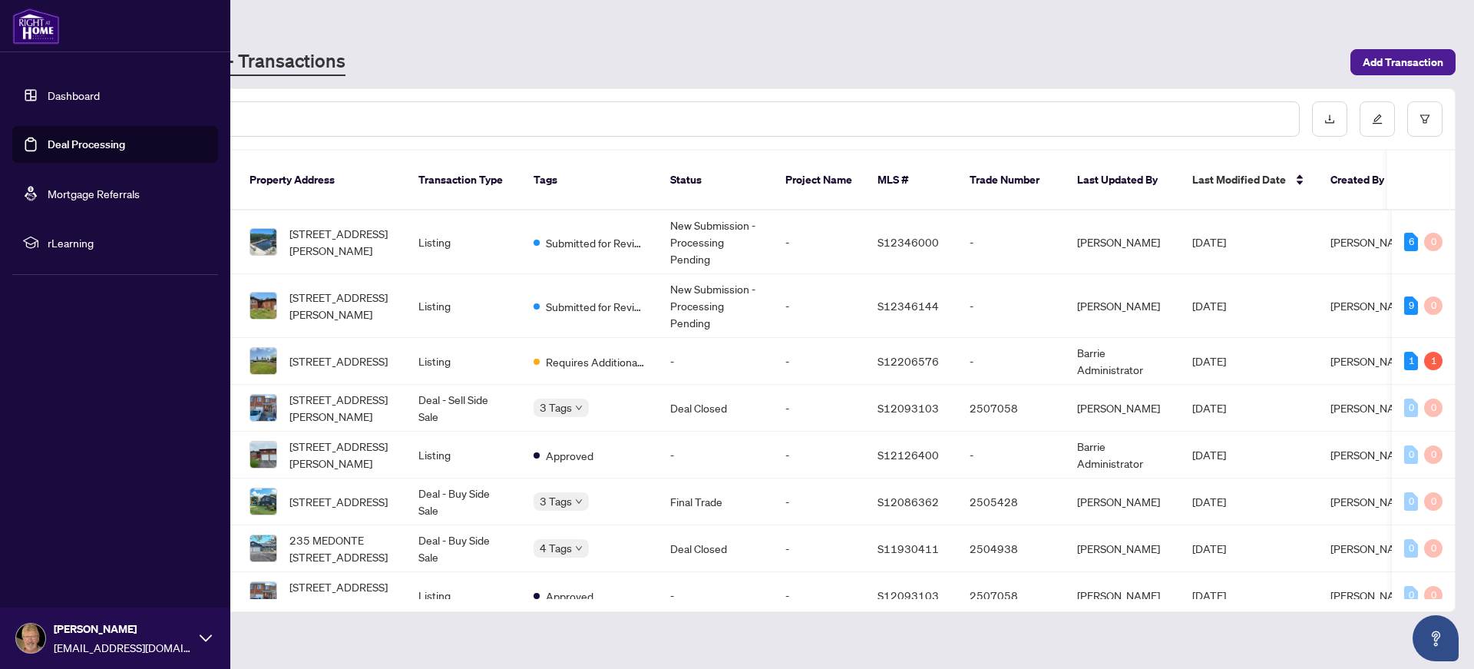
click at [48, 89] on link "Dashboard" at bounding box center [74, 95] width 52 height 14
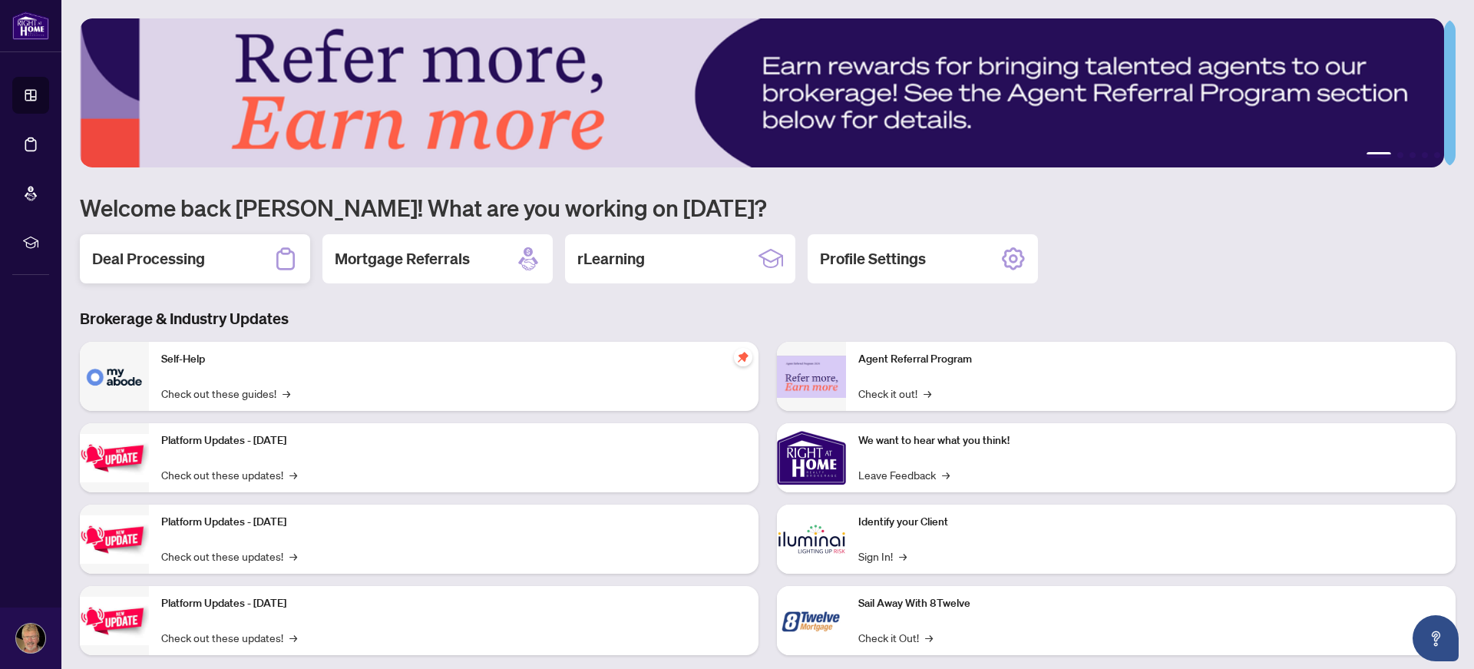
click at [155, 256] on h2 "Deal Processing" at bounding box center [148, 258] width 113 height 21
